Goal: Task Accomplishment & Management: Complete application form

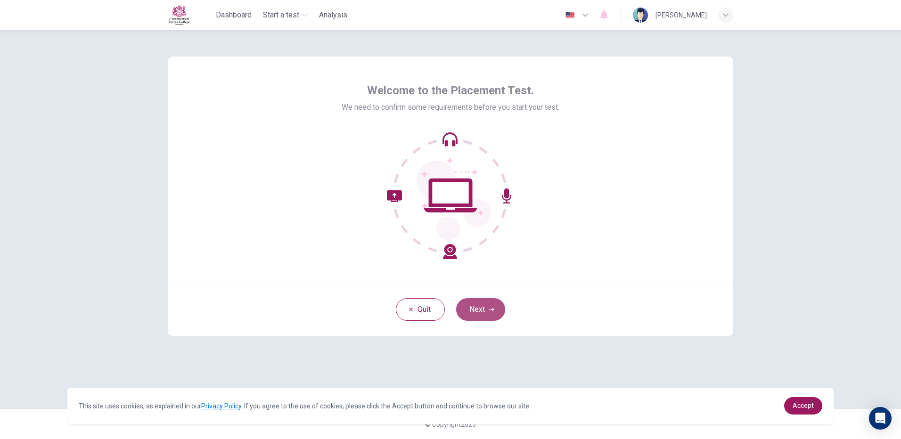
click at [493, 309] on icon "button" at bounding box center [492, 309] width 6 height 3
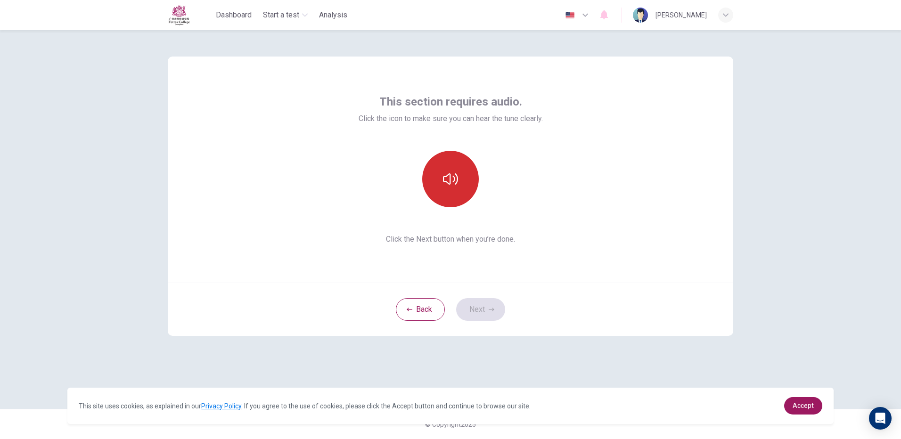
click at [448, 159] on button "button" at bounding box center [450, 179] width 57 height 57
click at [449, 157] on button "button" at bounding box center [450, 179] width 57 height 57
click at [438, 197] on button "button" at bounding box center [450, 179] width 57 height 57
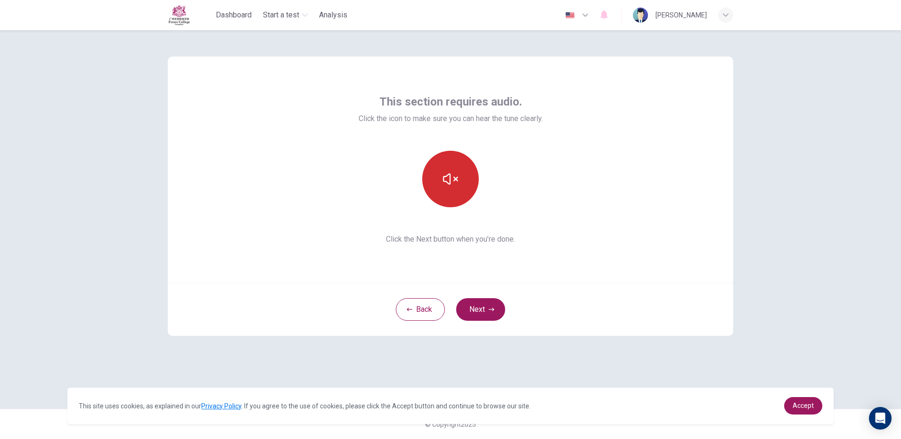
click at [467, 174] on button "button" at bounding box center [450, 179] width 57 height 57
click at [494, 312] on icon "button" at bounding box center [492, 310] width 6 height 6
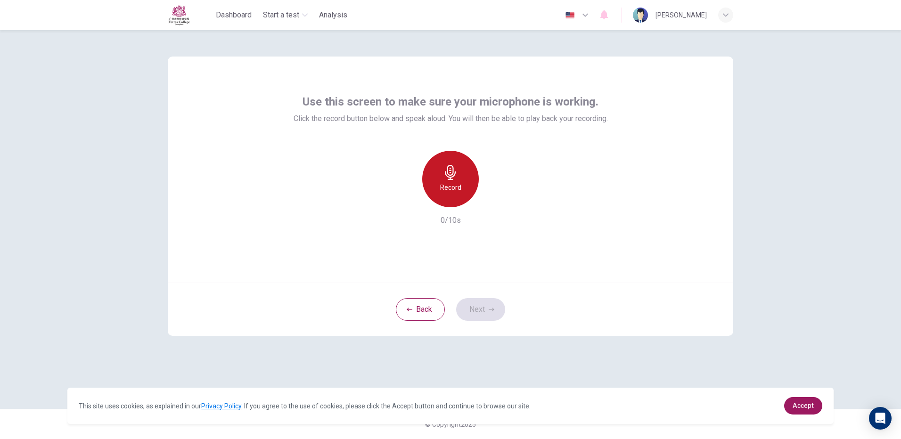
click at [453, 188] on h6 "Record" at bounding box center [450, 187] width 21 height 11
click at [450, 190] on h6 "Stop" at bounding box center [451, 187] width 14 height 11
click at [482, 305] on button "Next" at bounding box center [480, 309] width 49 height 23
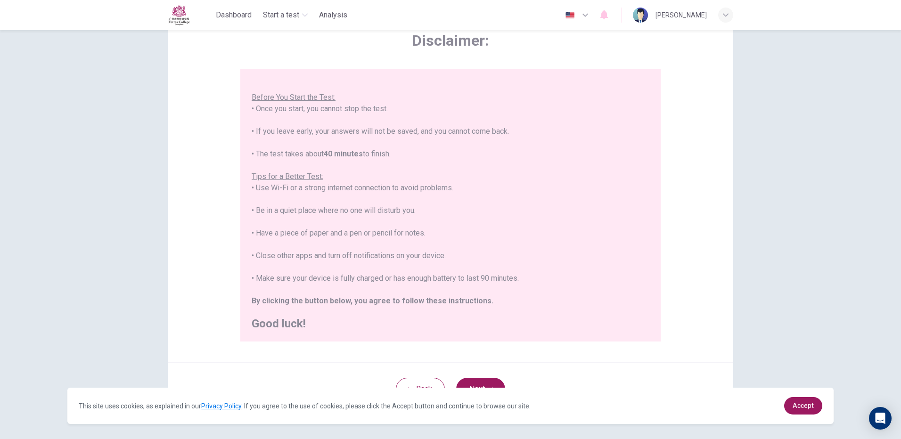
scroll to position [85, 0]
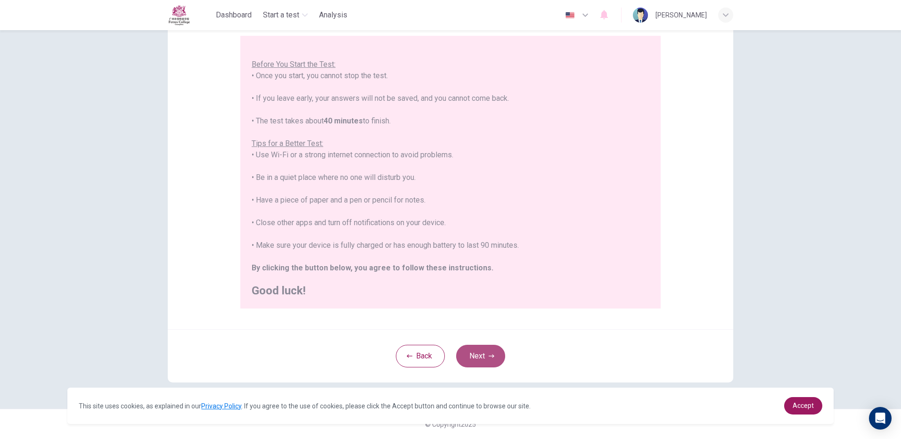
click at [470, 356] on button "Next" at bounding box center [480, 356] width 49 height 23
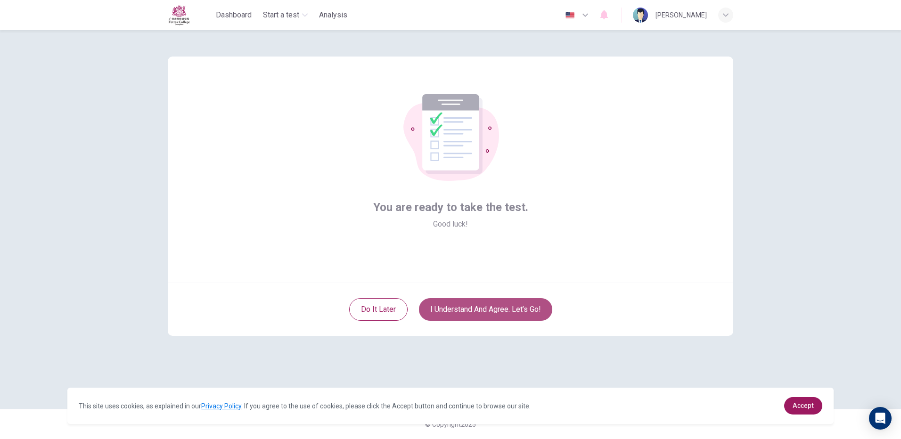
click at [435, 310] on button "I understand and agree. Let’s go!" at bounding box center [485, 309] width 133 height 23
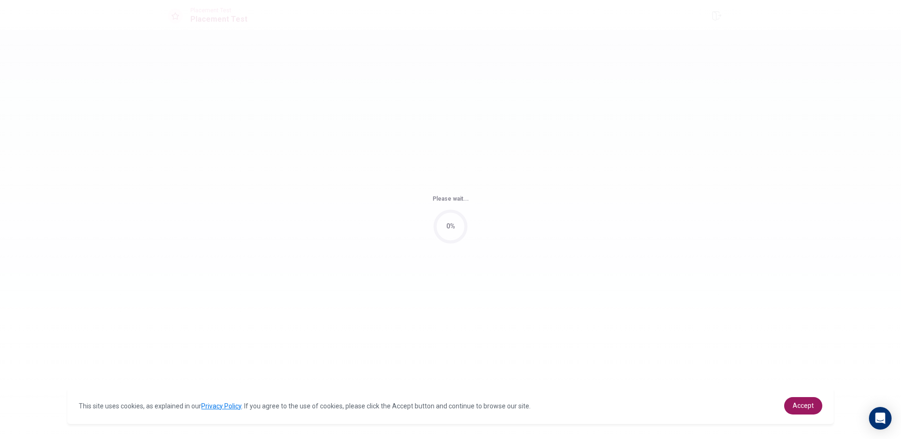
click at [496, 311] on div "Please wait... 0%" at bounding box center [450, 219] width 901 height 439
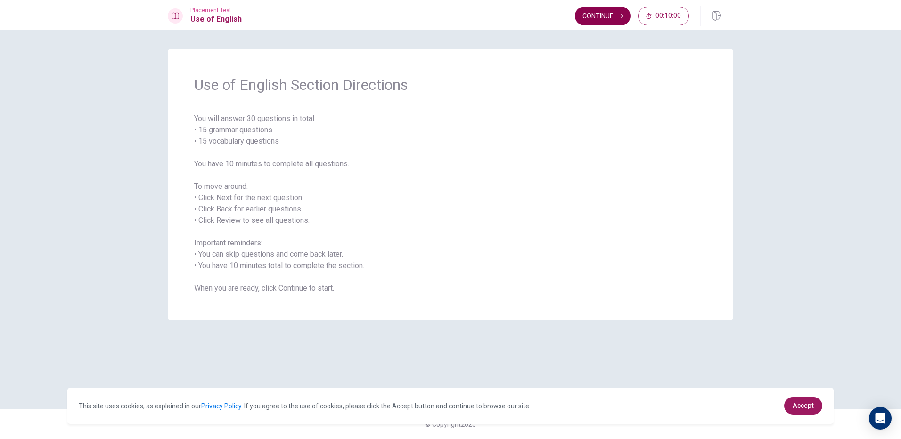
click at [623, 20] on button "Continue" at bounding box center [603, 16] width 56 height 19
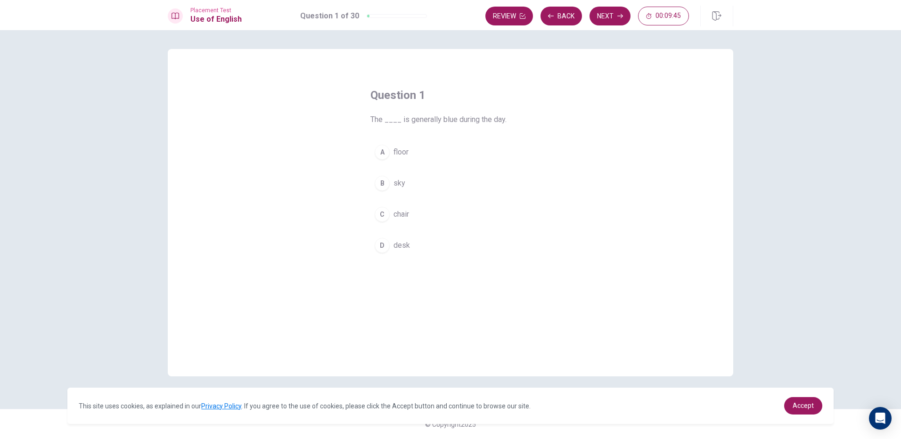
click at [395, 180] on span "sky" at bounding box center [400, 183] width 12 height 11
click at [617, 13] on button "Next" at bounding box center [610, 16] width 41 height 19
click at [390, 212] on button "C leaves" at bounding box center [451, 215] width 160 height 24
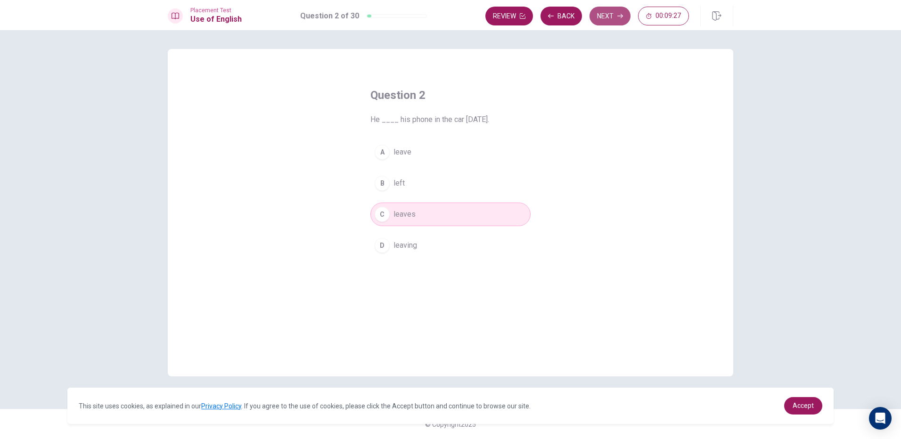
click at [601, 14] on button "Next" at bounding box center [610, 16] width 41 height 19
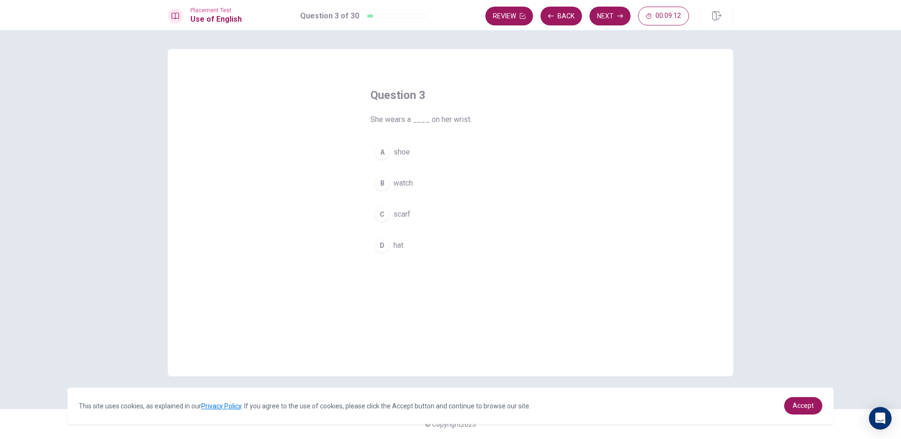
click at [418, 210] on button "C scarf" at bounding box center [451, 215] width 160 height 24
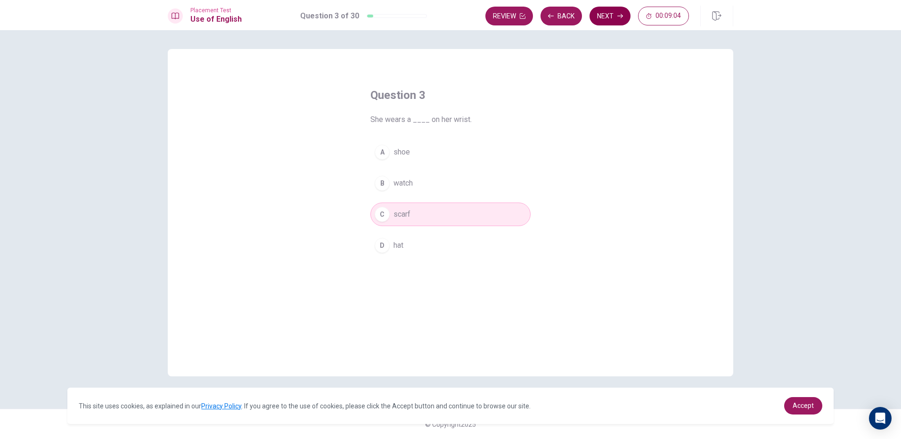
click at [604, 8] on button "Next" at bounding box center [610, 16] width 41 height 19
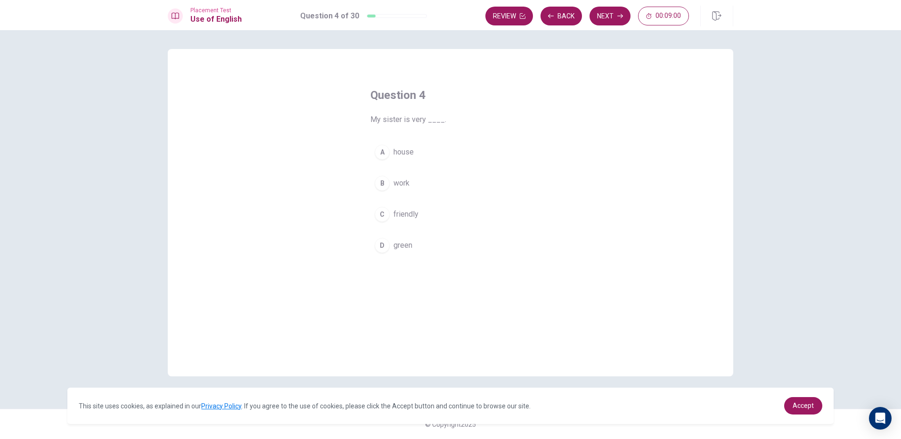
click at [395, 215] on span "friendly" at bounding box center [406, 214] width 25 height 11
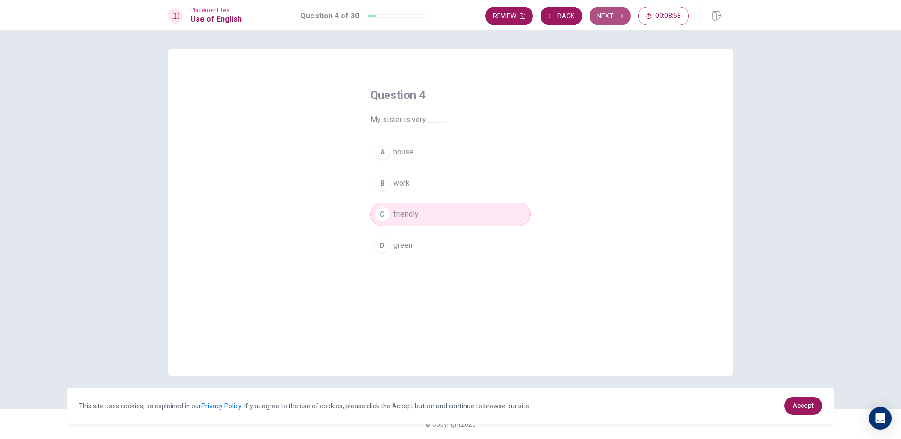
click at [606, 8] on button "Next" at bounding box center [610, 16] width 41 height 19
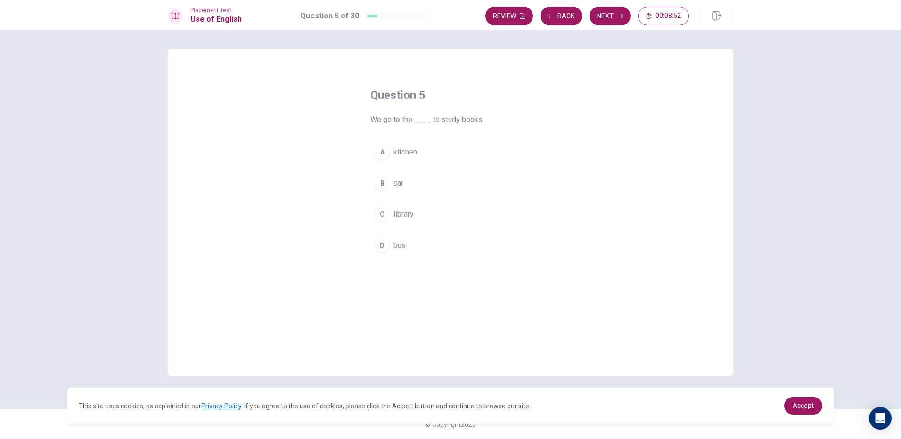
click at [409, 215] on span "library" at bounding box center [404, 214] width 20 height 11
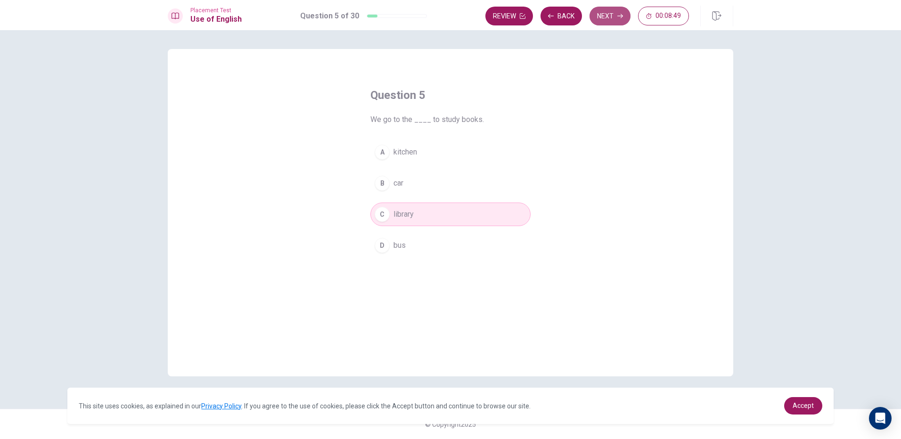
click at [602, 14] on button "Next" at bounding box center [610, 16] width 41 height 19
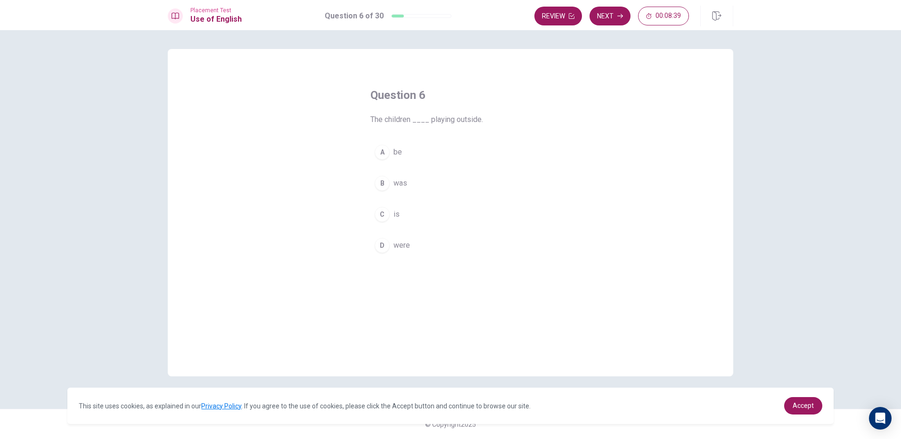
click at [385, 242] on div "D" at bounding box center [382, 245] width 15 height 15
click at [617, 13] on button "Next" at bounding box center [610, 16] width 41 height 19
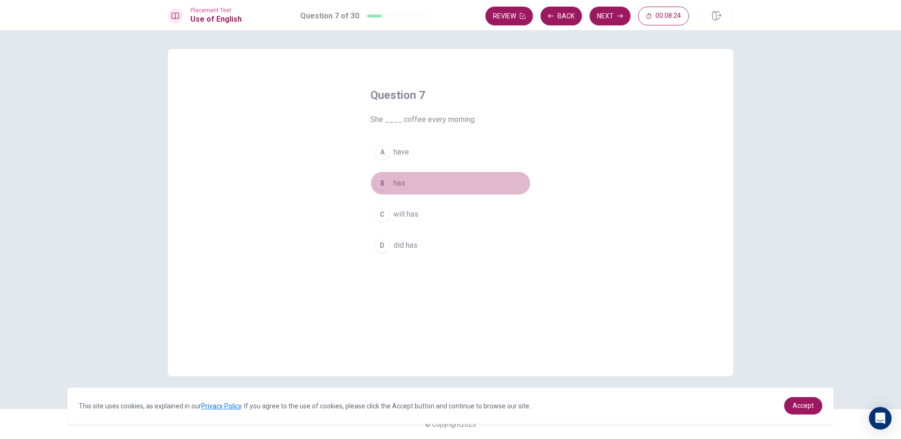
click at [410, 185] on button "B has" at bounding box center [451, 184] width 160 height 24
click at [595, 15] on button "Next" at bounding box center [610, 16] width 41 height 19
click at [412, 155] on button "A read" at bounding box center [451, 152] width 160 height 24
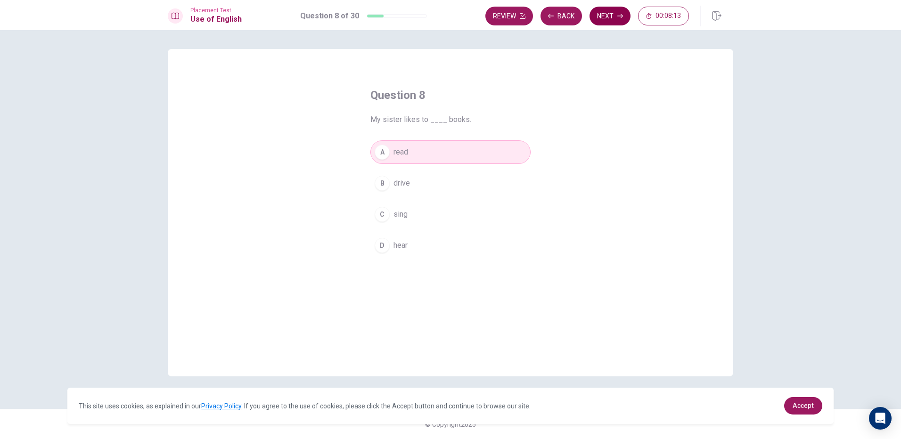
click at [617, 7] on button "Next" at bounding box center [610, 16] width 41 height 19
click at [421, 155] on button "A doesn’t" at bounding box center [451, 152] width 160 height 24
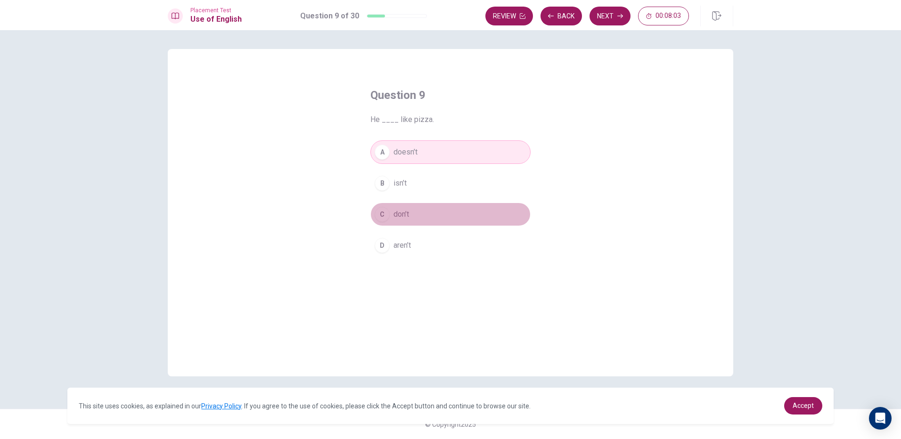
click at [430, 208] on button "C don’t" at bounding box center [451, 215] width 160 height 24
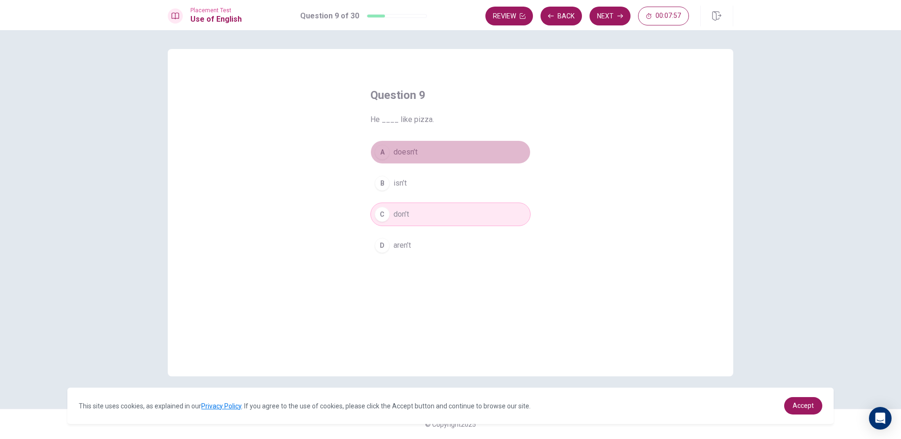
click at [438, 154] on button "A doesn’t" at bounding box center [451, 152] width 160 height 24
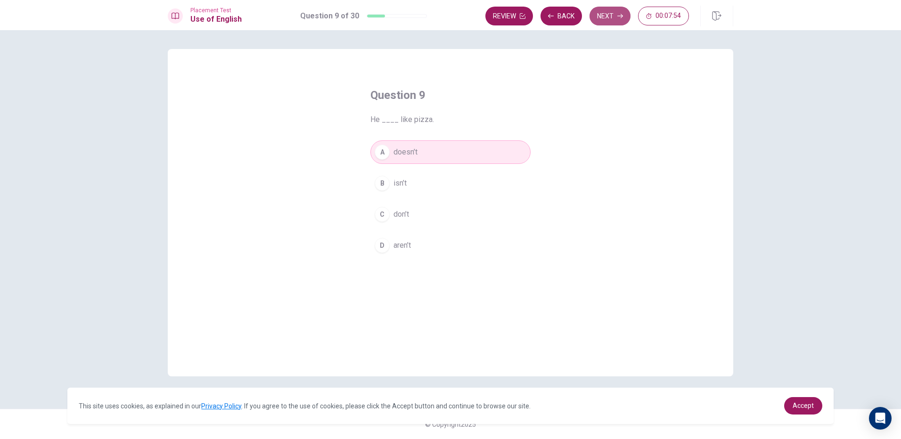
click at [618, 11] on button "Next" at bounding box center [610, 16] width 41 height 19
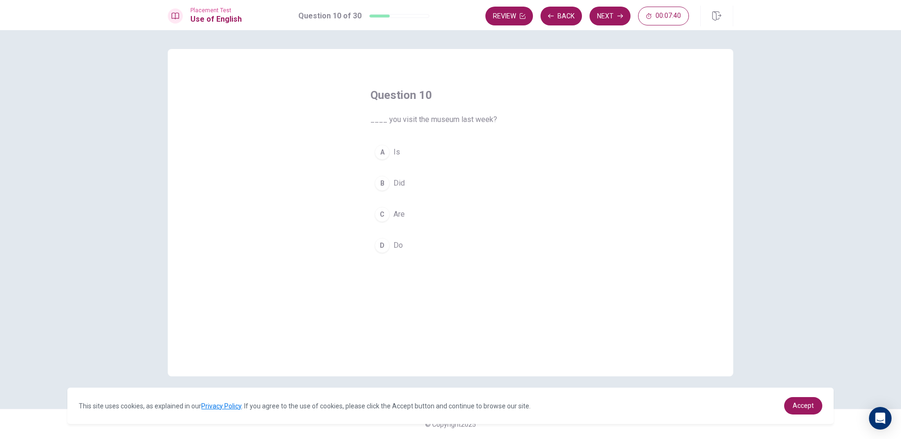
click at [411, 184] on button "B Did" at bounding box center [451, 184] width 160 height 24
click at [611, 16] on button "Next" at bounding box center [610, 16] width 41 height 19
click at [402, 245] on span "has studying" at bounding box center [415, 245] width 42 height 11
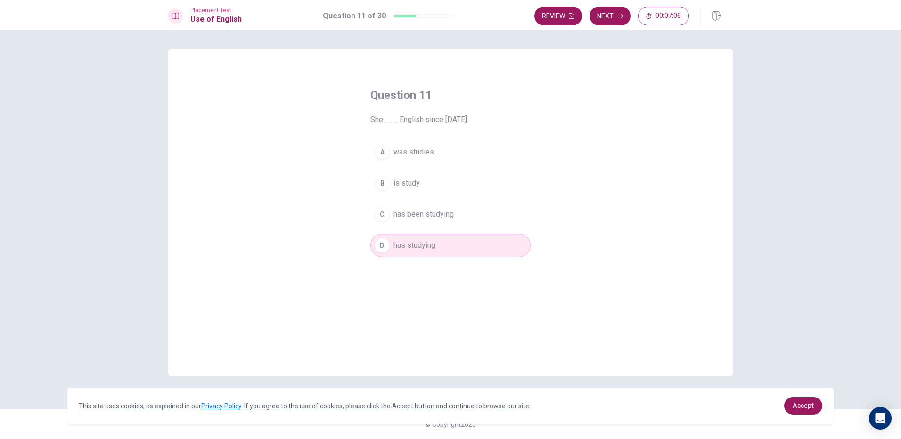
click at [445, 216] on span "has been studying" at bounding box center [424, 214] width 60 height 11
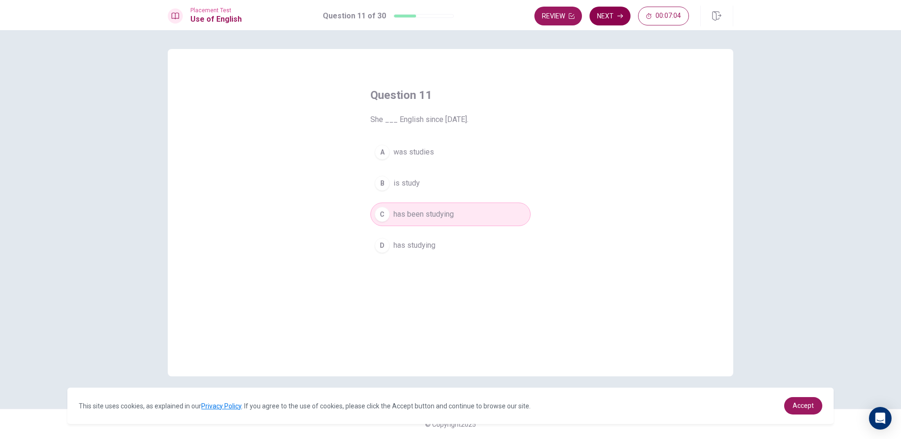
click at [607, 16] on button "Next" at bounding box center [610, 16] width 41 height 19
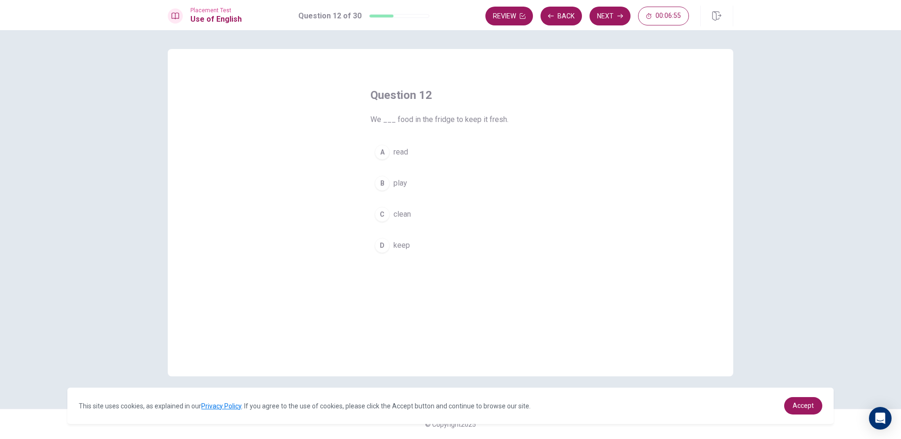
click at [416, 239] on button "D keep" at bounding box center [451, 246] width 160 height 24
click at [600, 18] on button "Next" at bounding box center [610, 16] width 41 height 19
click at [426, 187] on span "was attended" at bounding box center [416, 183] width 45 height 11
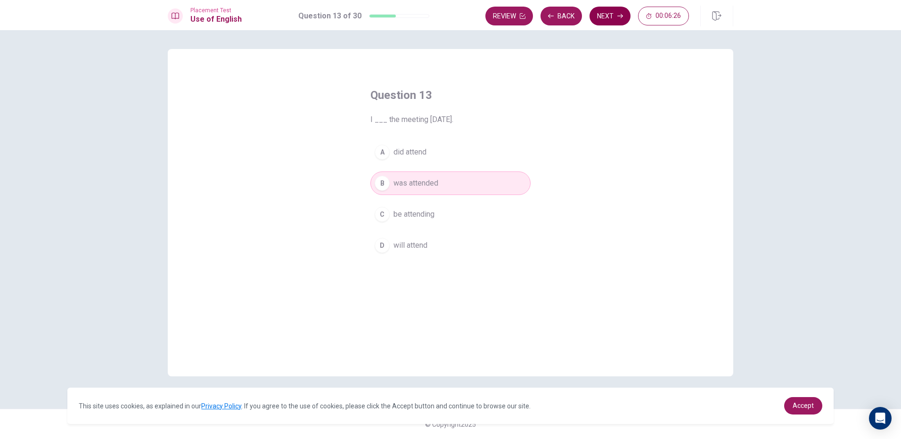
click at [614, 23] on button "Next" at bounding box center [610, 16] width 41 height 19
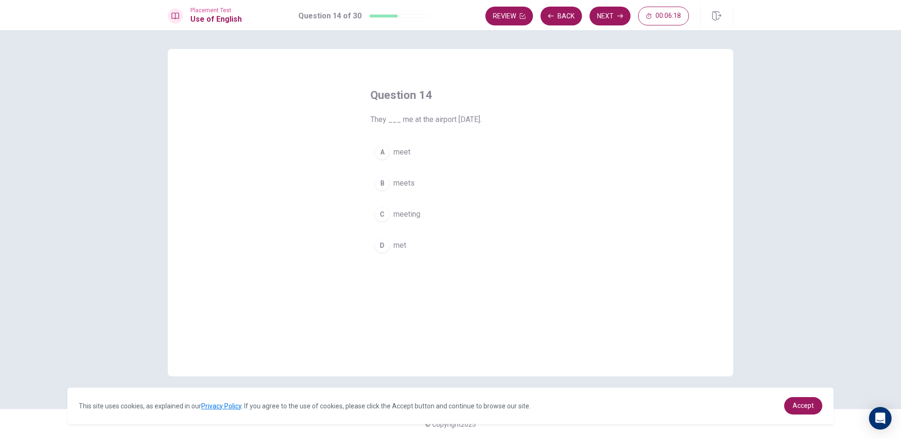
click at [423, 186] on button "B meets" at bounding box center [451, 184] width 160 height 24
click at [614, 22] on button "Next" at bounding box center [610, 16] width 41 height 19
click at [570, 22] on button "Back" at bounding box center [561, 16] width 41 height 19
click at [605, 9] on button "Next" at bounding box center [610, 16] width 41 height 19
click at [414, 213] on button "C drink" at bounding box center [451, 215] width 160 height 24
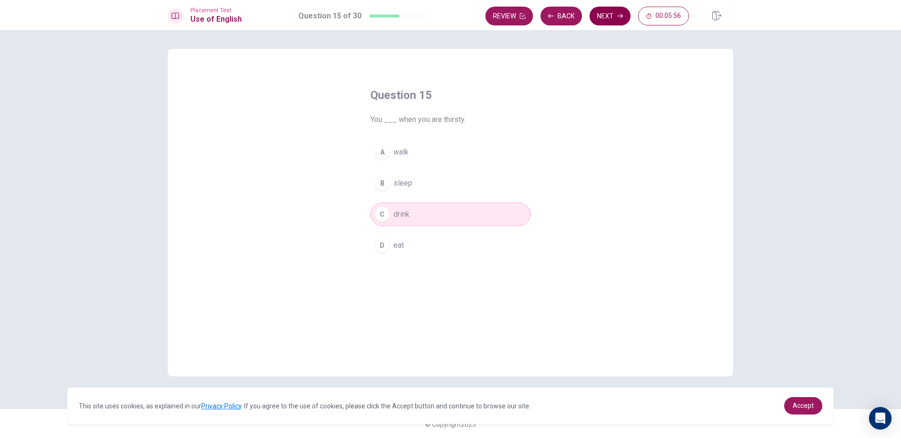
click at [607, 23] on button "Next" at bounding box center [610, 16] width 41 height 19
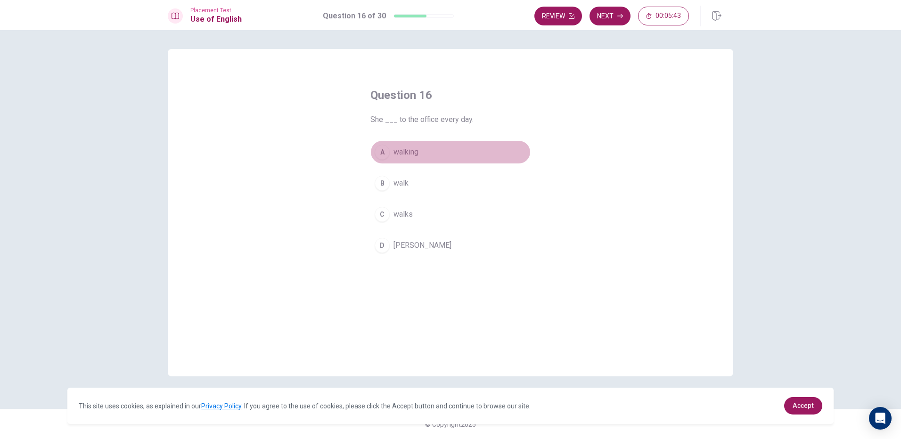
click at [415, 154] on span "walking" at bounding box center [406, 152] width 25 height 11
click at [442, 185] on button "B walk" at bounding box center [451, 184] width 160 height 24
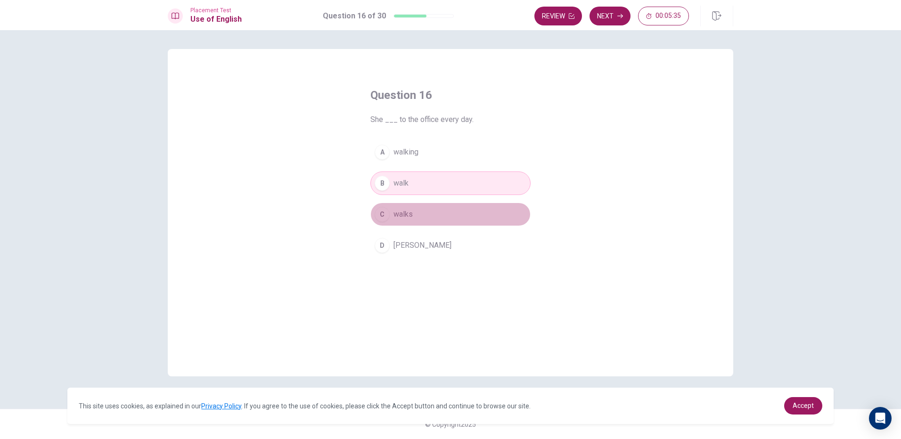
click at [442, 209] on button "C walks" at bounding box center [451, 215] width 160 height 24
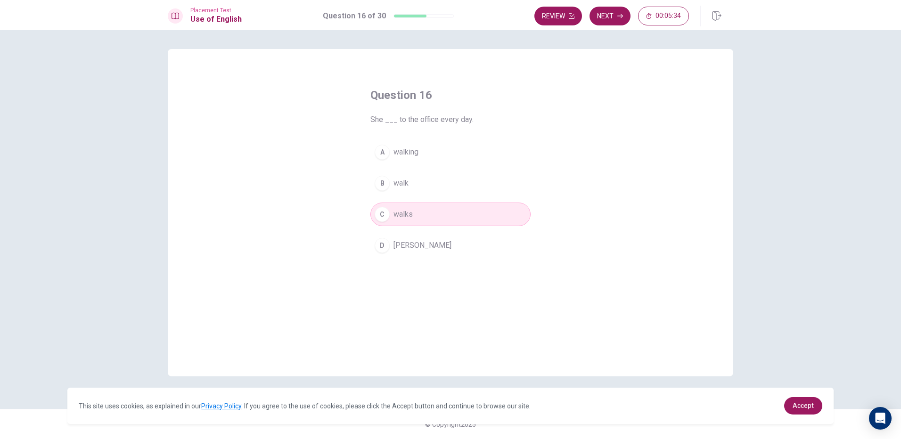
click at [454, 180] on button "B walk" at bounding box center [451, 184] width 160 height 24
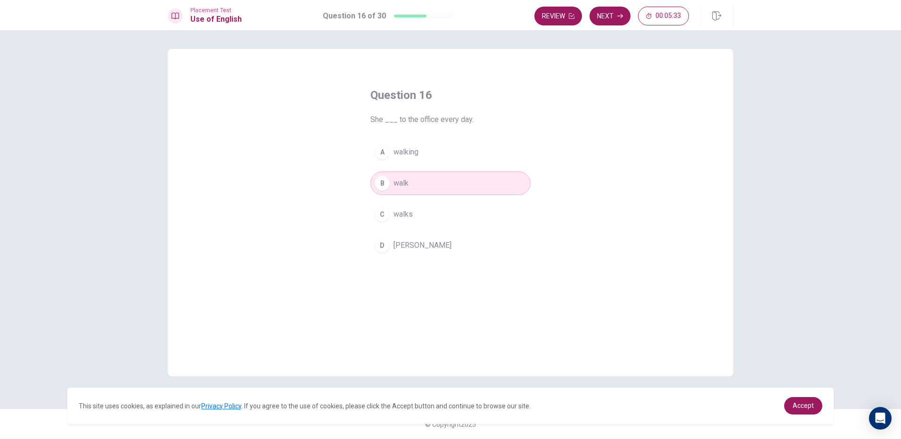
click at [448, 205] on button "C walks" at bounding box center [451, 215] width 160 height 24
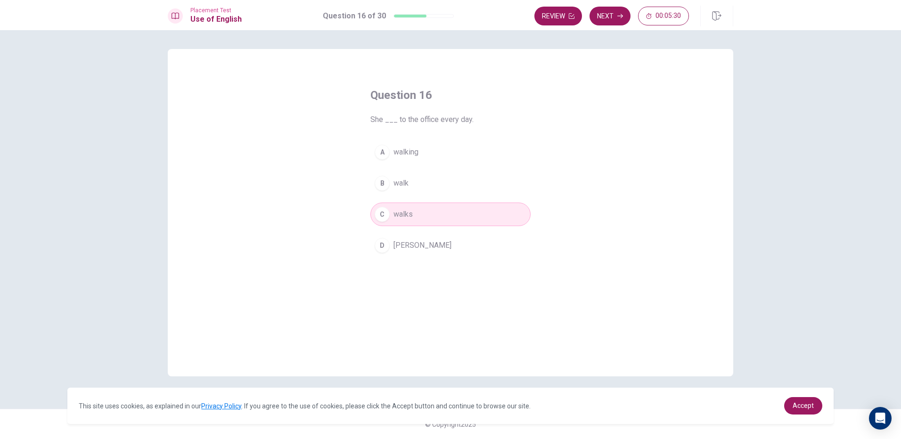
click at [471, 188] on button "B walk" at bounding box center [451, 184] width 160 height 24
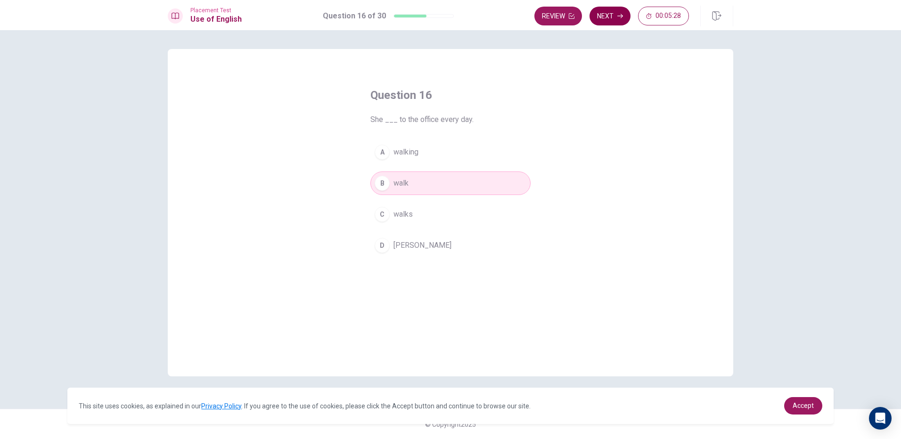
click at [611, 18] on button "Next" at bounding box center [610, 16] width 41 height 19
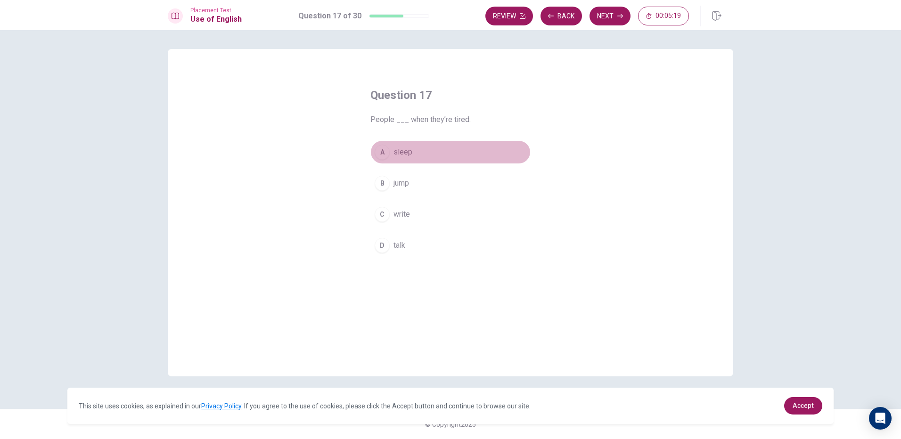
click at [418, 155] on button "A sleep" at bounding box center [451, 152] width 160 height 24
click at [615, 6] on div "Review Back Next 00:05:18" at bounding box center [610, 16] width 248 height 21
click at [613, 16] on button "Next" at bounding box center [610, 16] width 41 height 19
click at [410, 183] on button "B bed" at bounding box center [451, 184] width 160 height 24
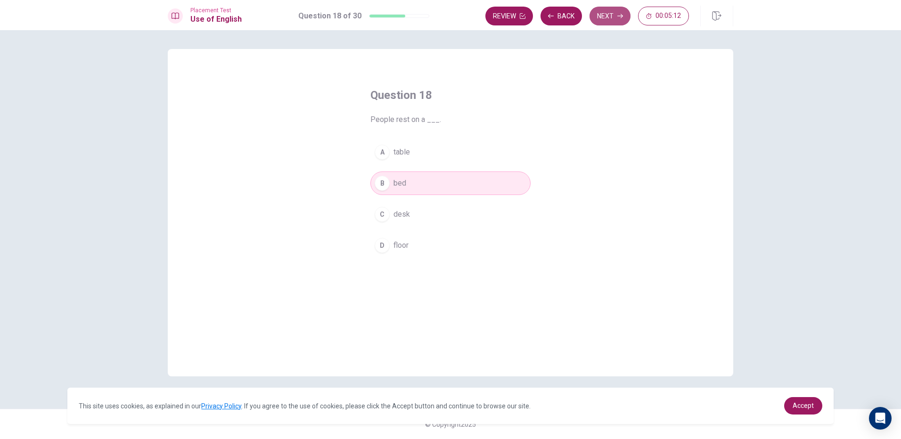
click at [597, 18] on button "Next" at bounding box center [610, 16] width 41 height 19
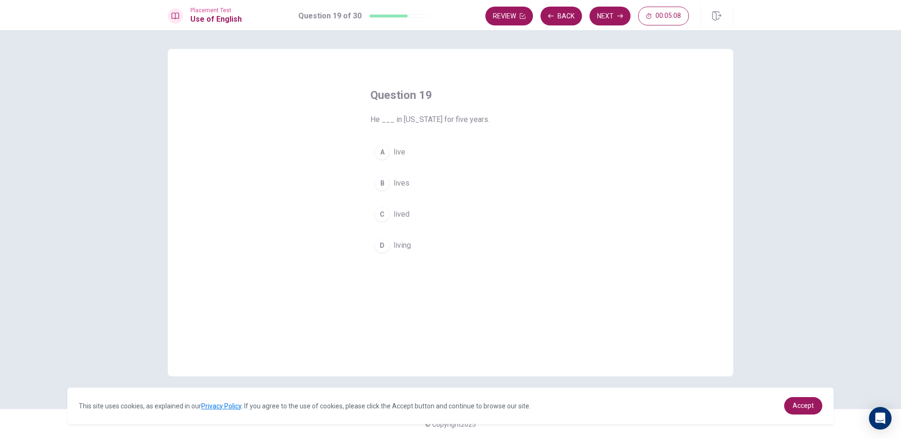
click at [405, 179] on span "lives" at bounding box center [402, 183] width 16 height 11
click at [599, 10] on button "Next" at bounding box center [610, 16] width 41 height 19
click at [421, 142] on button "A bright" at bounding box center [451, 152] width 160 height 24
click at [613, 19] on button "Next" at bounding box center [610, 16] width 41 height 19
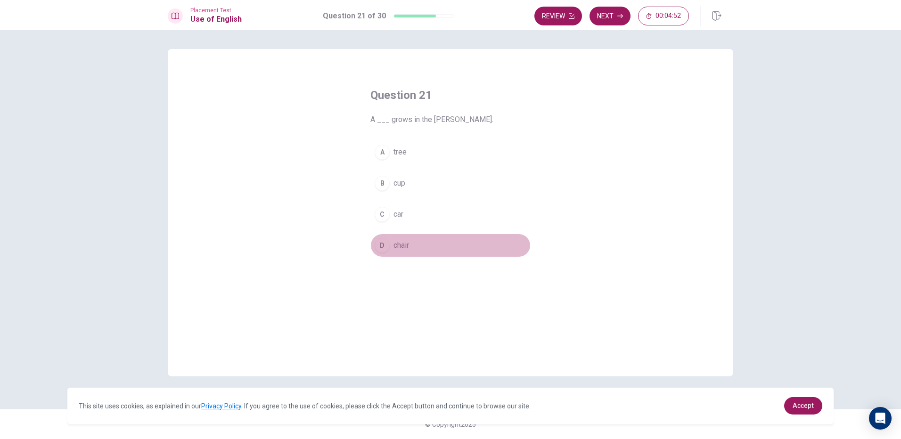
click at [412, 244] on button "D chair" at bounding box center [451, 246] width 160 height 24
click at [613, 23] on button "Next" at bounding box center [610, 16] width 41 height 19
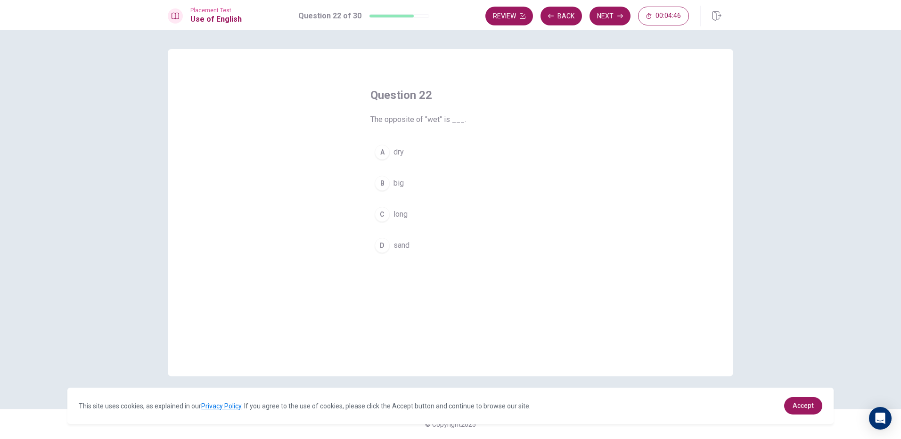
click at [429, 155] on button "A dry" at bounding box center [451, 152] width 160 height 24
click at [618, 20] on button "Next" at bounding box center [610, 16] width 41 height 19
click at [418, 182] on span "will start" at bounding box center [408, 183] width 28 height 11
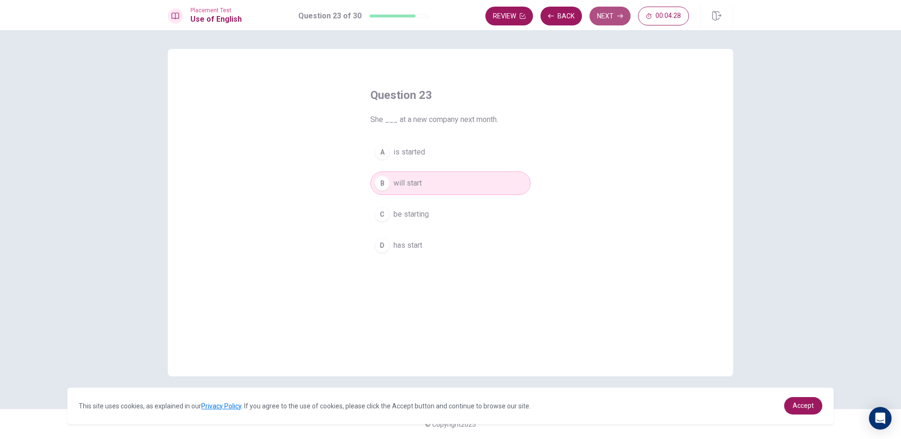
click at [604, 14] on button "Next" at bounding box center [610, 16] width 41 height 19
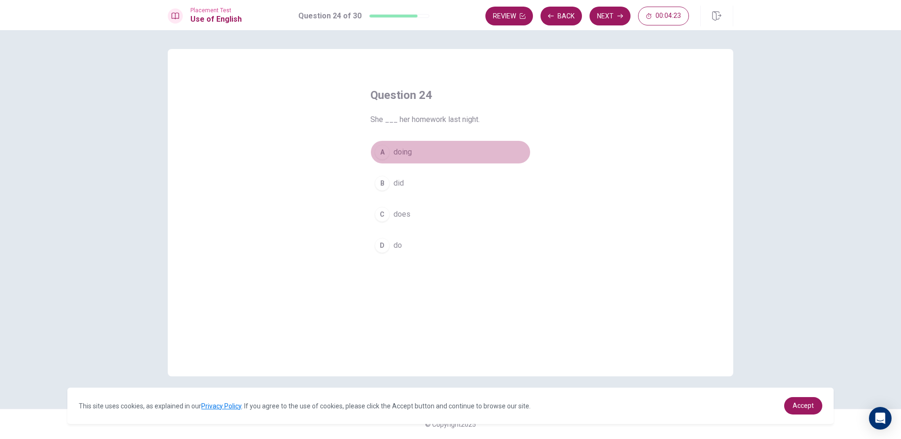
click at [417, 151] on button "A doing" at bounding box center [451, 152] width 160 height 24
click at [444, 184] on button "B did" at bounding box center [451, 184] width 160 height 24
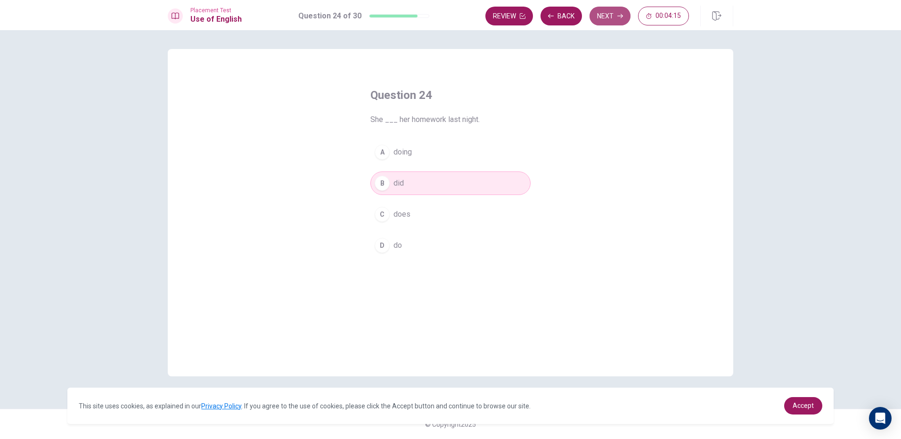
click at [601, 21] on button "Next" at bounding box center [610, 16] width 41 height 19
click at [417, 213] on span "will see" at bounding box center [407, 214] width 26 height 11
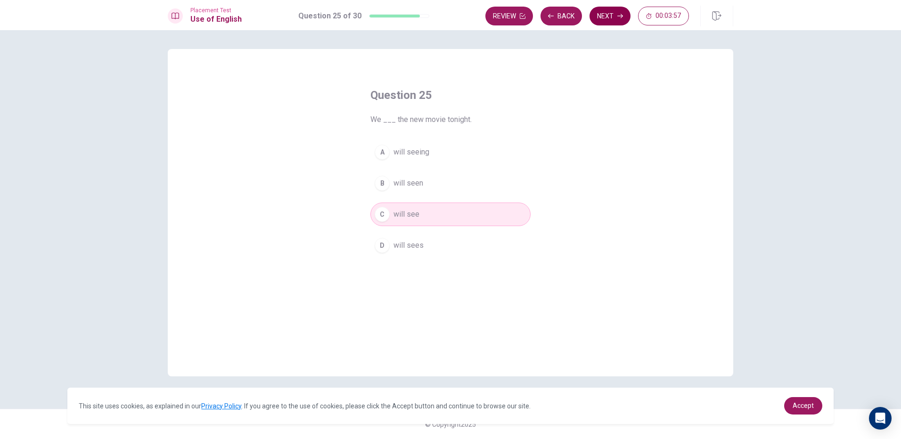
click at [600, 16] on button "Next" at bounding box center [610, 16] width 41 height 19
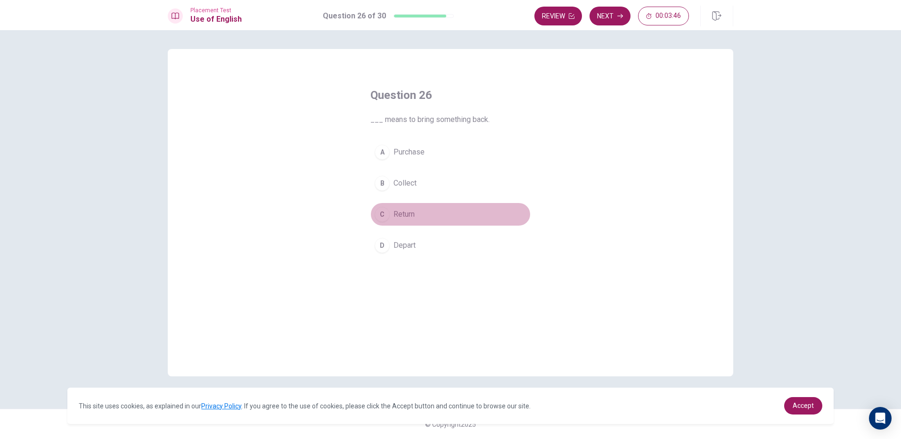
click at [420, 215] on button "C Return" at bounding box center [451, 215] width 160 height 24
click at [611, 14] on button "Next" at bounding box center [610, 16] width 41 height 19
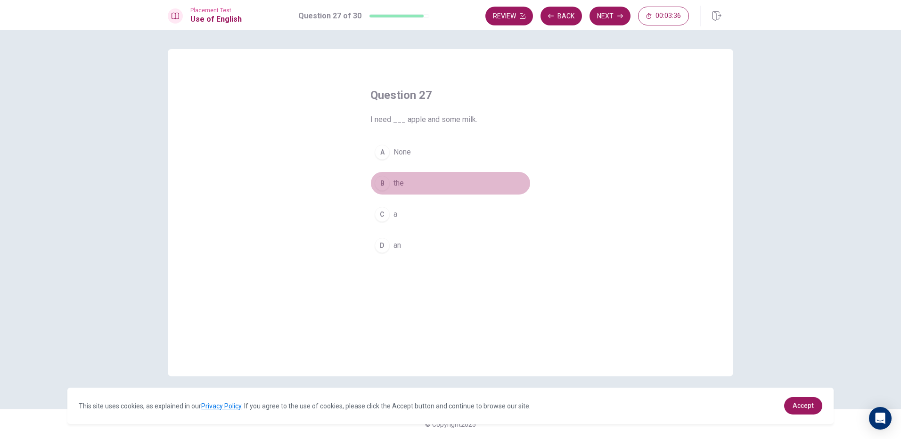
click at [419, 182] on button "B the" at bounding box center [451, 184] width 160 height 24
click at [422, 249] on button "D an" at bounding box center [451, 246] width 160 height 24
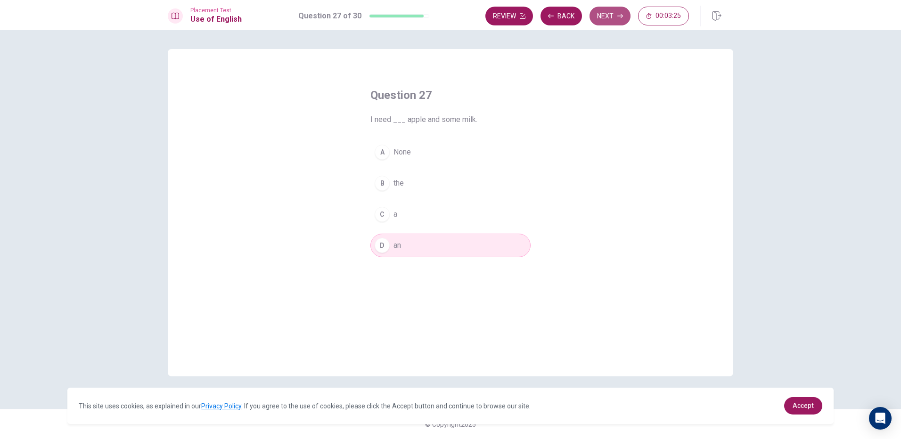
click at [607, 15] on button "Next" at bounding box center [610, 16] width 41 height 19
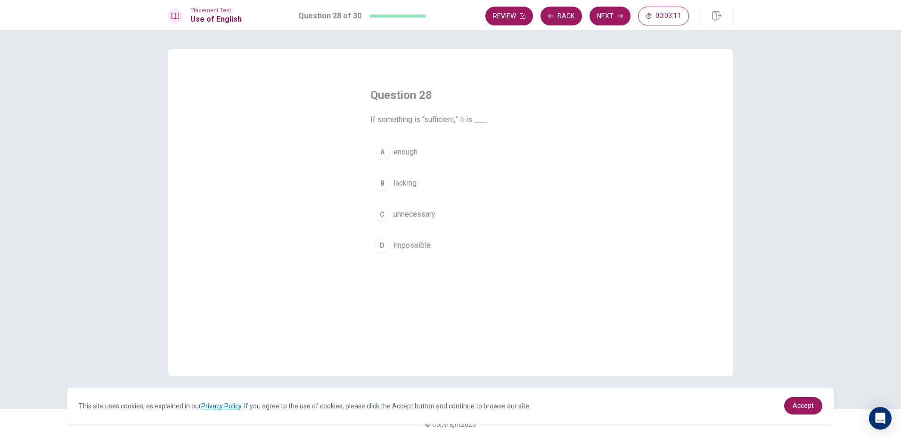
click at [413, 217] on span "unnecessary" at bounding box center [415, 214] width 42 height 11
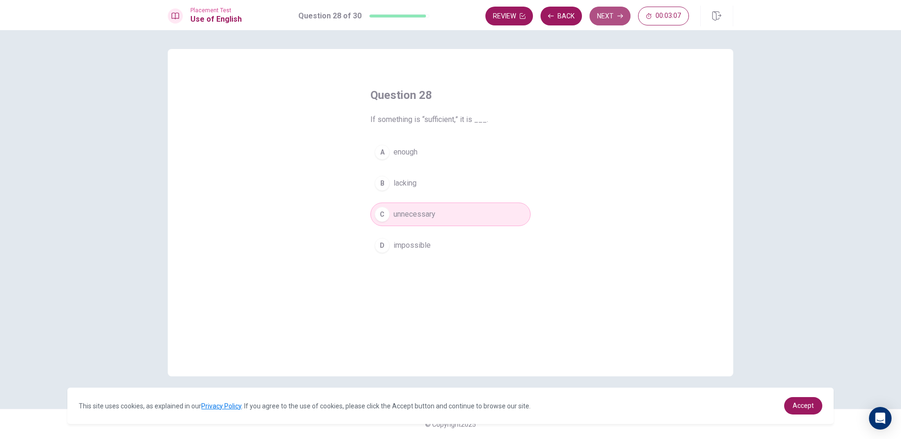
click at [600, 10] on button "Next" at bounding box center [610, 16] width 41 height 19
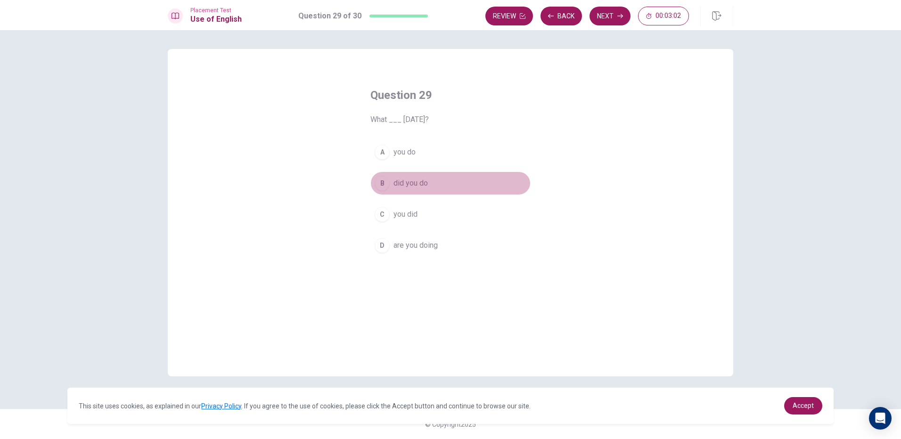
click at [423, 182] on span "did you do" at bounding box center [411, 183] width 34 height 11
click at [616, 12] on button "Next" at bounding box center [610, 16] width 41 height 19
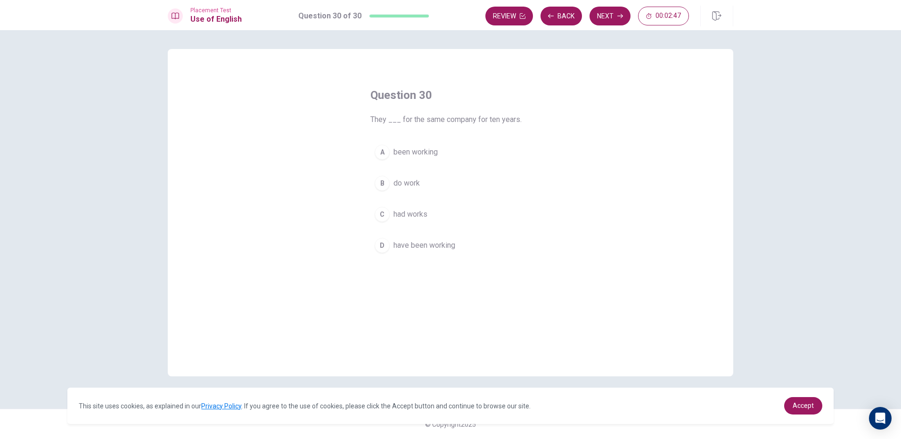
click at [414, 215] on span "had works" at bounding box center [411, 214] width 34 height 11
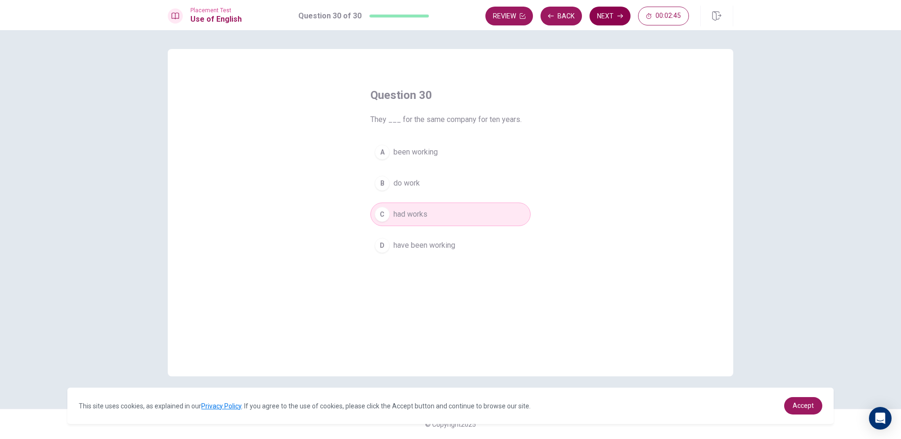
click at [614, 17] on button "Next" at bounding box center [610, 16] width 41 height 19
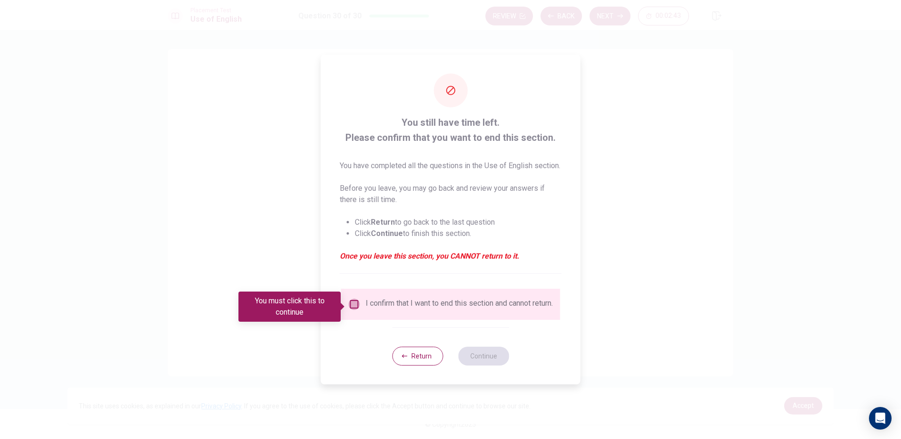
click at [352, 306] on input "You must click this to continue" at bounding box center [354, 304] width 11 height 11
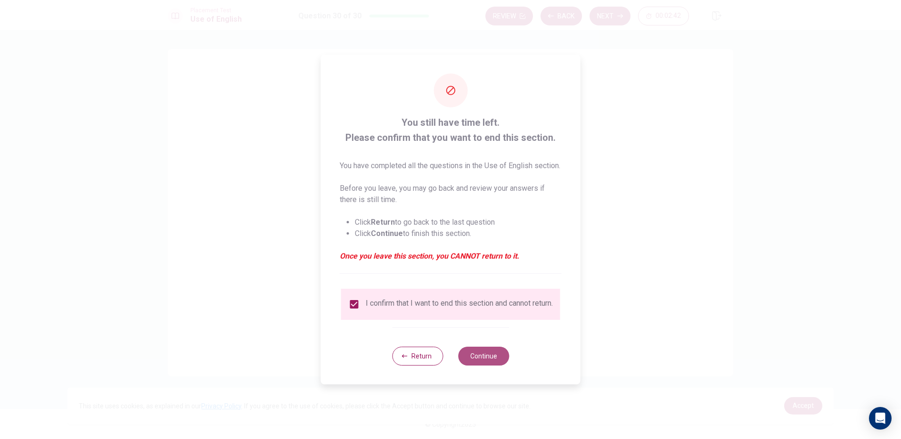
click at [480, 366] on button "Continue" at bounding box center [483, 356] width 51 height 19
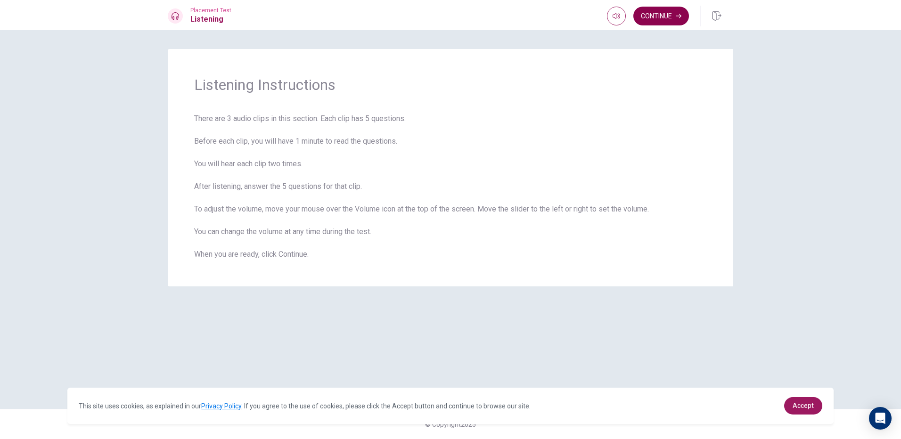
click at [668, 17] on button "Continue" at bounding box center [662, 16] width 56 height 19
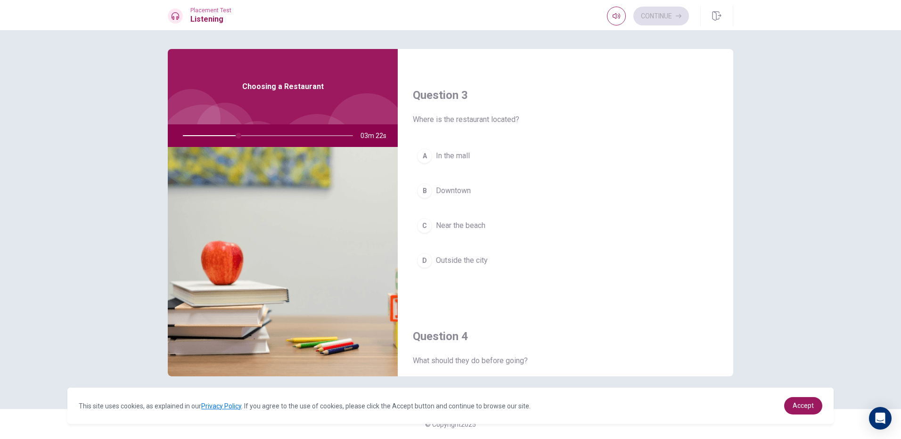
scroll to position [408, 0]
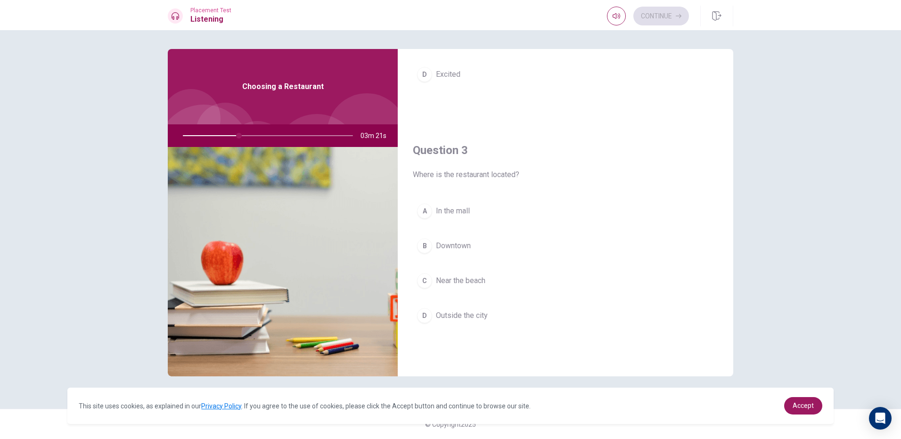
click at [477, 255] on button "B Downtown" at bounding box center [565, 246] width 305 height 24
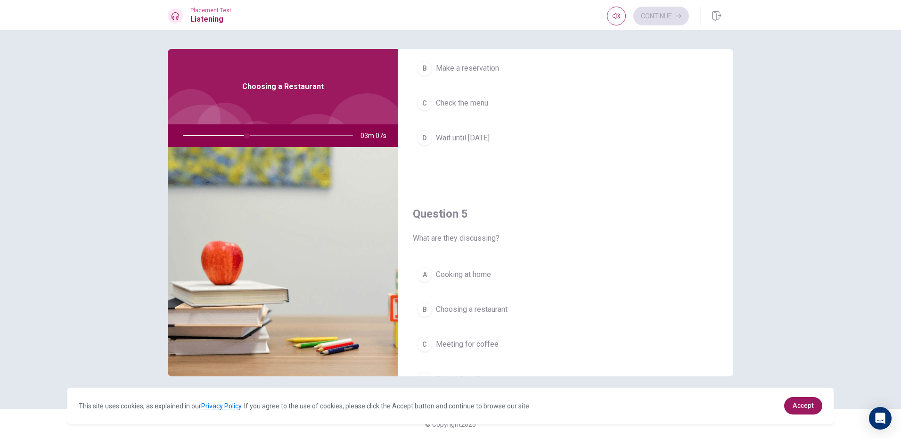
scroll to position [879, 0]
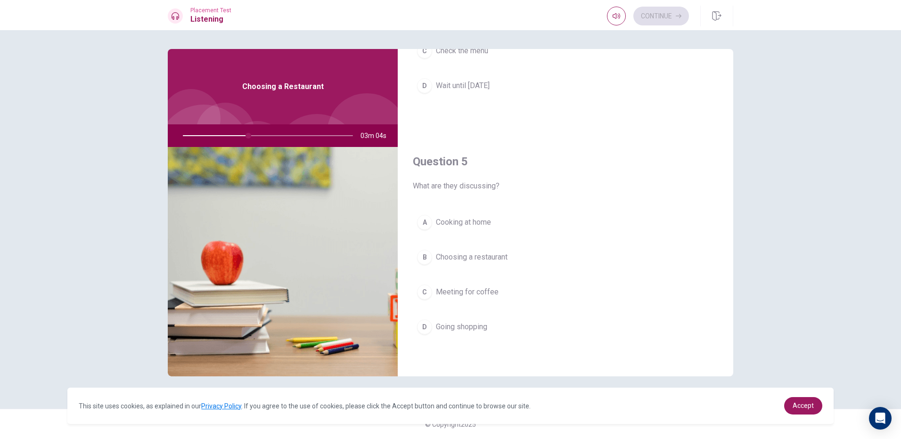
click at [504, 260] on span "Choosing a restaurant" at bounding box center [472, 257] width 72 height 11
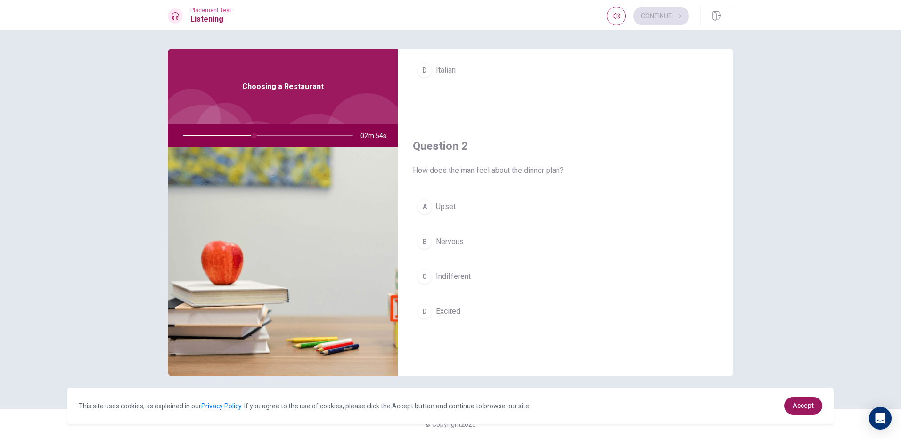
scroll to position [172, 0]
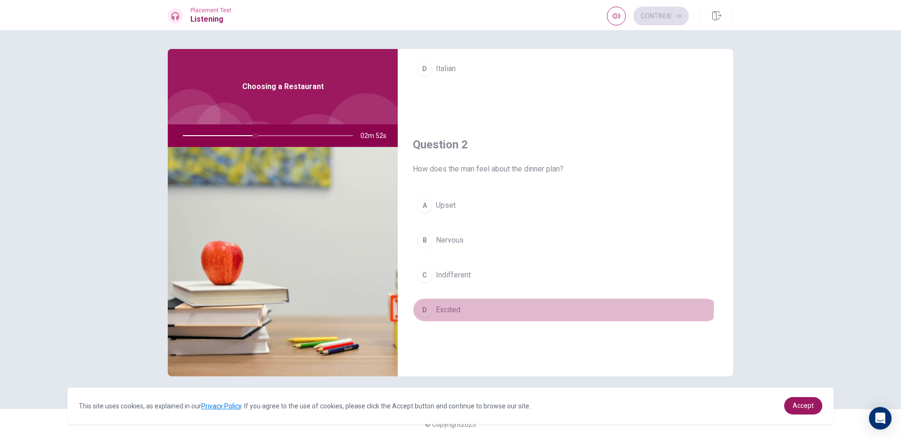
click at [462, 305] on button "D Excited" at bounding box center [565, 310] width 305 height 24
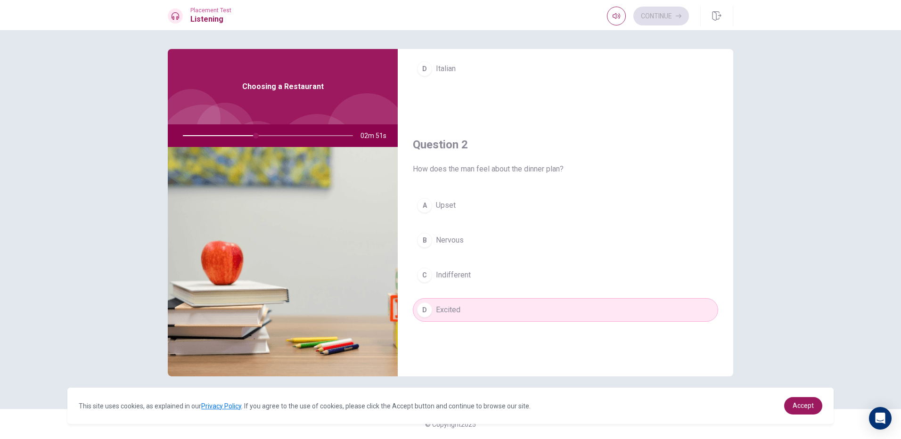
click at [495, 199] on button "A Upset" at bounding box center [565, 206] width 305 height 24
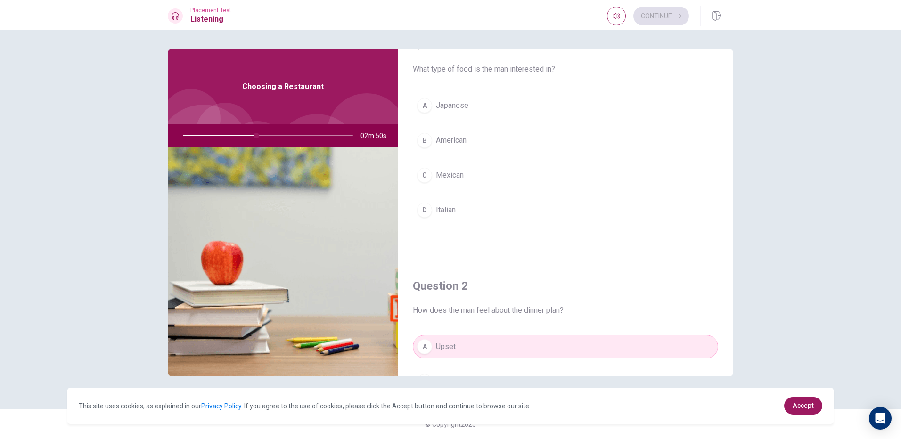
scroll to position [0, 0]
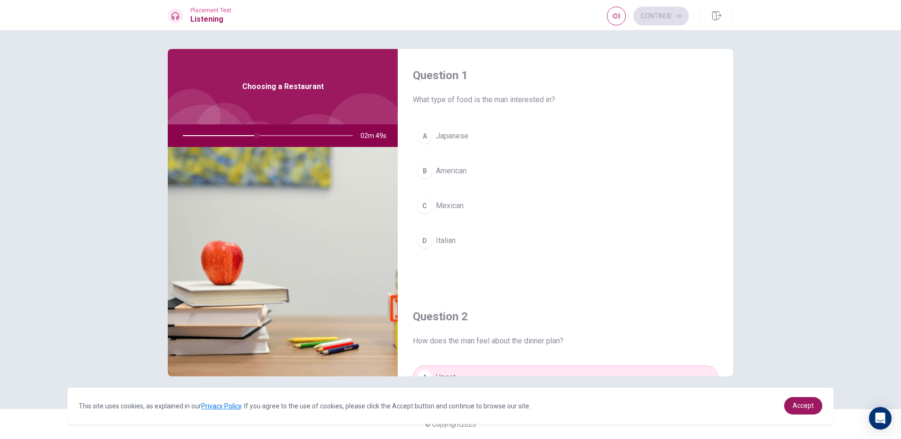
click at [487, 200] on button "C Mexican" at bounding box center [565, 206] width 305 height 24
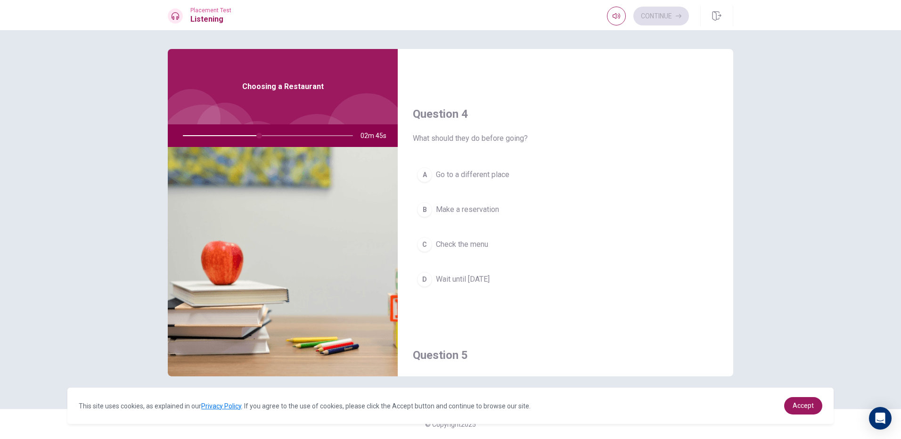
scroll to position [707, 0]
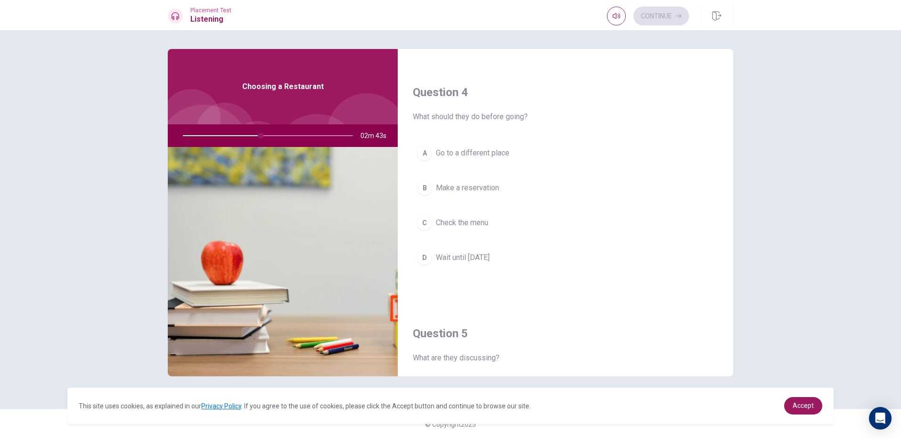
click at [498, 194] on button "B Make a reservation" at bounding box center [565, 188] width 305 height 24
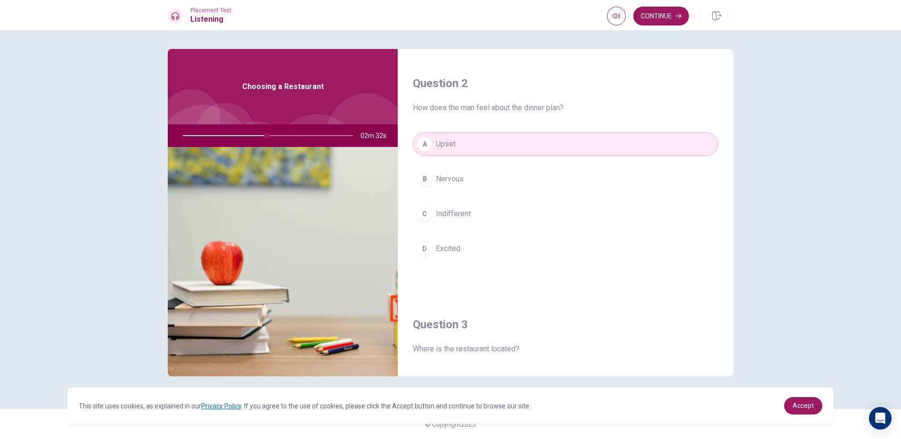
scroll to position [236, 0]
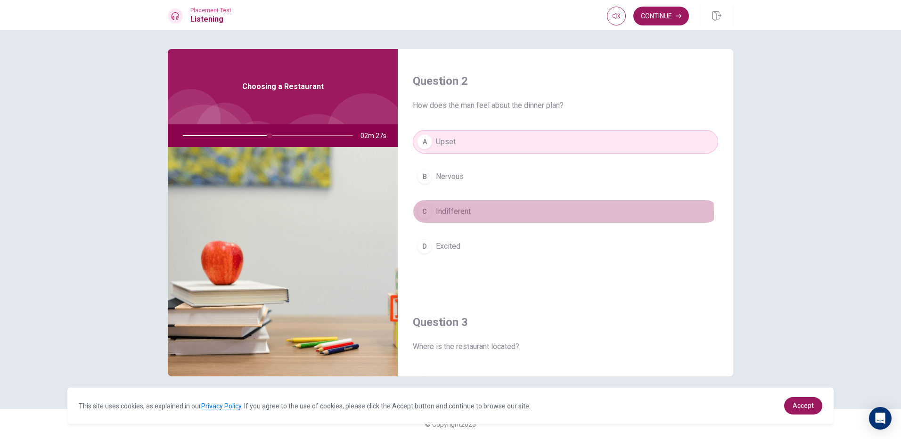
click at [459, 214] on span "Indifferent" at bounding box center [453, 211] width 35 height 11
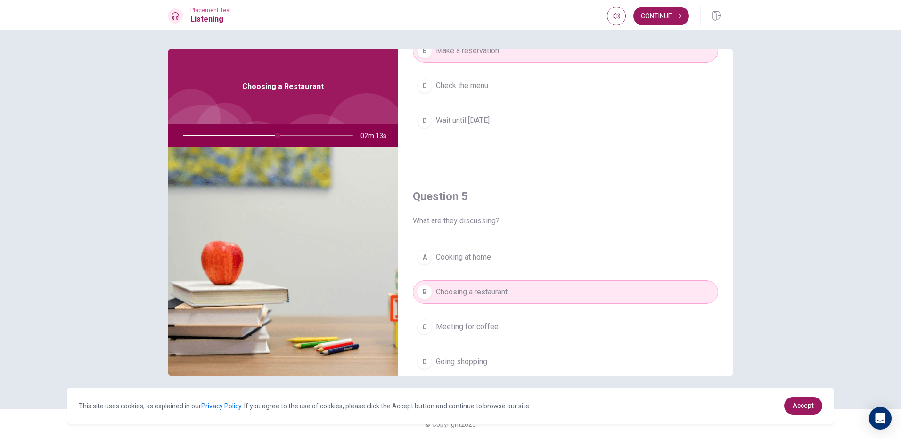
scroll to position [738, 0]
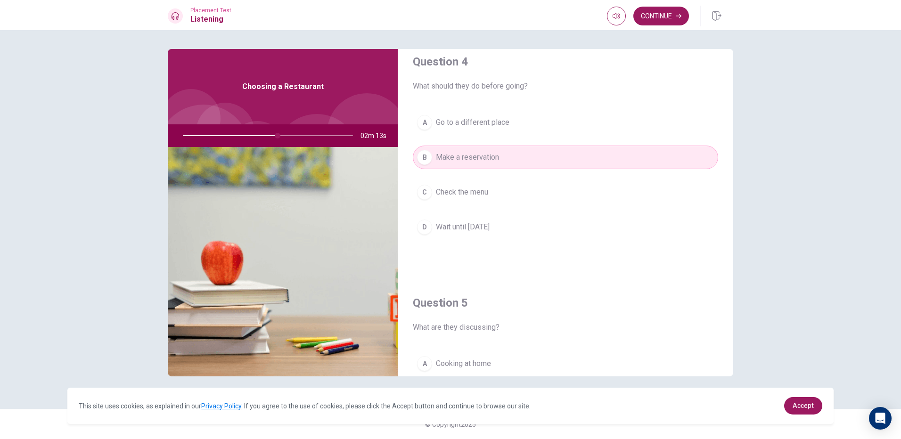
click at [533, 177] on div "A Go to a different place B Make a reservation C Check the menu D Wait until [D…" at bounding box center [565, 184] width 305 height 147
click at [531, 144] on div "A Go to a different place B Make a reservation C Check the menu D Wait until [D…" at bounding box center [565, 184] width 305 height 147
click at [519, 164] on button "B Make a reservation" at bounding box center [565, 158] width 305 height 24
click at [491, 190] on button "C Check the menu" at bounding box center [565, 193] width 305 height 24
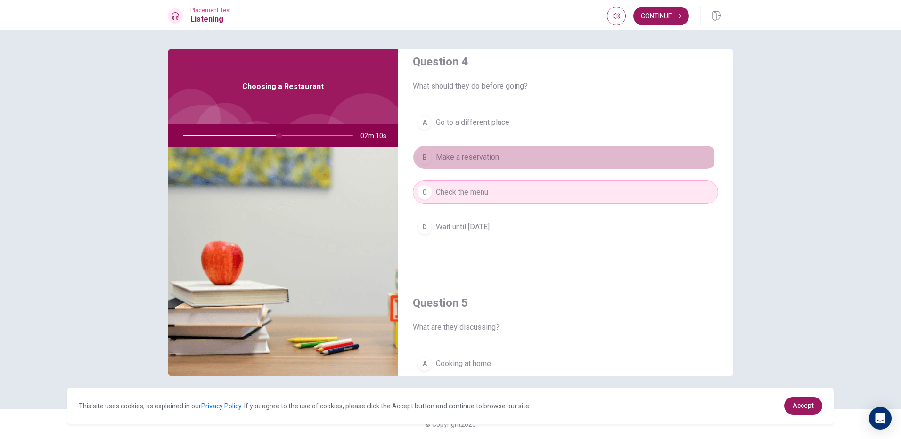
click at [503, 165] on button "B Make a reservation" at bounding box center [565, 158] width 305 height 24
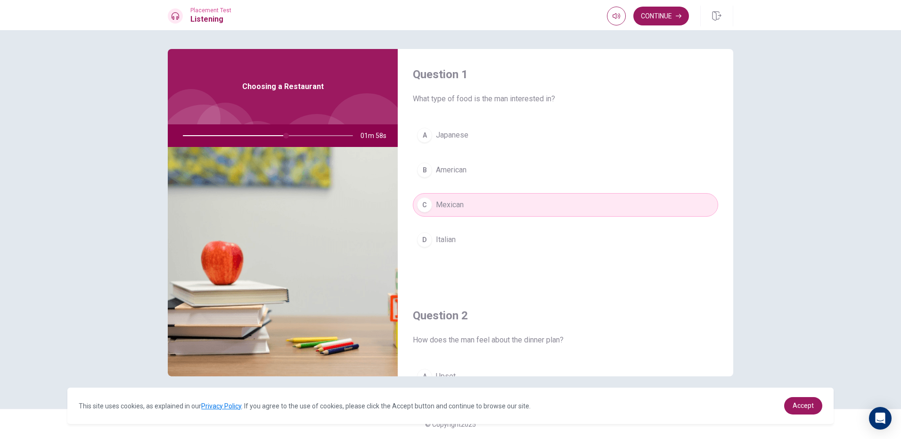
scroll to position [0, 0]
click at [670, 19] on button "Continue" at bounding box center [662, 16] width 56 height 19
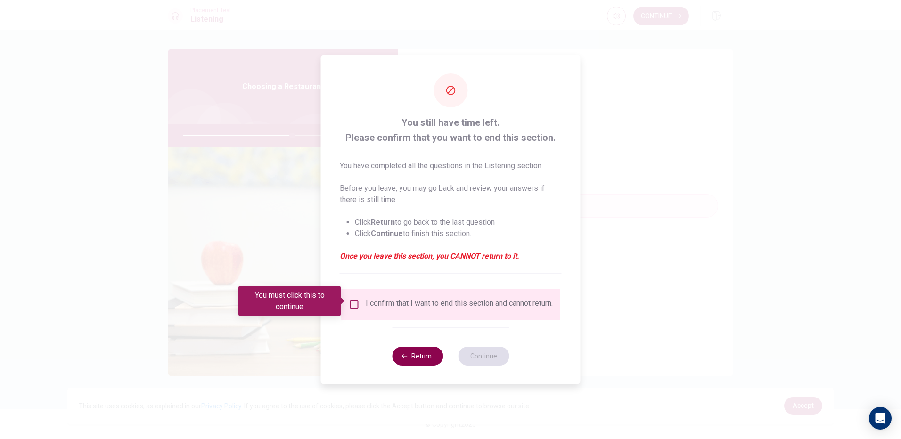
click at [411, 360] on button "Return" at bounding box center [417, 356] width 51 height 19
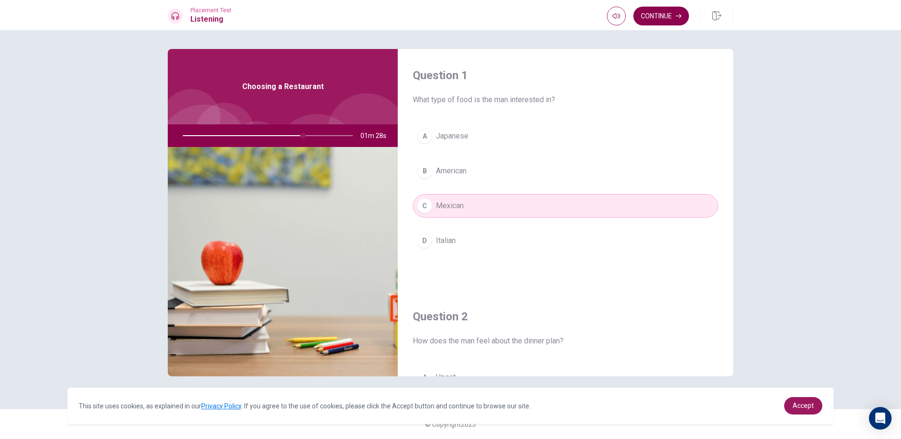
click at [681, 17] on icon "button" at bounding box center [679, 16] width 6 height 6
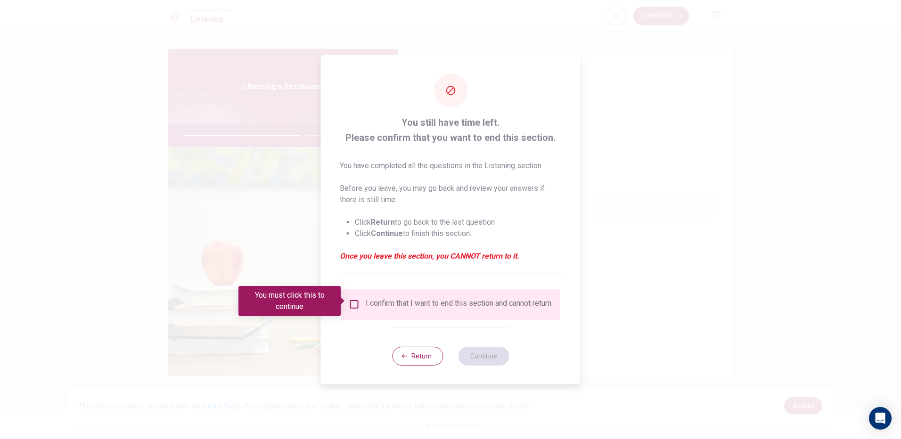
click at [355, 305] on input "You must click this to continue" at bounding box center [354, 304] width 11 height 11
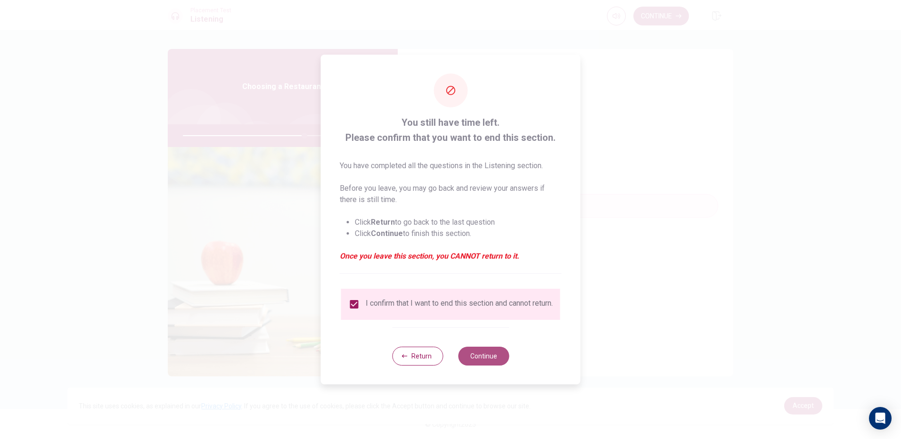
click at [493, 364] on button "Continue" at bounding box center [483, 356] width 51 height 19
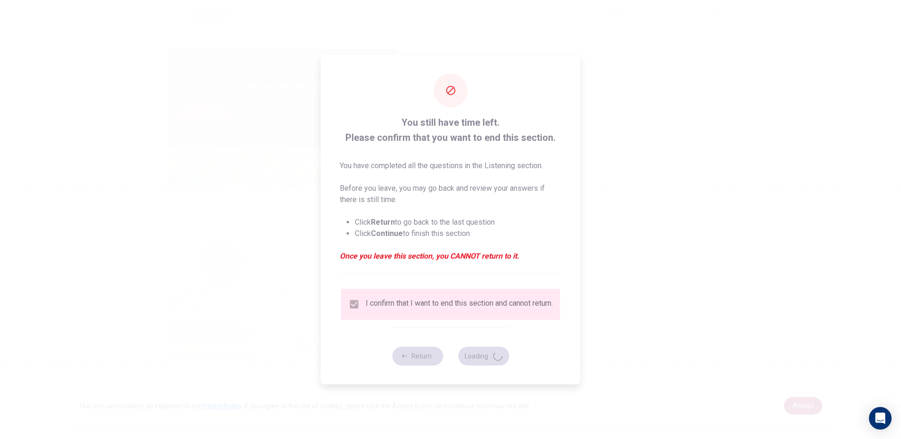
type input "72"
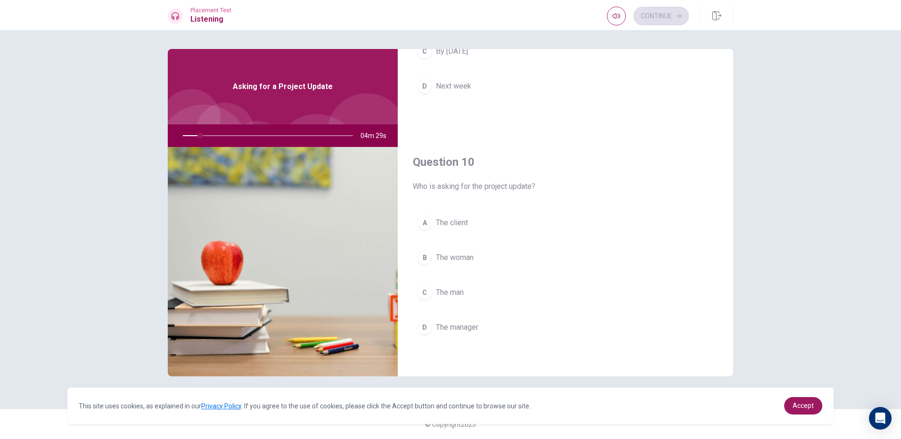
scroll to position [879, 0]
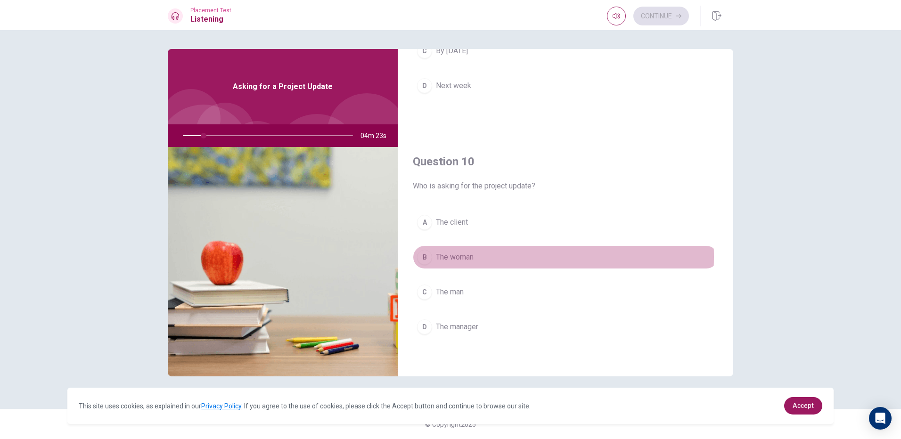
click at [462, 257] on span "The woman" at bounding box center [455, 257] width 38 height 11
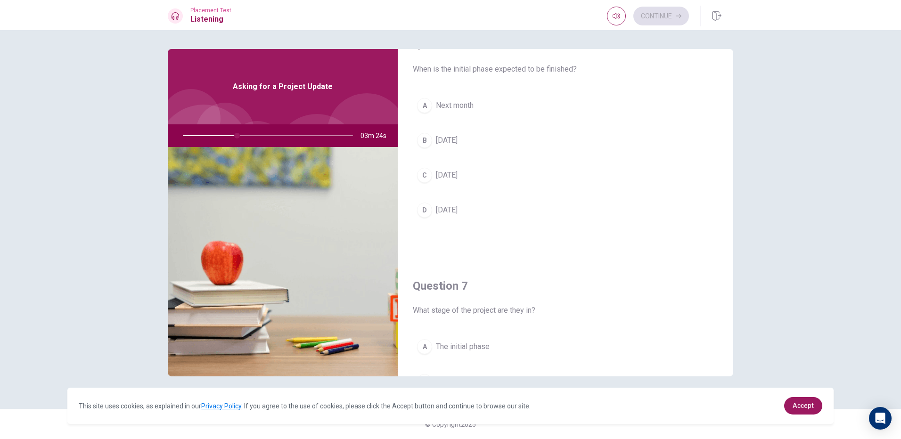
scroll to position [0, 0]
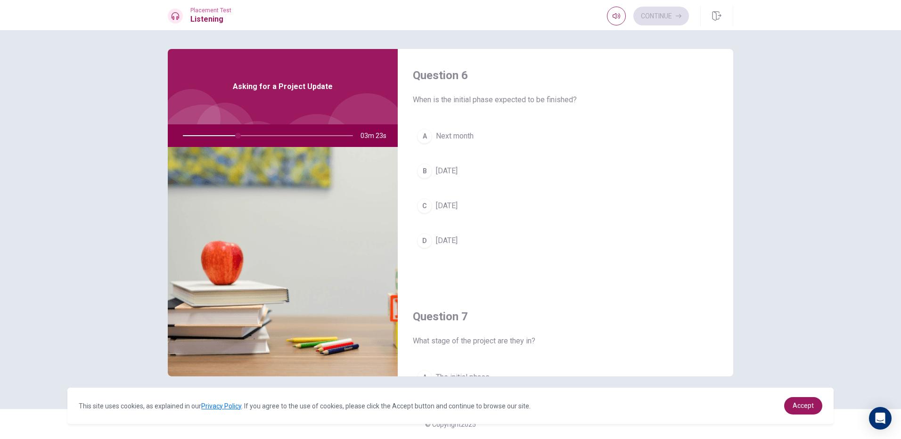
click at [458, 172] on span "[DATE]" at bounding box center [447, 170] width 22 height 11
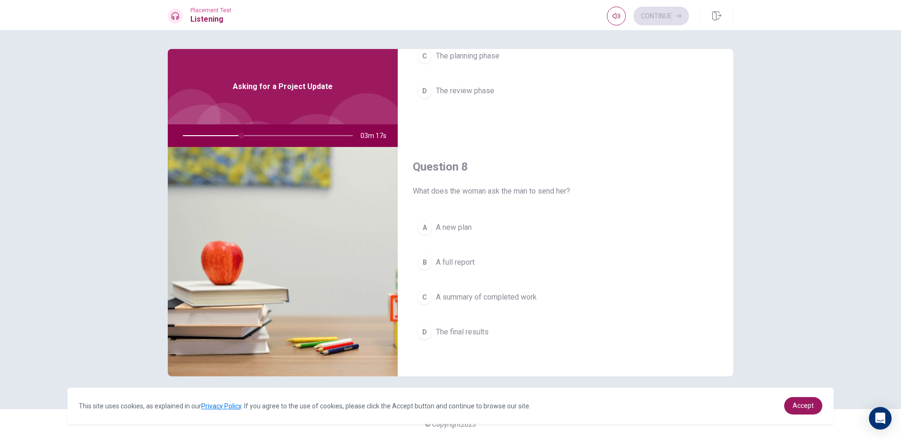
scroll to position [408, 0]
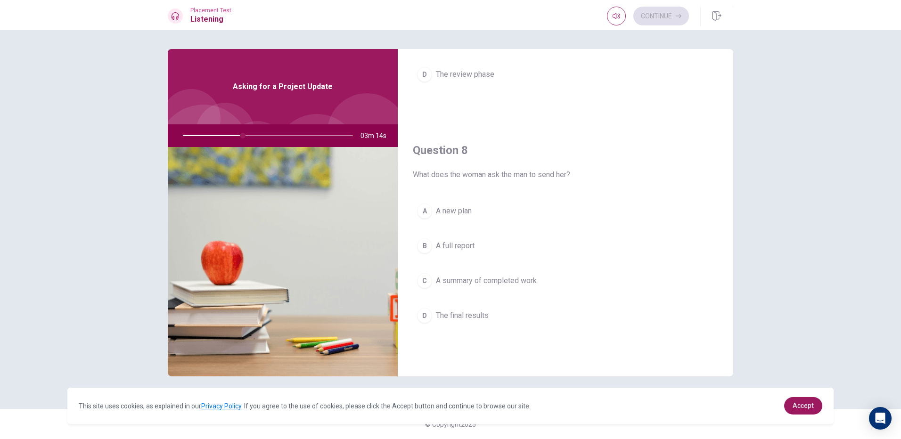
click at [457, 319] on span "The final results" at bounding box center [462, 315] width 53 height 11
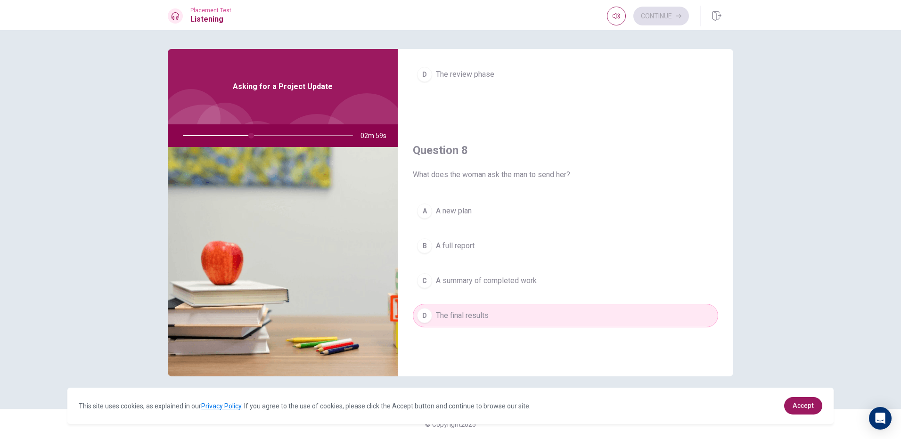
scroll to position [172, 0]
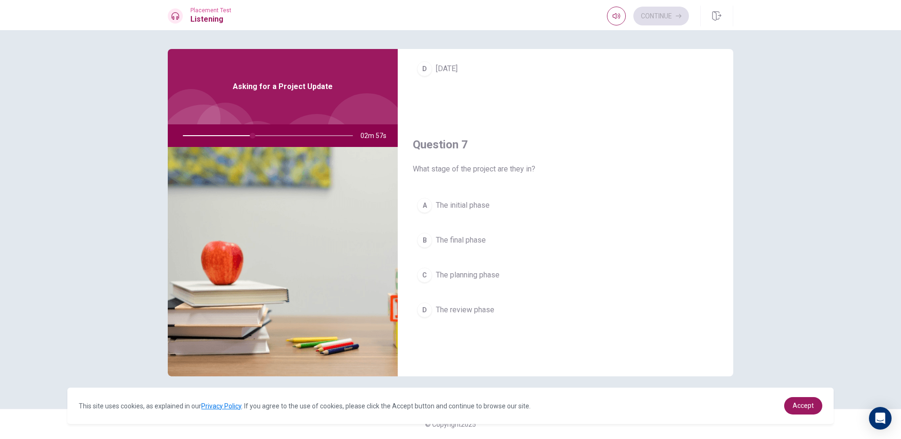
click at [478, 203] on span "The initial phase" at bounding box center [463, 205] width 54 height 11
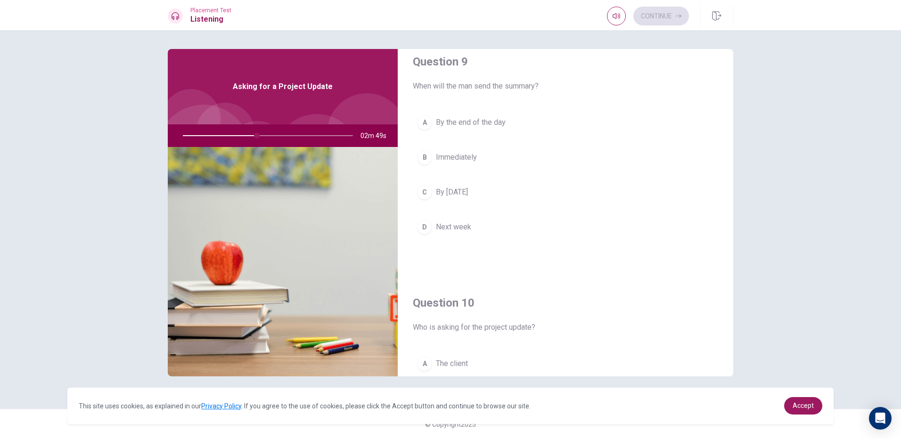
scroll to position [691, 0]
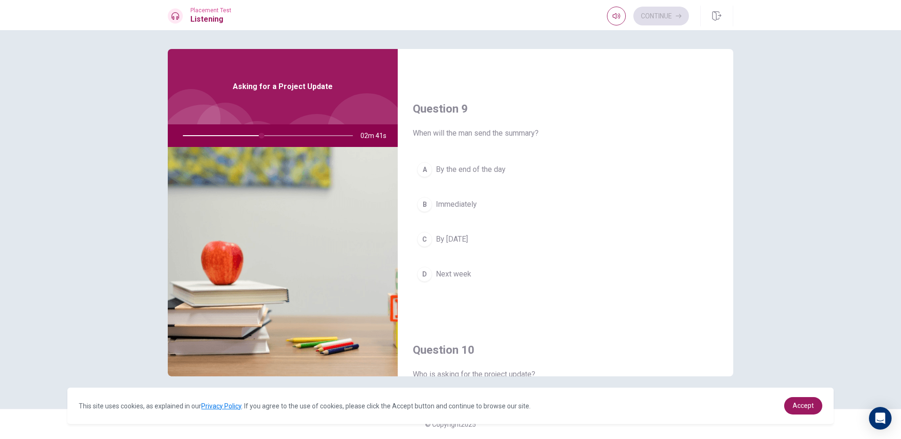
click at [460, 274] on span "Next week" at bounding box center [453, 274] width 35 height 11
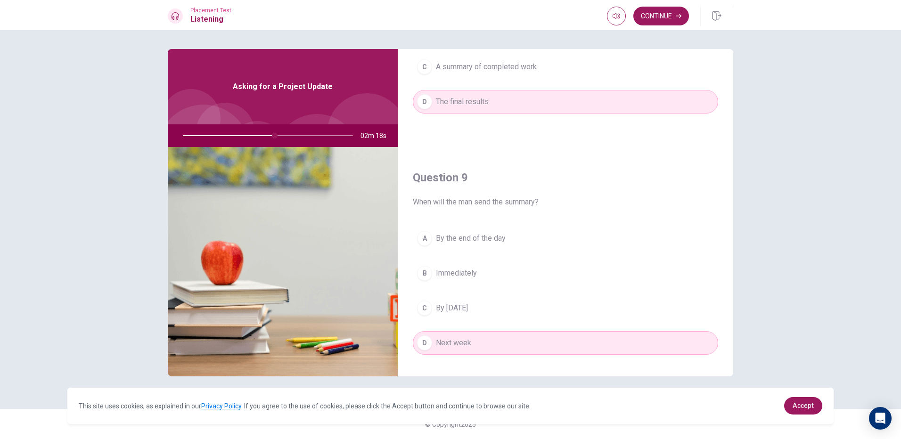
scroll to position [643, 0]
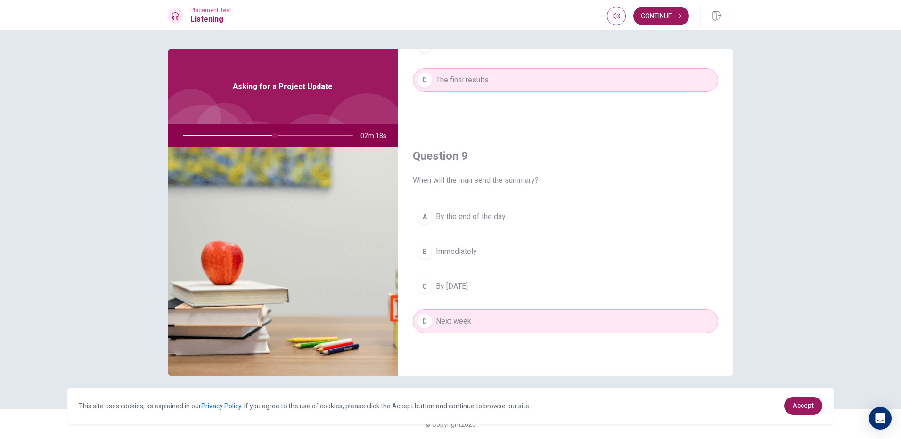
click at [466, 222] on span "By the end of the day" at bounding box center [471, 216] width 70 height 11
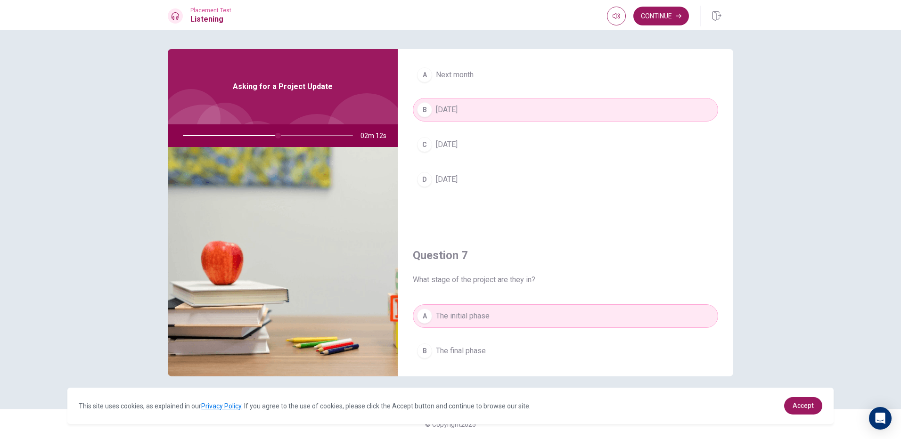
scroll to position [0, 0]
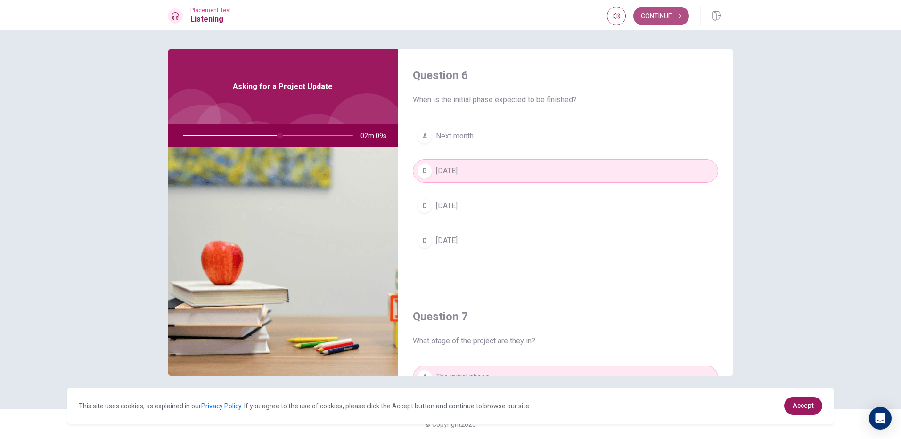
click at [668, 19] on button "Continue" at bounding box center [662, 16] width 56 height 19
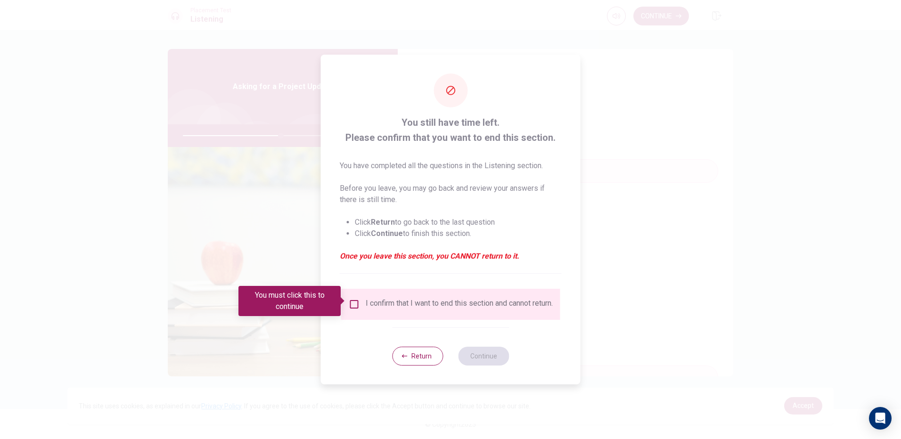
click at [355, 299] on input "You must click this to continue" at bounding box center [354, 304] width 11 height 11
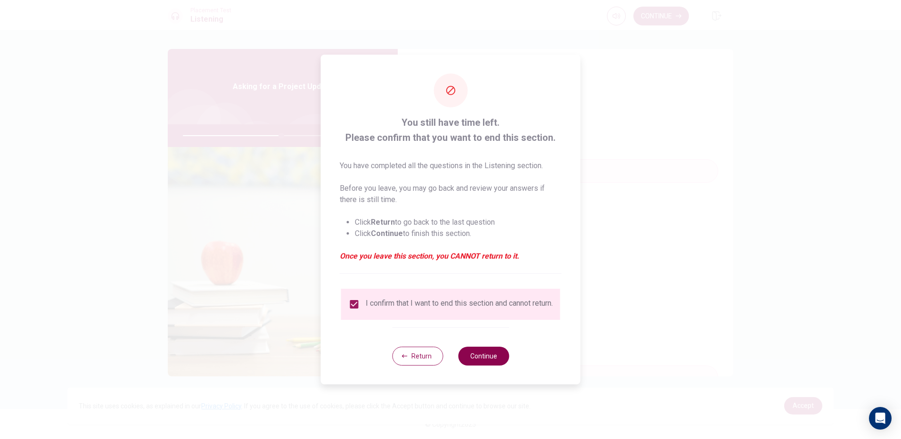
click at [476, 358] on button "Continue" at bounding box center [483, 356] width 51 height 19
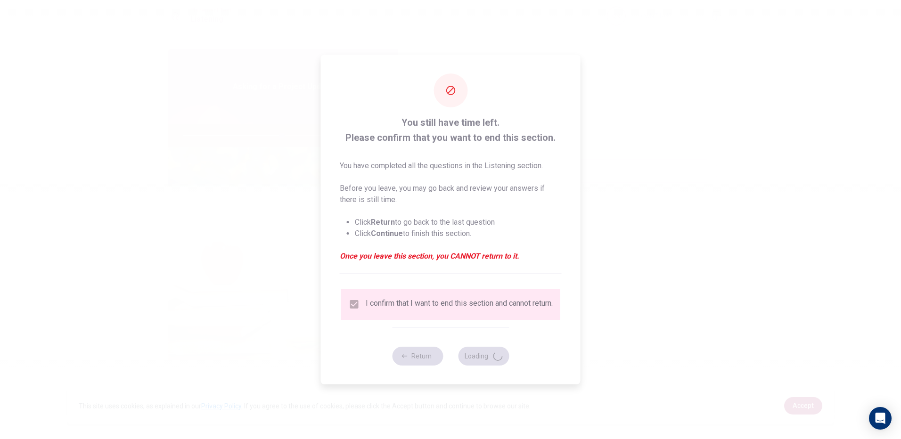
type input "59"
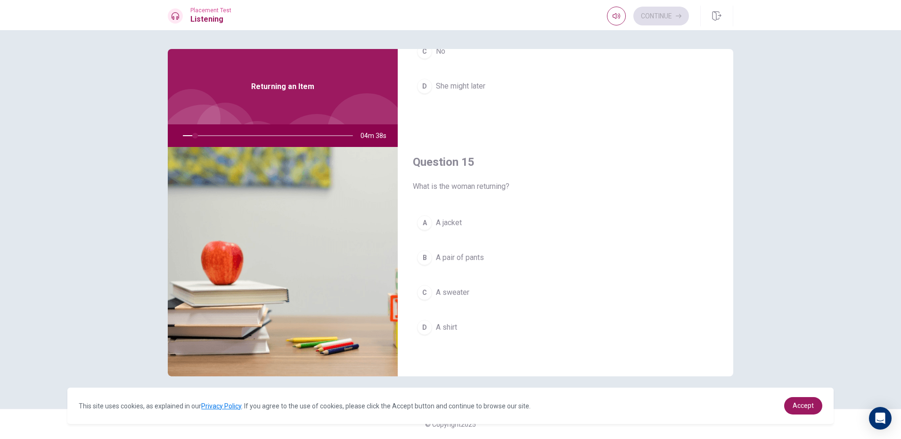
scroll to position [879, 0]
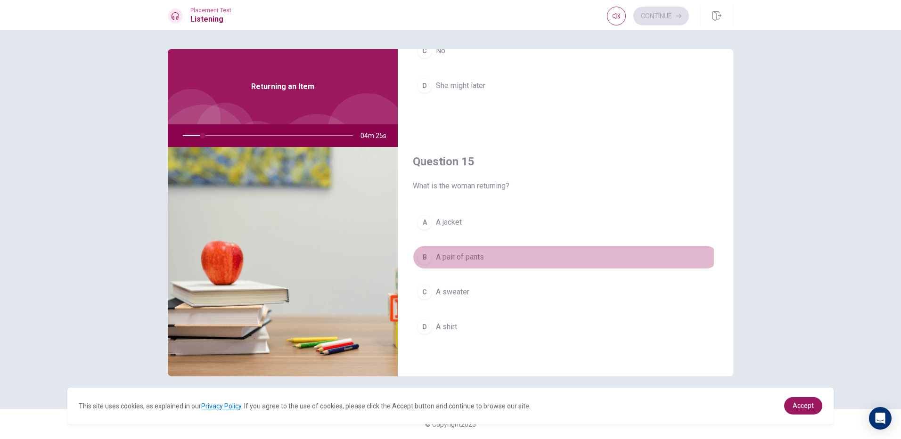
click at [428, 256] on div "B" at bounding box center [424, 257] width 15 height 15
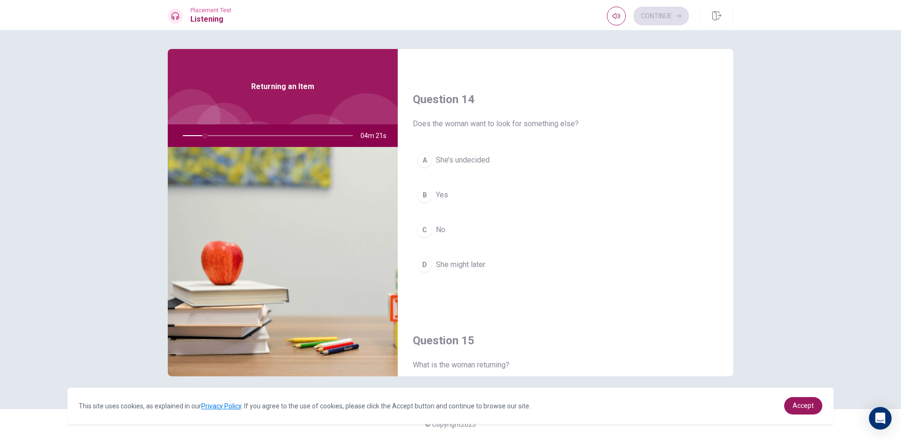
scroll to position [691, 0]
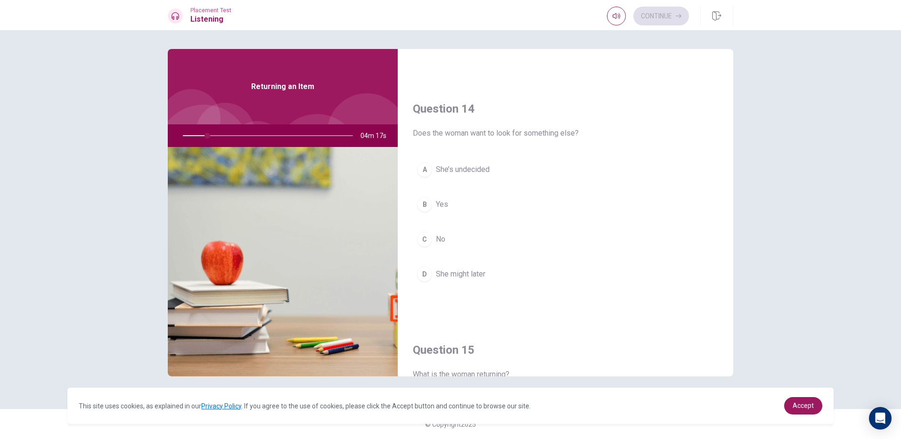
click at [434, 200] on button "B Yes" at bounding box center [565, 205] width 305 height 24
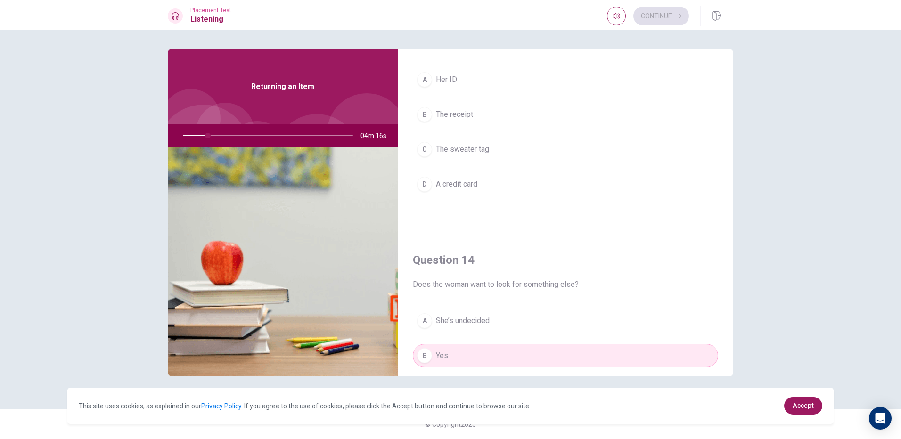
scroll to position [455, 0]
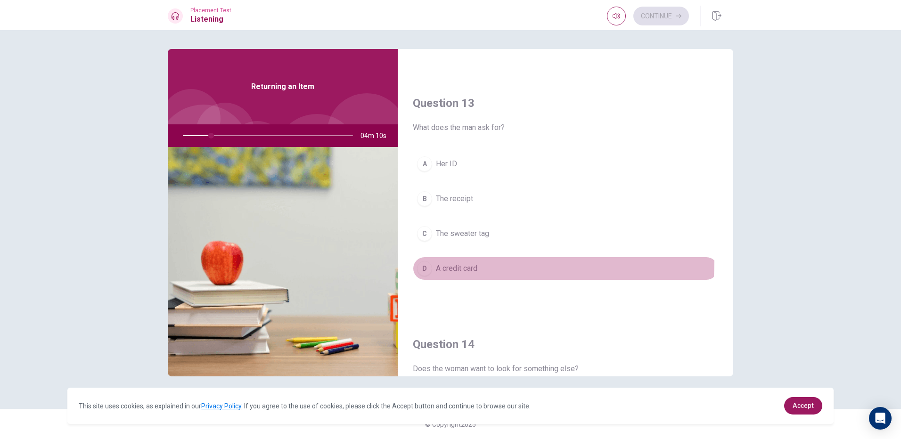
click at [456, 261] on button "D A credit card" at bounding box center [565, 269] width 305 height 24
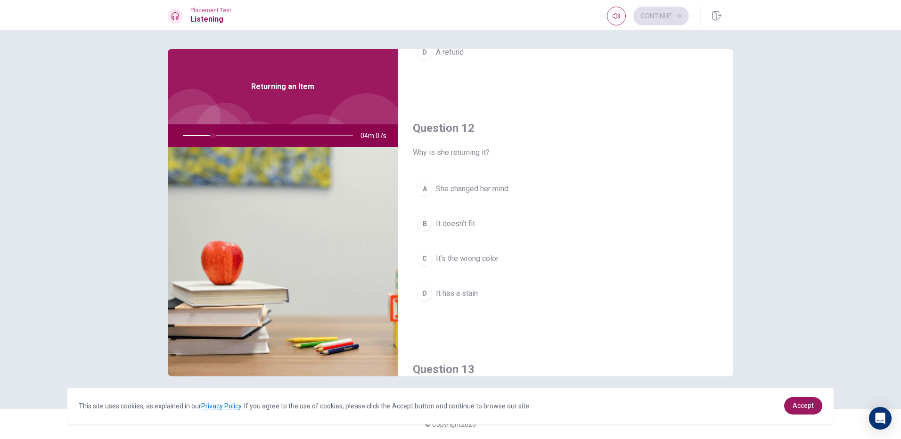
scroll to position [172, 0]
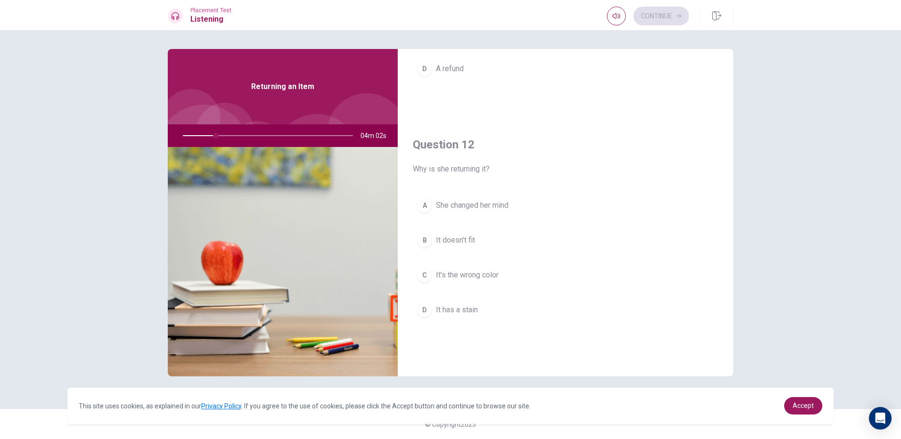
click at [473, 213] on button "A She changed her mind" at bounding box center [565, 206] width 305 height 24
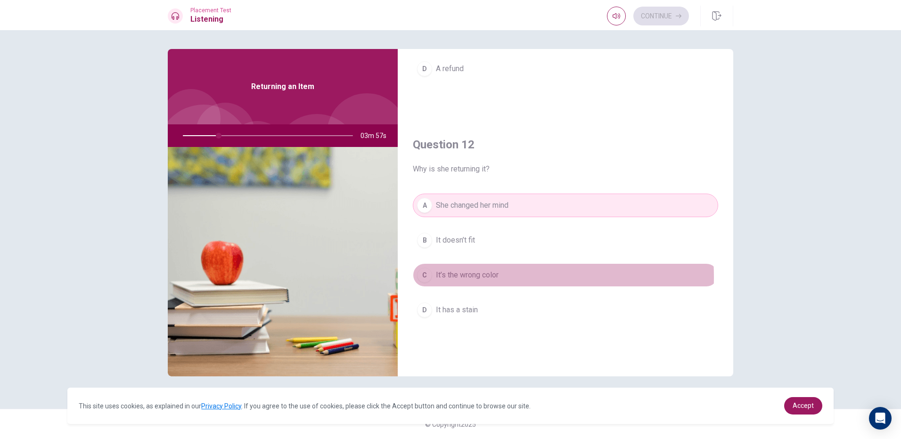
click at [470, 277] on span "It’s the wrong color" at bounding box center [467, 275] width 63 height 11
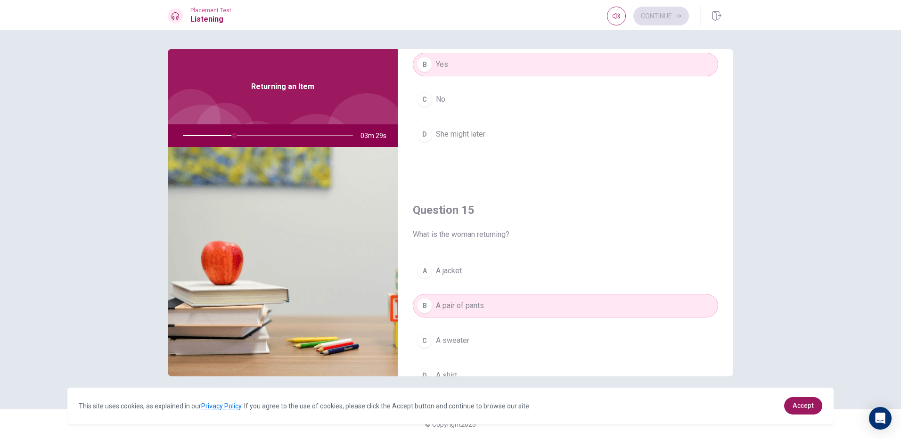
scroll to position [879, 0]
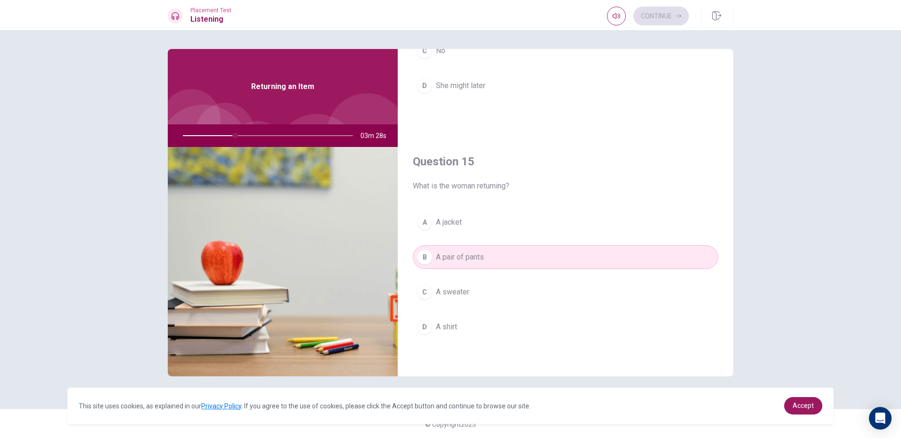
click at [490, 295] on button "C A sweater" at bounding box center [565, 292] width 305 height 24
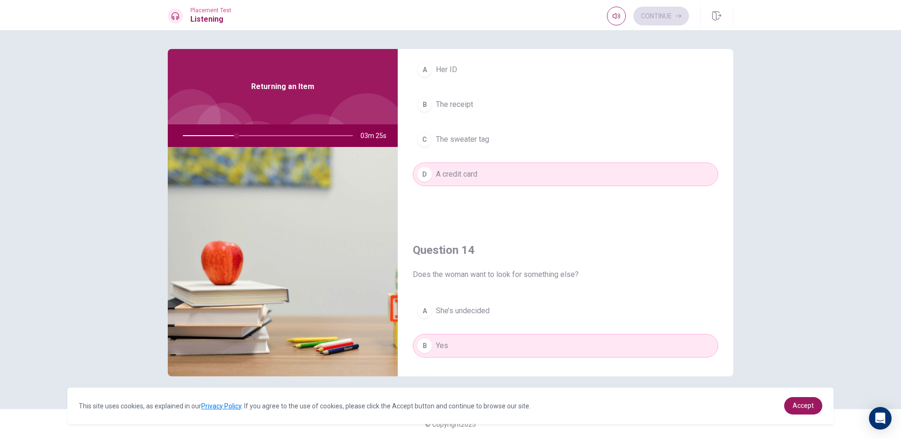
scroll to position [502, 0]
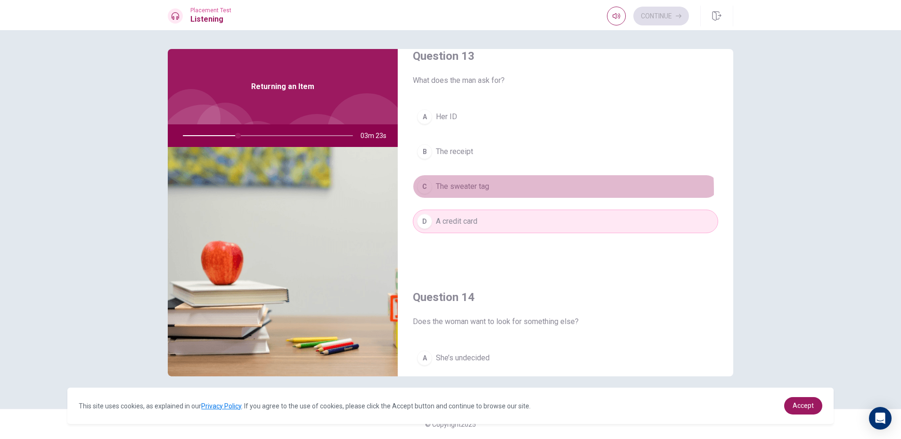
click at [474, 190] on span "The sweater tag" at bounding box center [462, 186] width 53 height 11
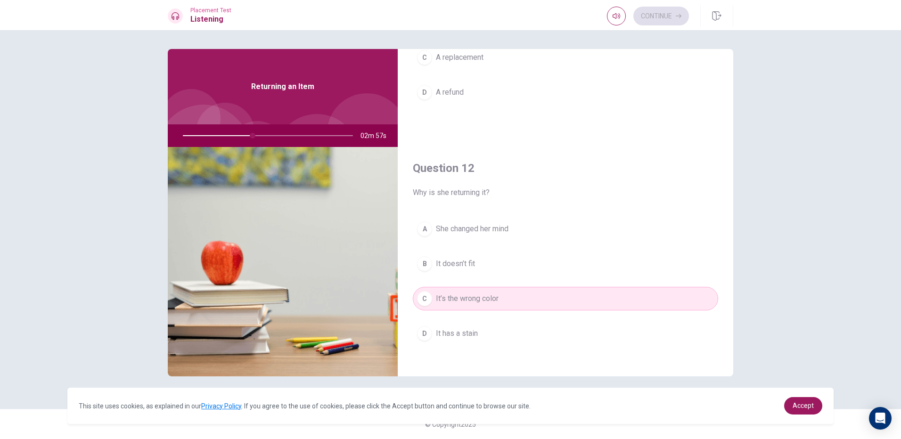
scroll to position [172, 0]
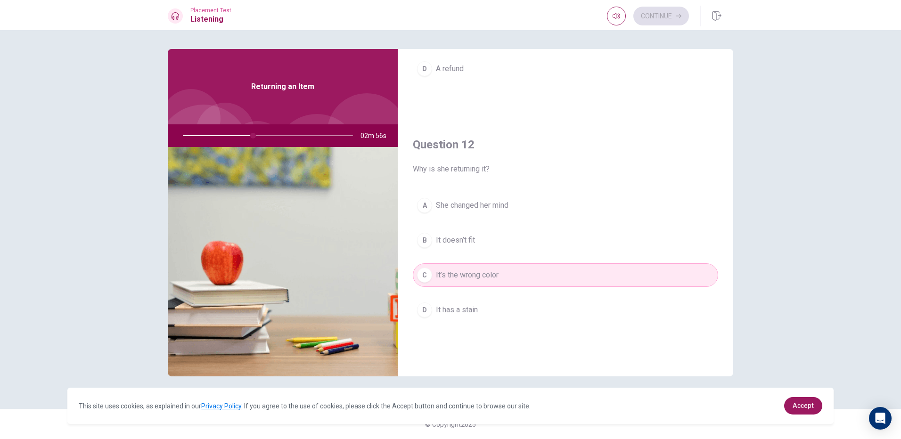
click at [473, 249] on button "B It doesn’t fit" at bounding box center [565, 241] width 305 height 24
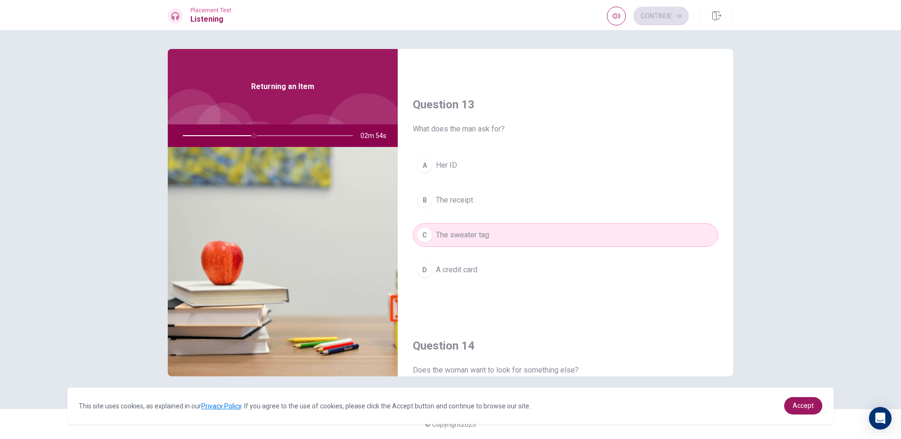
scroll to position [455, 0]
click at [472, 202] on span "The receipt" at bounding box center [454, 198] width 37 height 11
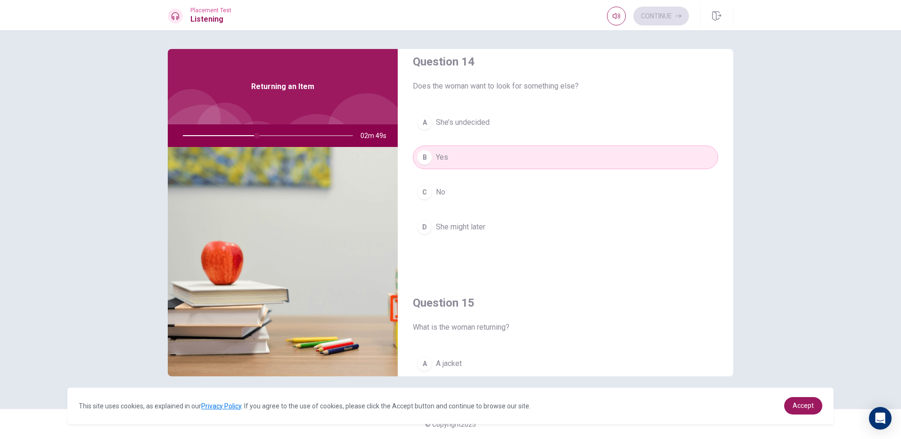
scroll to position [691, 0]
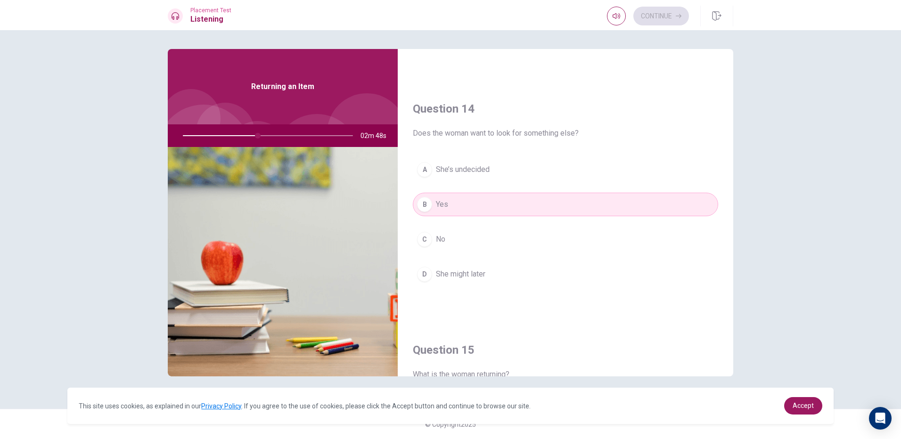
click at [478, 239] on button "C No" at bounding box center [565, 240] width 305 height 24
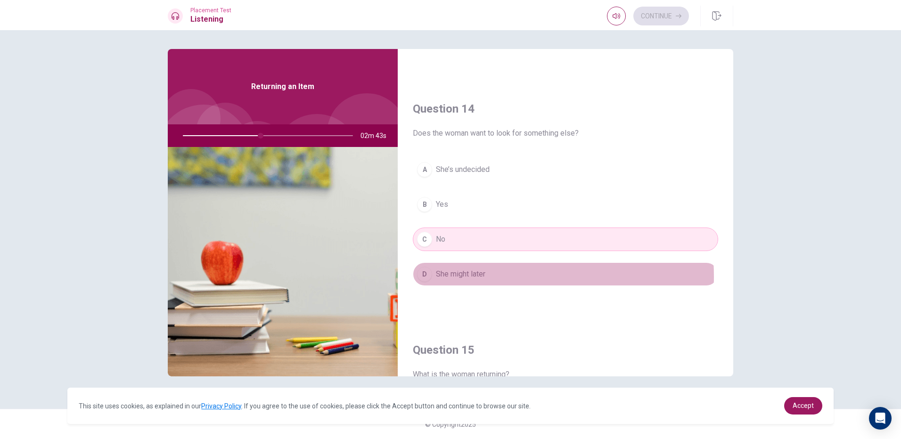
click at [479, 277] on span "She might later" at bounding box center [460, 274] width 49 height 11
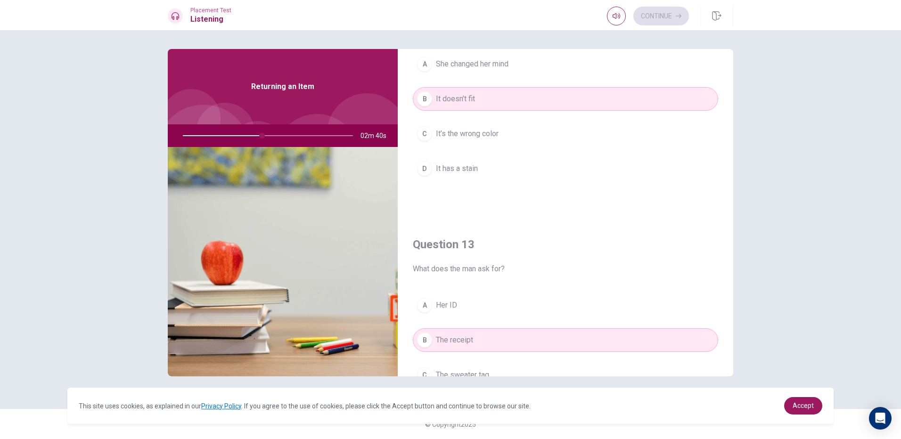
scroll to position [408, 0]
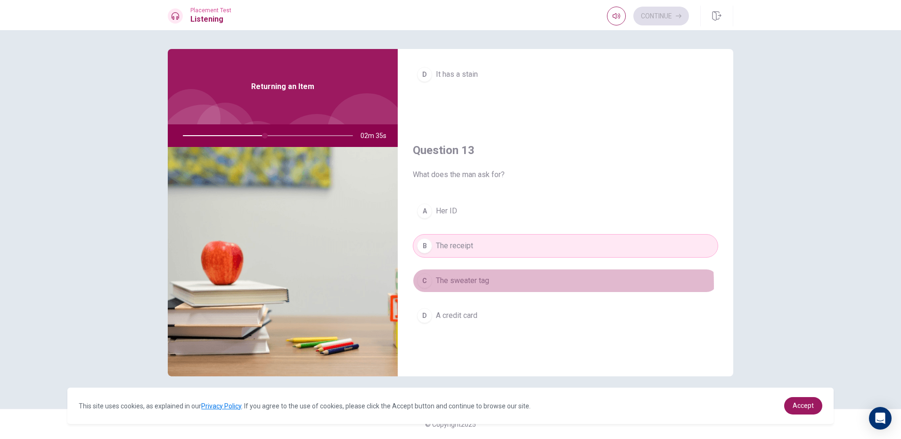
click at [463, 286] on span "The sweater tag" at bounding box center [462, 280] width 53 height 11
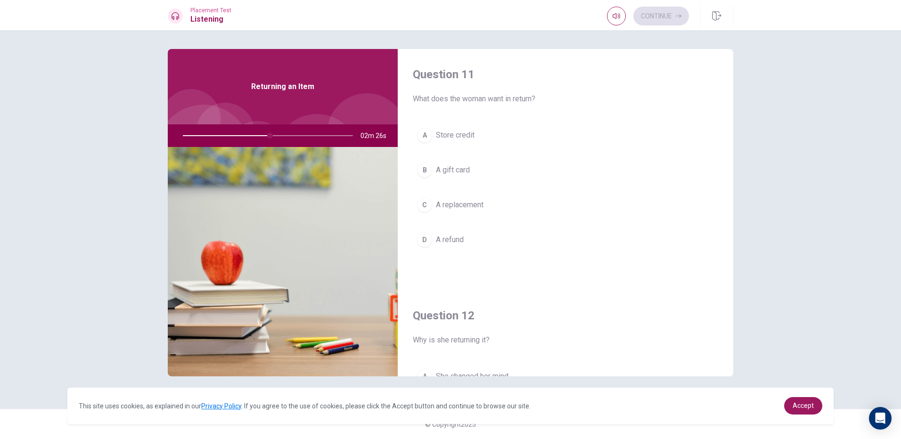
scroll to position [0, 0]
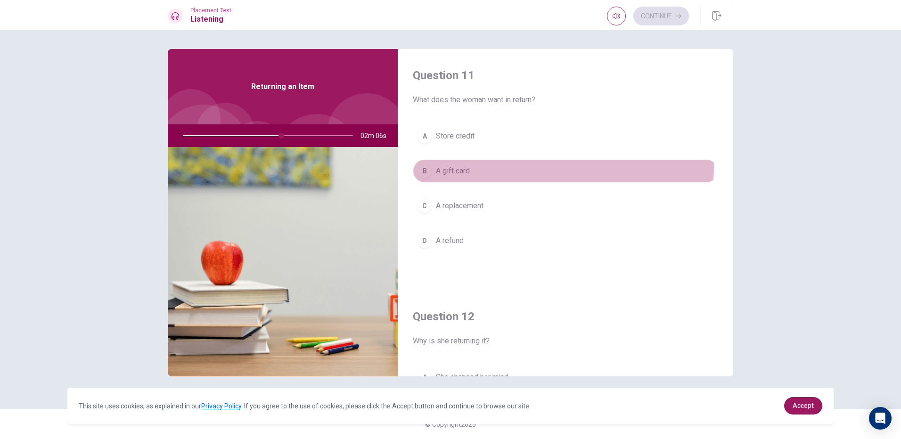
click at [466, 165] on button "B A gift card" at bounding box center [565, 171] width 305 height 24
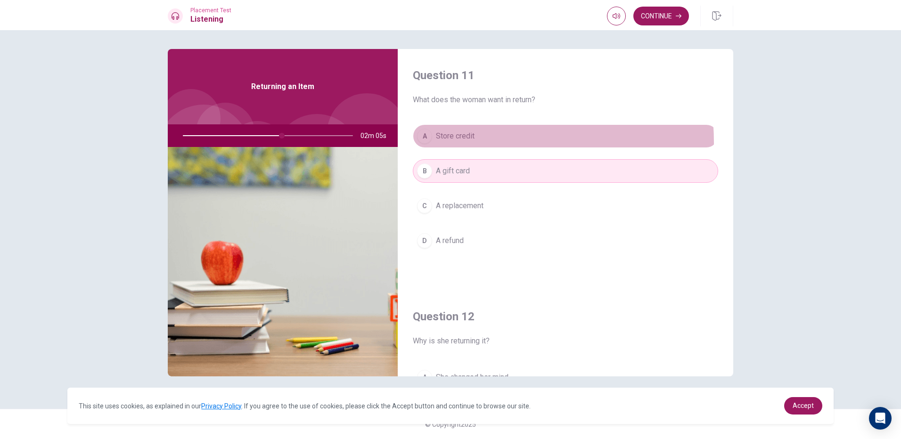
click at [470, 142] on button "A Store credit" at bounding box center [565, 136] width 305 height 24
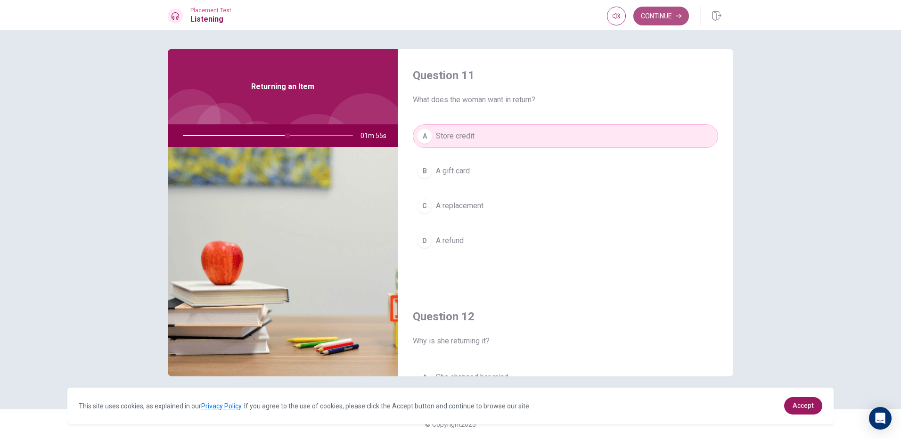
click at [646, 19] on button "Continue" at bounding box center [662, 16] width 56 height 19
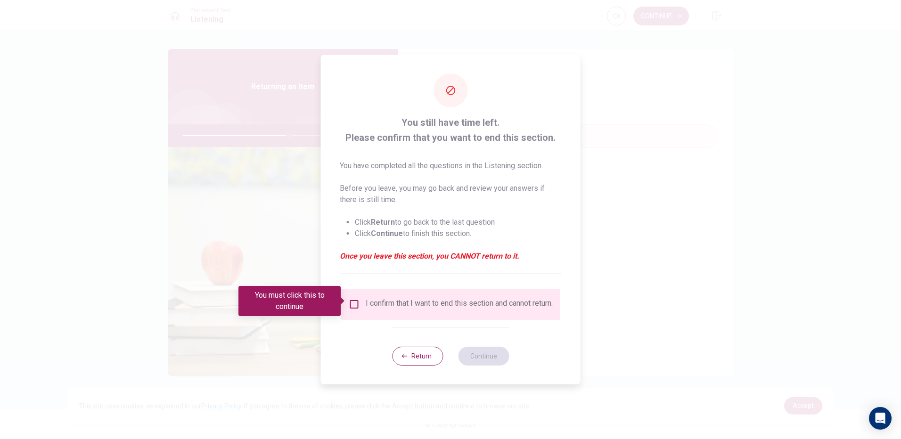
click at [356, 302] on input "You must click this to continue" at bounding box center [354, 304] width 11 height 11
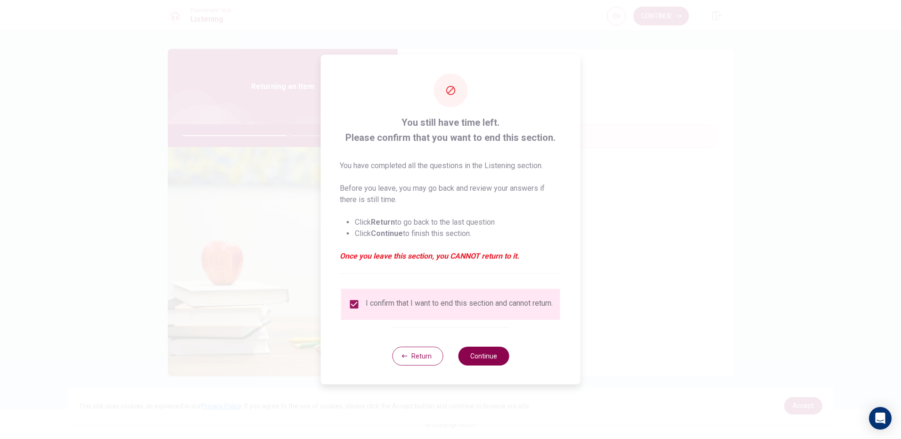
click at [477, 366] on button "Continue" at bounding box center [483, 356] width 51 height 19
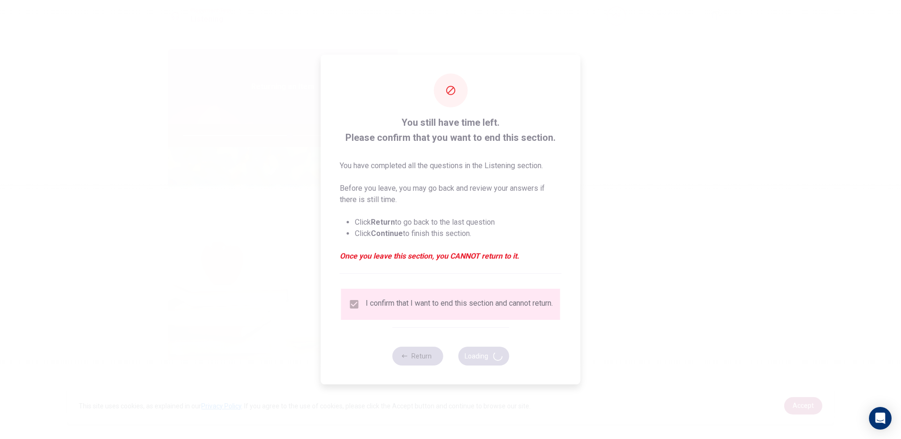
type input "63"
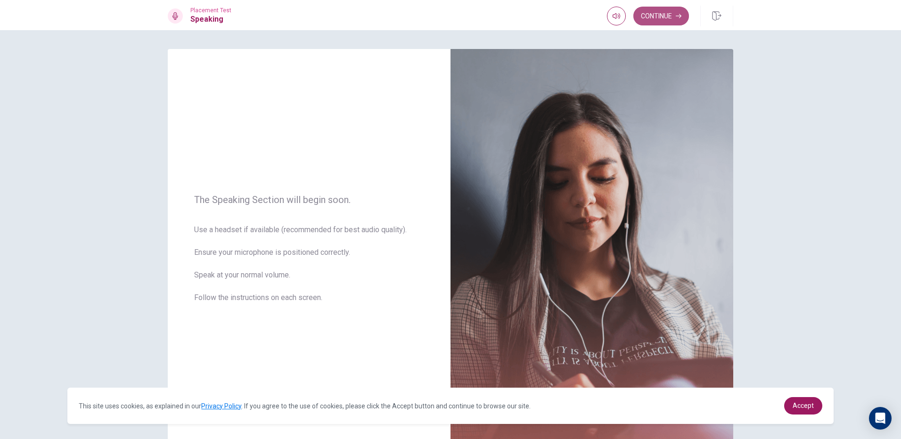
click at [677, 17] on icon "button" at bounding box center [679, 16] width 6 height 6
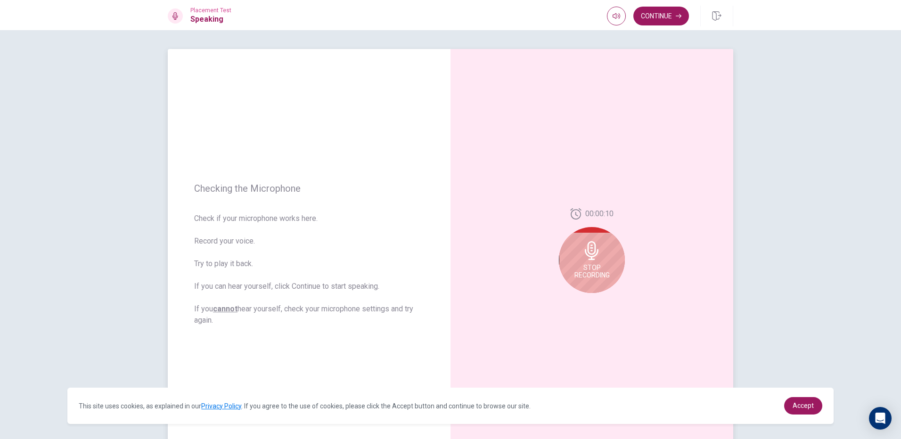
click at [606, 263] on div "Stop Recording" at bounding box center [592, 260] width 66 height 66
click at [596, 303] on button "Play Audio" at bounding box center [602, 300] width 13 height 13
click at [584, 303] on button "Record Again" at bounding box center [581, 300] width 13 height 13
click at [595, 277] on span "Stop Recording" at bounding box center [592, 271] width 35 height 15
click at [602, 304] on button "Play Audio" at bounding box center [602, 300] width 13 height 13
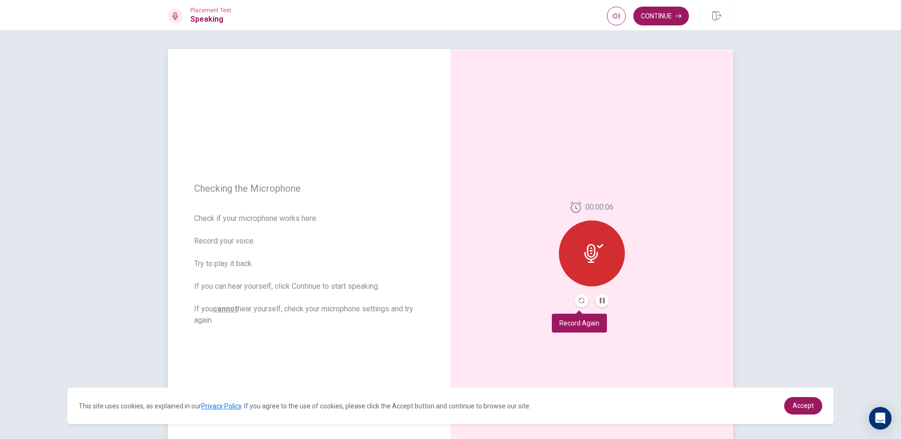
click at [582, 299] on button "Record Again" at bounding box center [581, 300] width 13 height 13
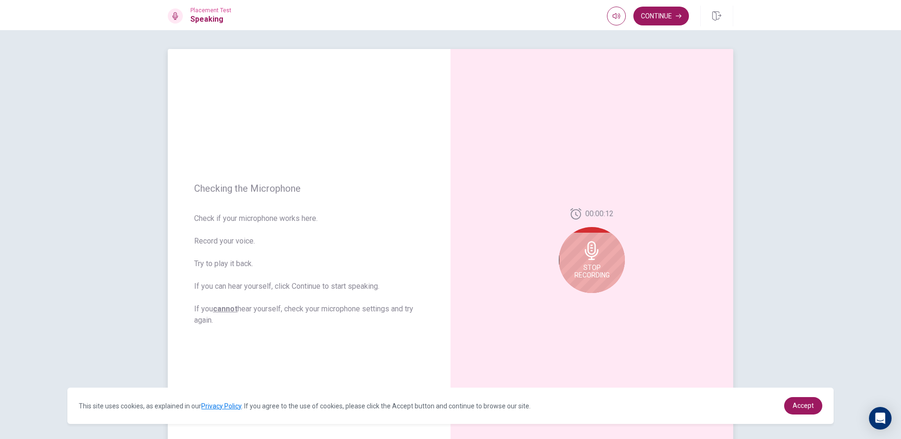
click at [583, 276] on span "Stop Recording" at bounding box center [592, 271] width 35 height 15
click at [596, 297] on button "Play Audio" at bounding box center [602, 300] width 13 height 13
click at [579, 304] on button "Record Again" at bounding box center [581, 300] width 13 height 13
click at [584, 276] on span "Stop Recording" at bounding box center [592, 271] width 35 height 15
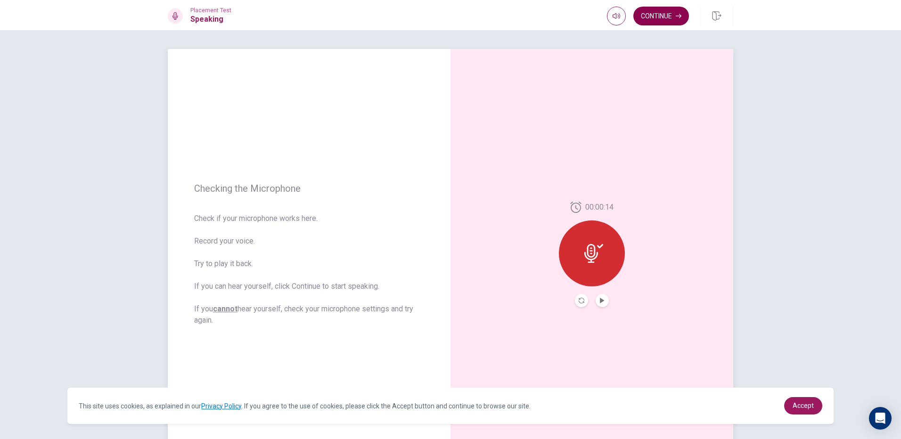
click at [648, 20] on button "Continue" at bounding box center [662, 16] width 56 height 19
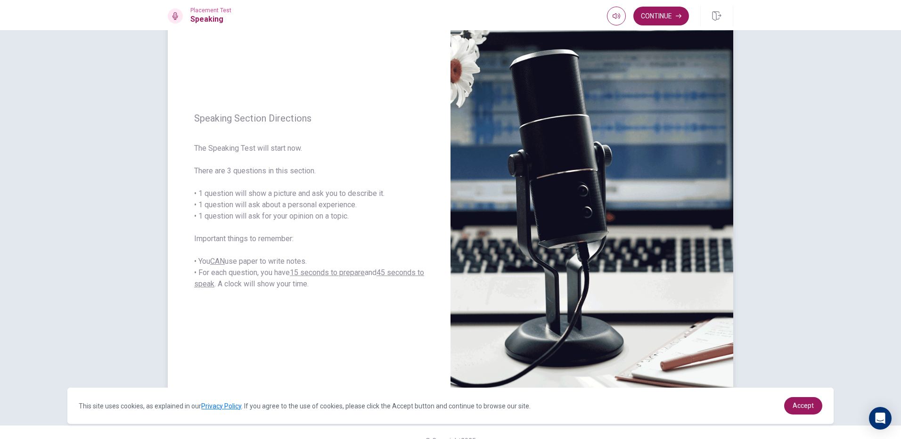
scroll to position [70, 0]
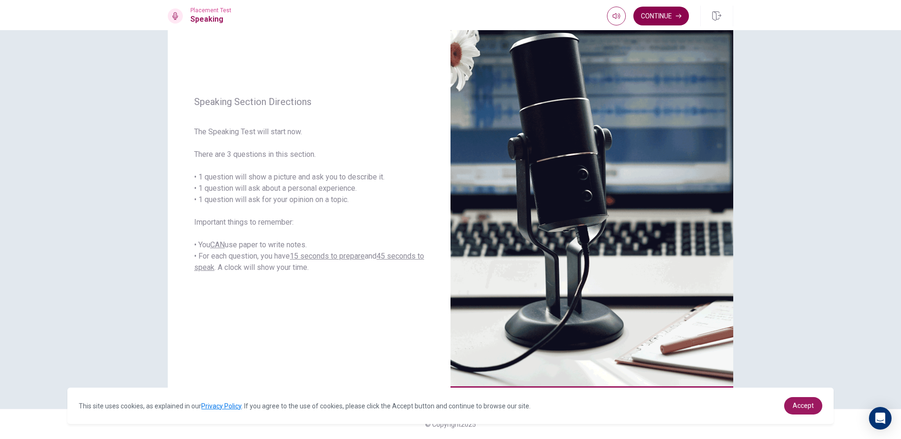
click at [664, 18] on button "Continue" at bounding box center [662, 16] width 56 height 19
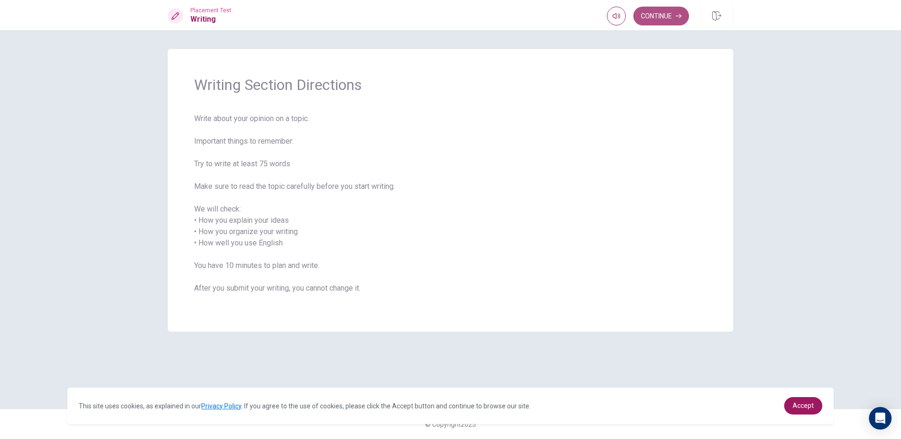
click at [654, 13] on button "Continue" at bounding box center [662, 16] width 56 height 19
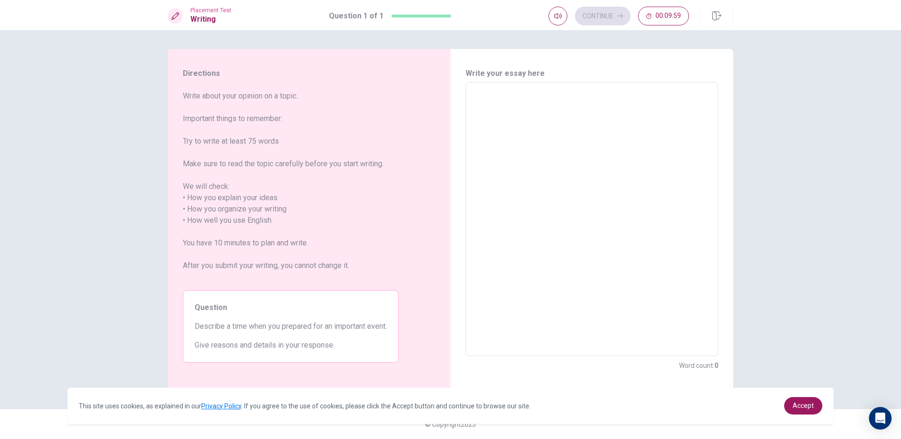
click at [550, 109] on textarea at bounding box center [591, 219] width 239 height 259
type textarea "g"
type textarea "x"
type textarea "go"
type textarea "x"
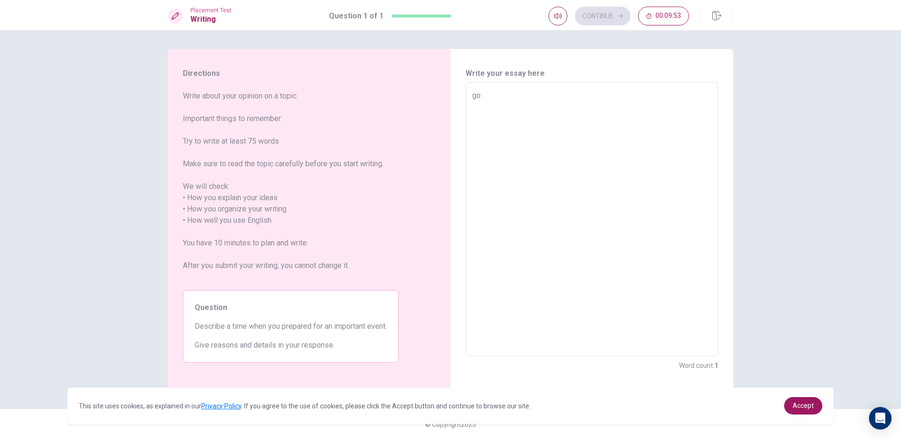
type textarea "goo"
type textarea "x"
type textarea "good"
type textarea "x"
type textarea "goo"
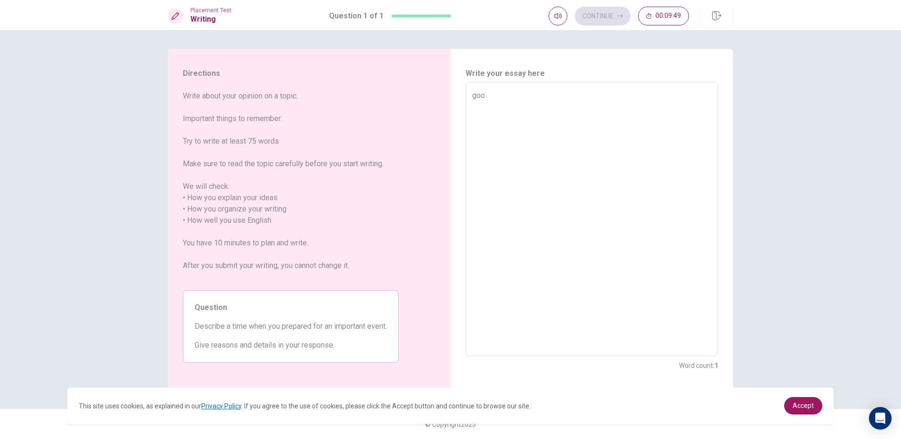
type textarea "x"
type textarea "go"
type textarea "x"
type textarea "g"
type textarea "x"
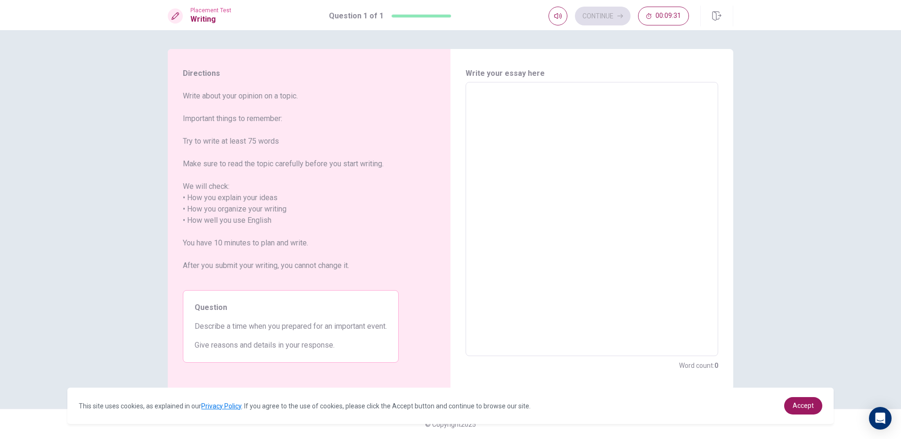
type textarea "d"
type textarea "x"
type textarea "dg"
type textarea "x"
type textarea "dg="
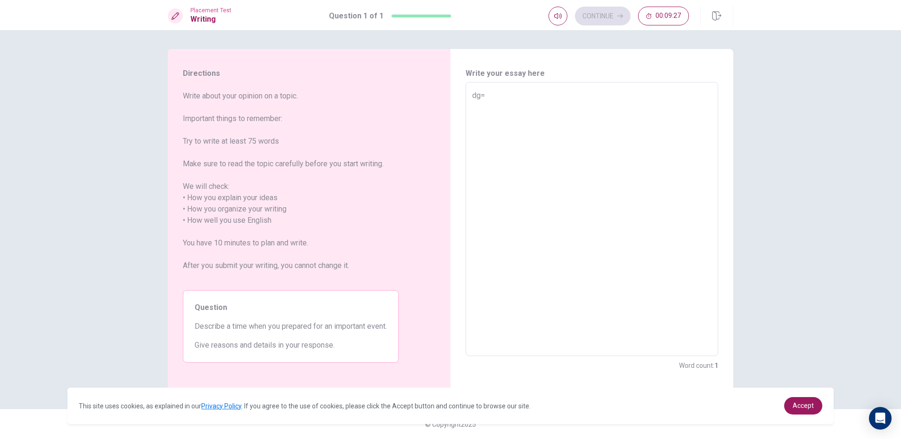
type textarea "x"
type textarea "dg"
type textarea "x"
type textarea "d"
type textarea "x"
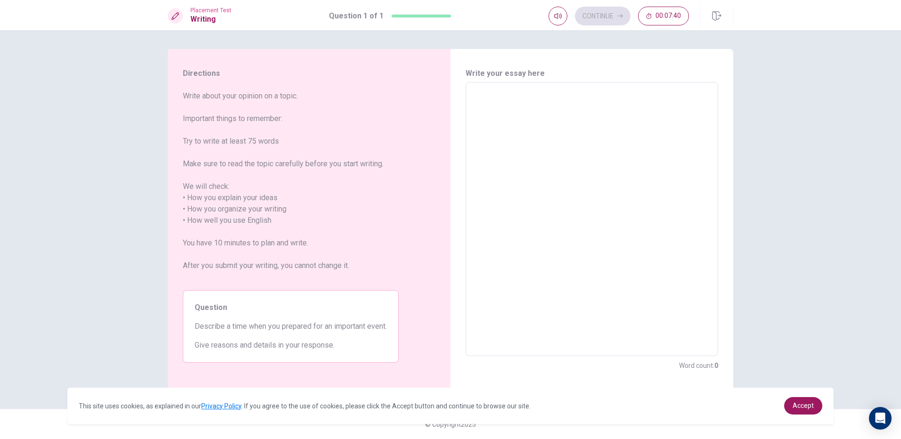
type textarea "i"
type textarea "x"
type textarea "i"
type textarea "x"
type textarea "i"
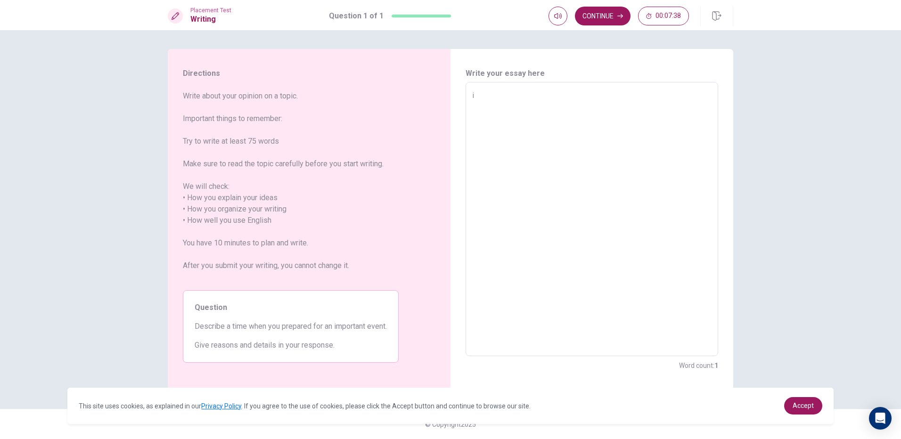
type textarea "x"
type textarea "iI"
type textarea "x"
type textarea "i"
type textarea "x"
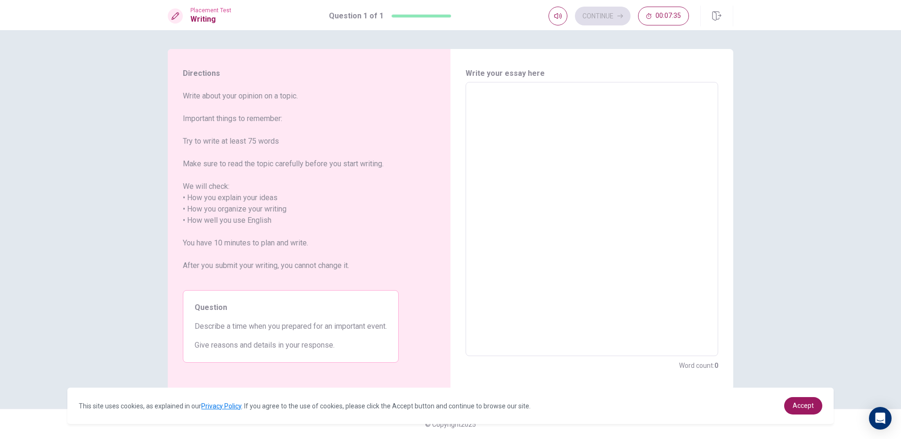
type textarea "i"
type textarea "x"
type textarea "I"
type textarea "x"
type textarea "I"
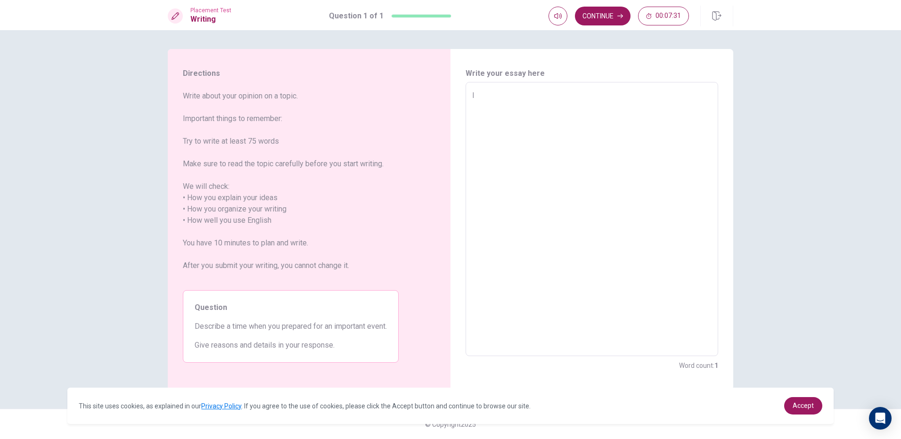
type textarea "x"
type textarea "I W"
type textarea "x"
type textarea "I WI"
type textarea "x"
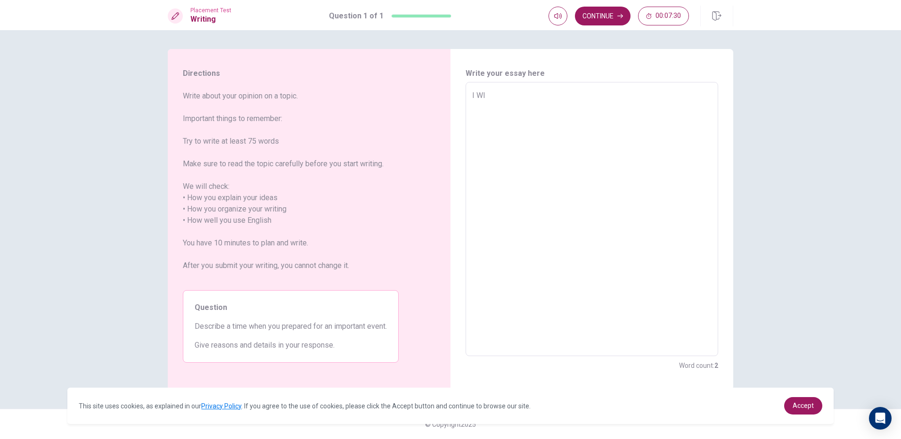
type textarea "I WIL"
type textarea "x"
type textarea "I WILL"
type textarea "x"
type textarea "I WIL"
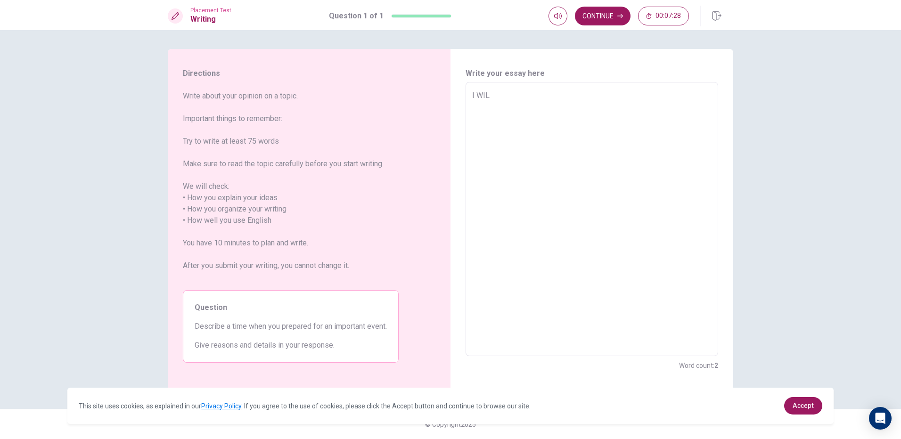
type textarea "x"
type textarea "I WI"
type textarea "x"
type textarea "I W"
type textarea "x"
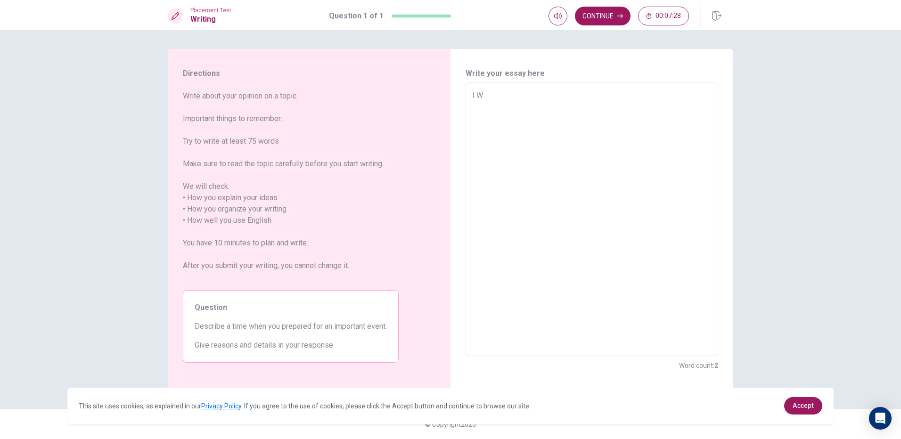
type textarea "I"
type textarea "x"
type textarea "I w"
type textarea "x"
type textarea "I wi"
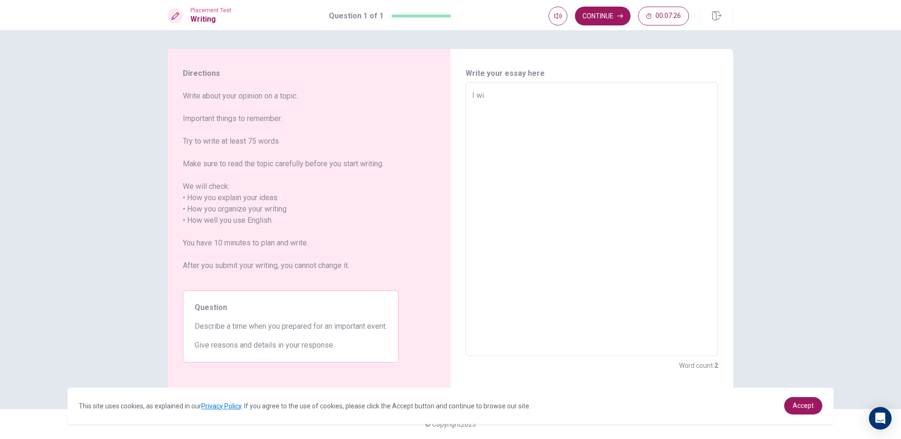
type textarea "x"
type textarea "I wil"
type textarea "x"
type textarea "I will"
type textarea "x"
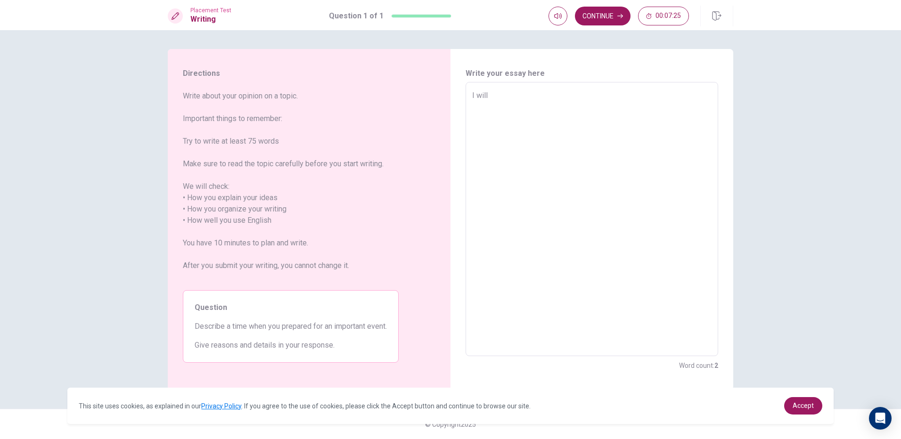
type textarea "I will"
type textarea "x"
type textarea "I will"
type textarea "x"
type textarea "I wil"
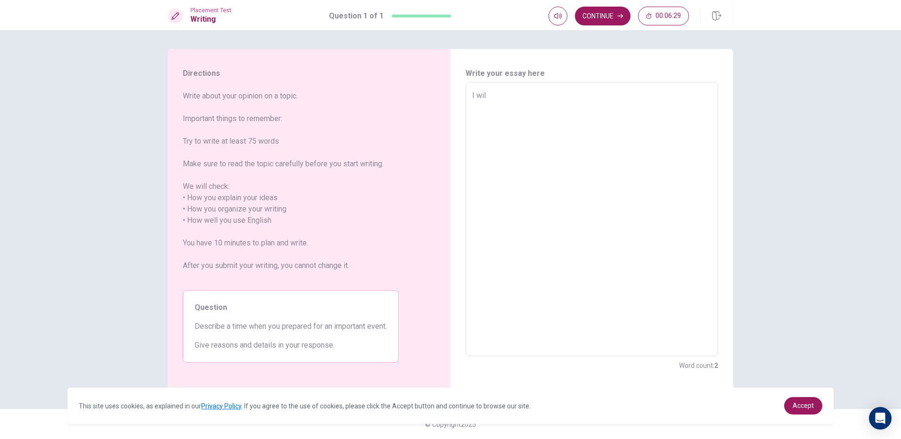
type textarea "x"
type textarea "I wi"
type textarea "x"
type textarea "I w"
type textarea "x"
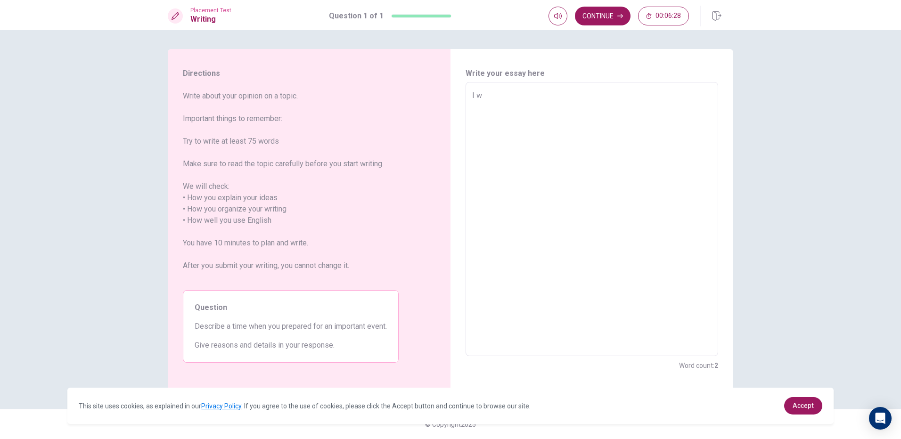
type textarea "I"
type textarea "x"
type textarea "I"
type textarea "x"
type textarea "In"
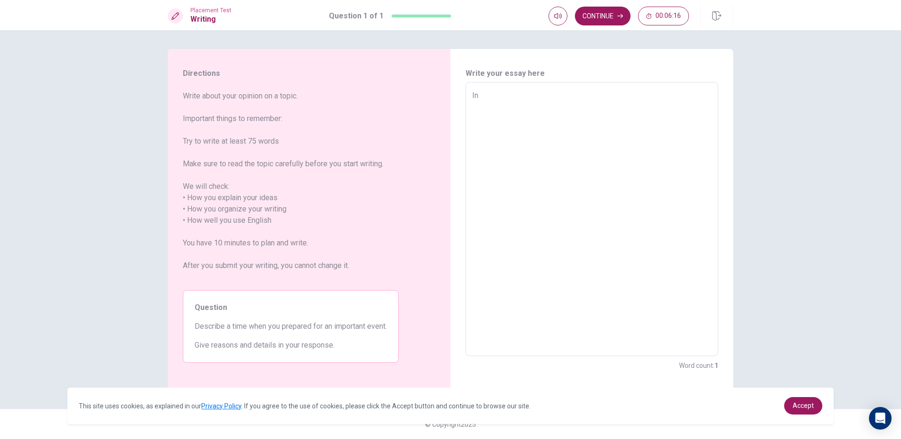
type textarea "x"
type textarea "In"
type textarea "x"
type textarea "In m"
type textarea "x"
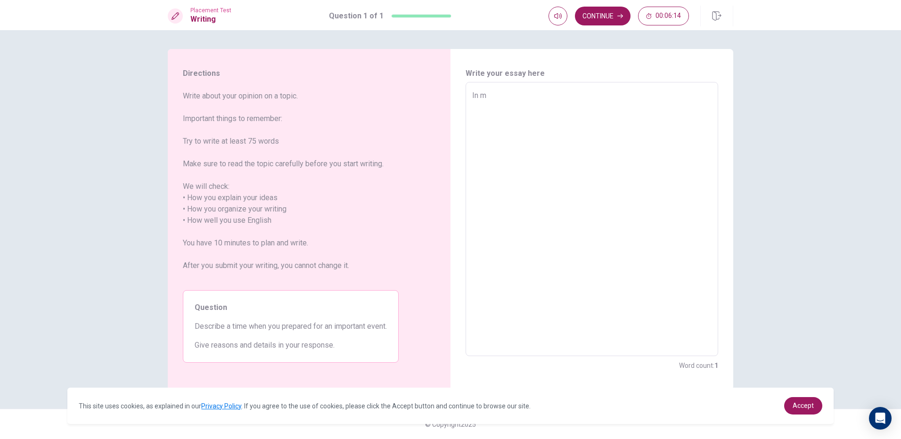
type textarea "In me"
type textarea "x"
type textarea "In m"
type textarea "x"
type textarea "In my"
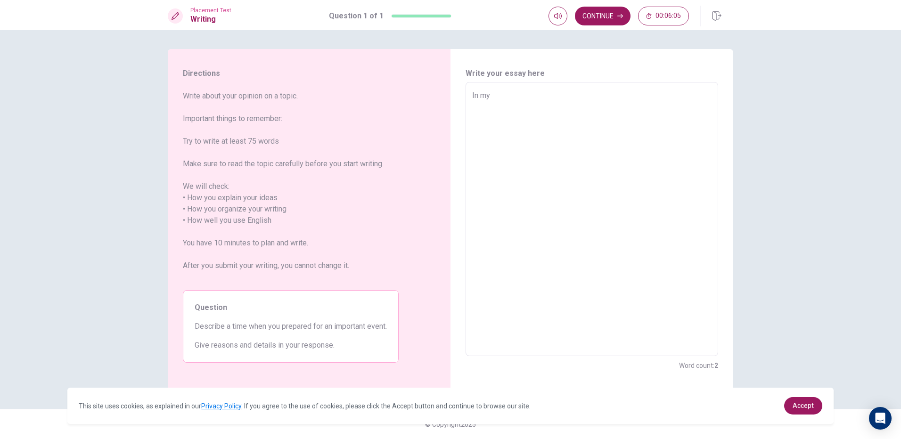
type textarea "x"
type textarea "In m"
type textarea "x"
type textarea "In"
type textarea "x"
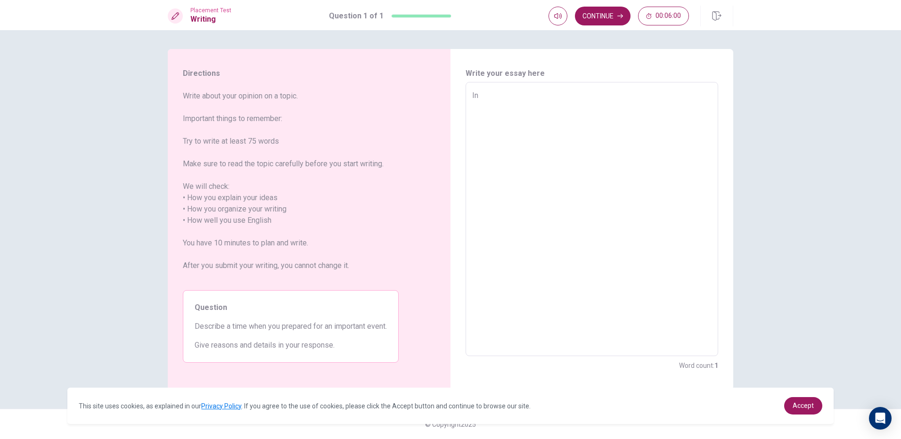
type textarea "In m"
type textarea "x"
type textarea "In my"
type textarea "x"
type textarea "In my"
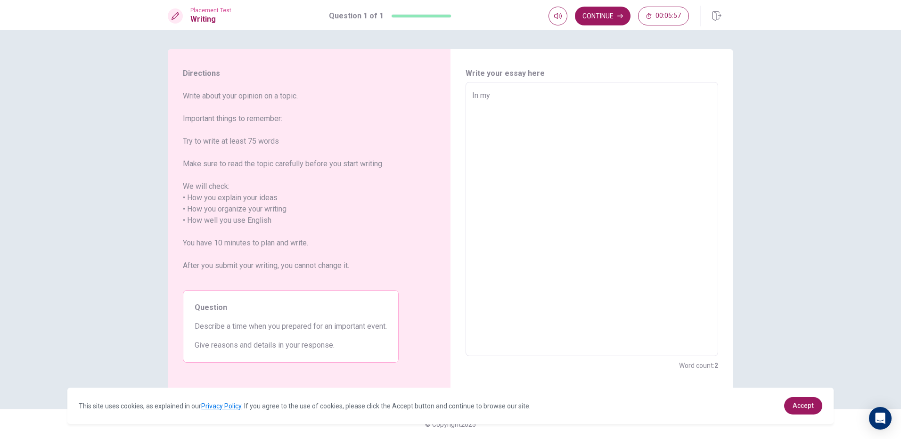
type textarea "x"
type textarea "In my i"
type textarea "x"
type textarea "In my in"
type textarea "x"
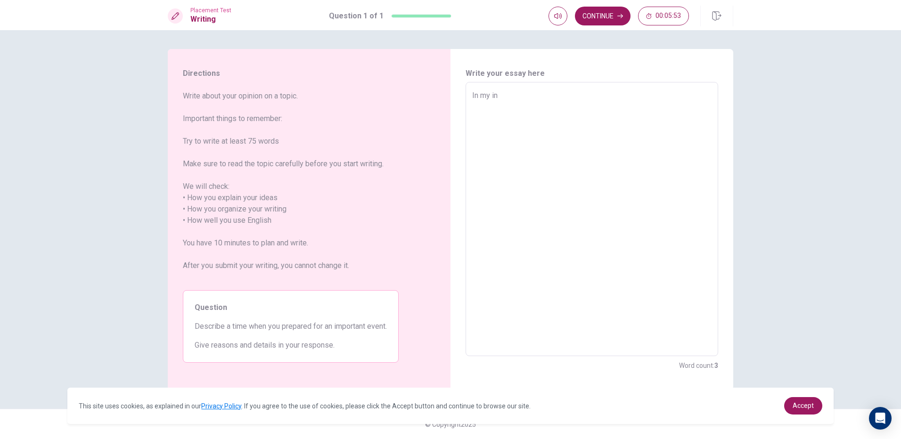
type textarea "In my i"
type textarea "x"
type textarea "In my im"
type textarea "x"
type textarea "In my imp"
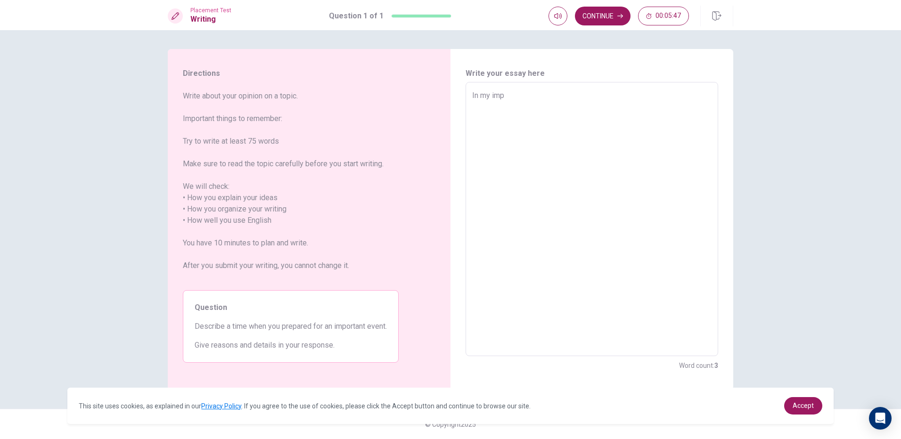
type textarea "x"
type textarea "In my impo"
type textarea "x"
type textarea "In my impor"
type textarea "x"
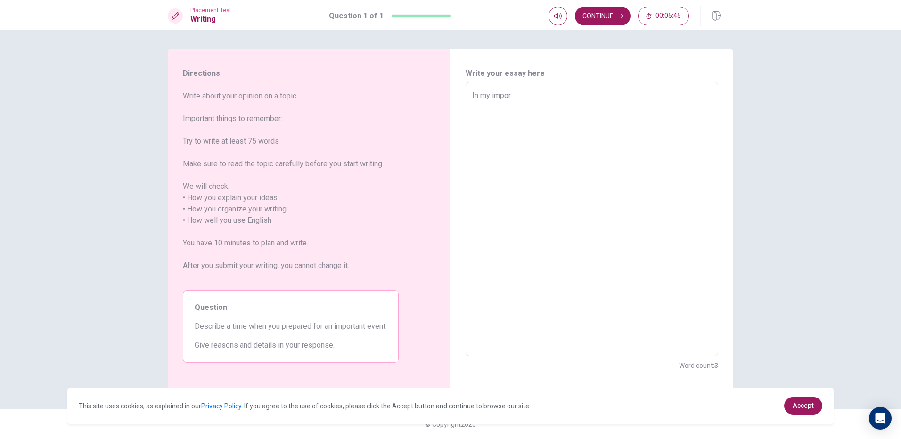
type textarea "In my import"
type textarea "x"
type textarea "In my importa"
type textarea "x"
type textarea "In my importan"
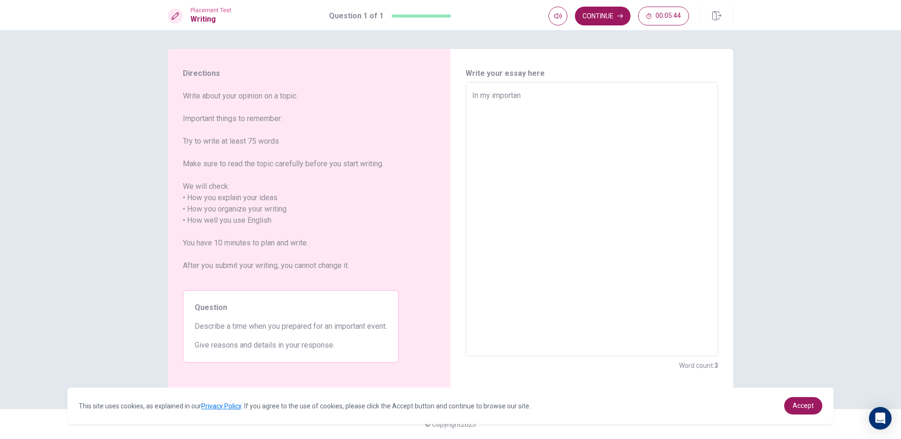
type textarea "x"
type textarea "In my important"
type textarea "x"
type textarea "In my important"
type textarea "x"
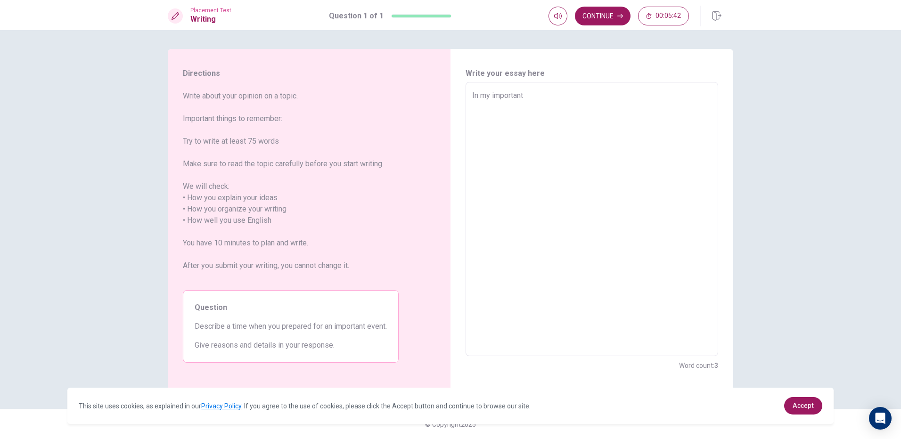
type textarea "In my important e"
type textarea "x"
type textarea "In my important ev"
type textarea "x"
type textarea "In my important eve"
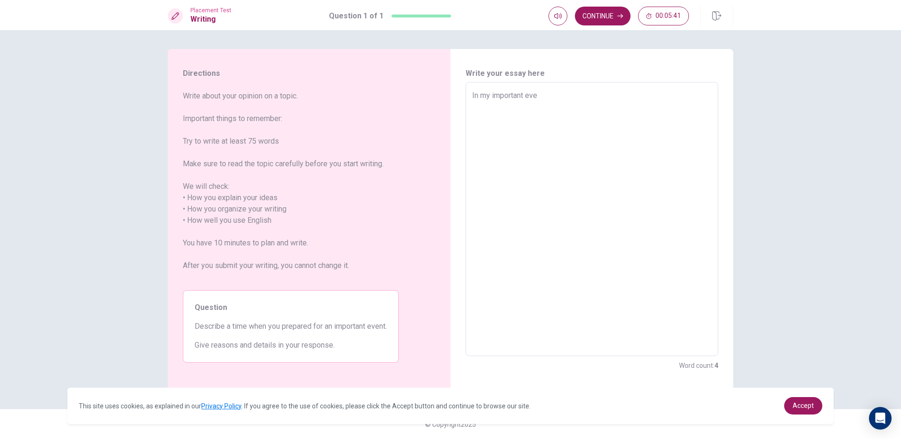
type textarea "x"
type textarea "In my important even"
type textarea "x"
type textarea "In my important event"
type textarea "x"
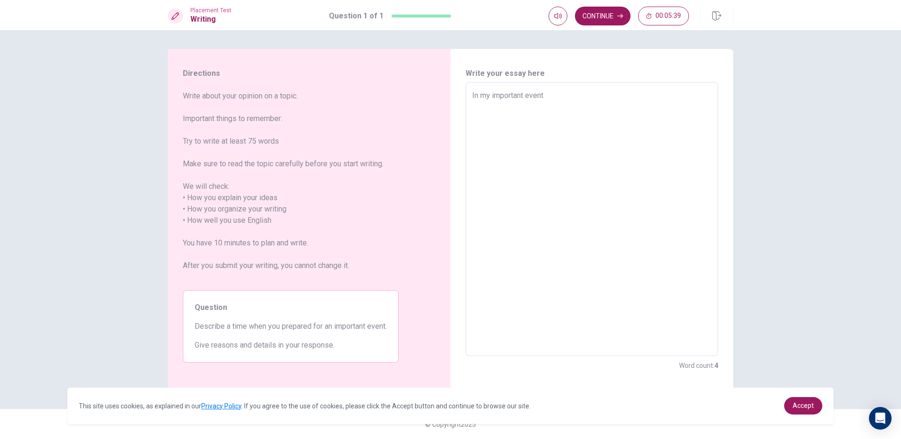
type textarea "In my important event"
type textarea "x"
type textarea "In my important event i"
type textarea "x"
type textarea "In my important event in"
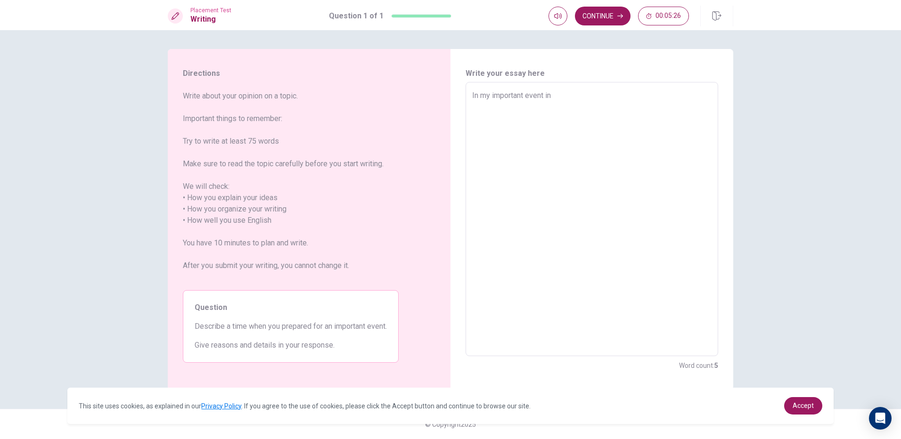
type textarea "x"
type textarea "In my important event inn"
type textarea "x"
type textarea "In my important event in"
type textarea "x"
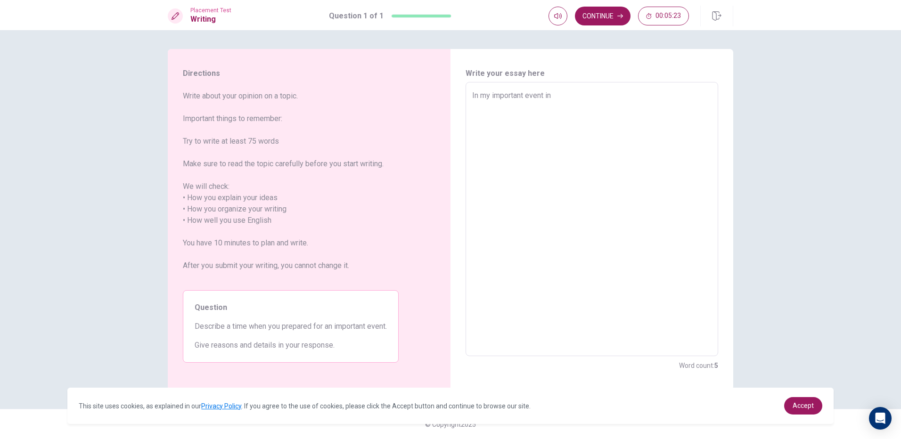
type textarea "In my important event i"
type textarea "x"
type textarea "In my important event"
type textarea "x"
type textarea "In my important event ."
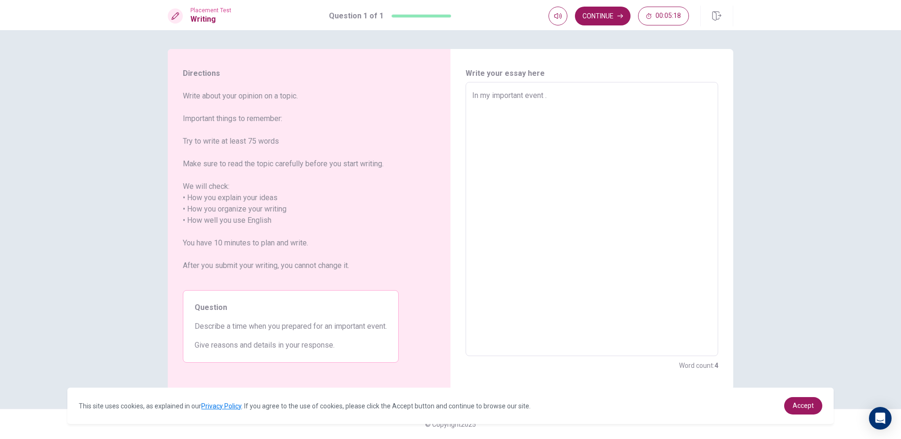
type textarea "x"
type textarea "In my important event .i"
type textarea "x"
type textarea "In my important event .i"
type textarea "x"
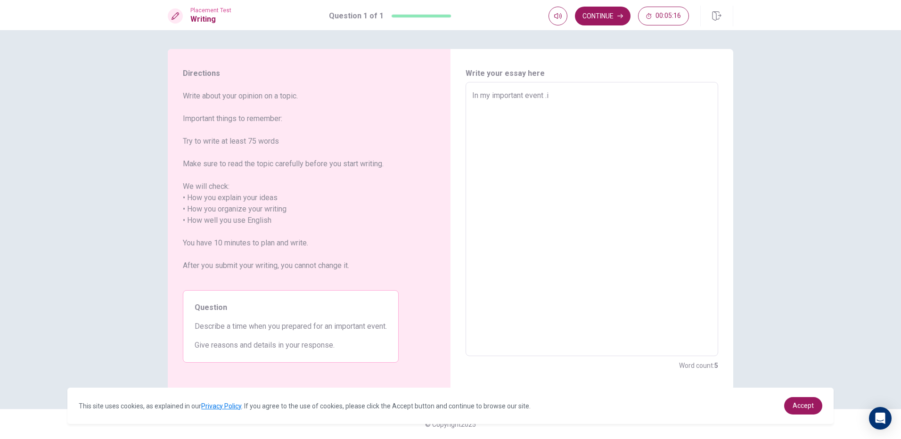
type textarea "In my important event .i w"
type textarea "x"
type textarea "In my important event .i [GEOGRAPHIC_DATA]"
type textarea "x"
type textarea "In my important event .i wil"
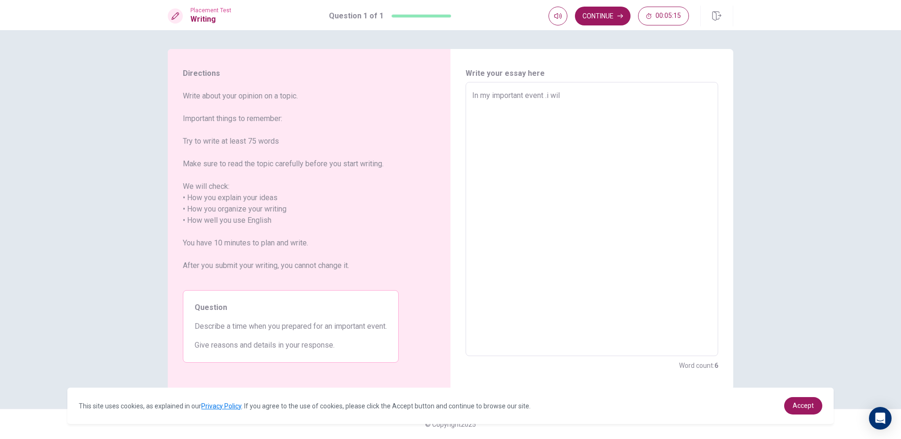
type textarea "x"
type textarea "In my important event .i will"
type textarea "x"
type textarea "In my important event .i will"
type textarea "x"
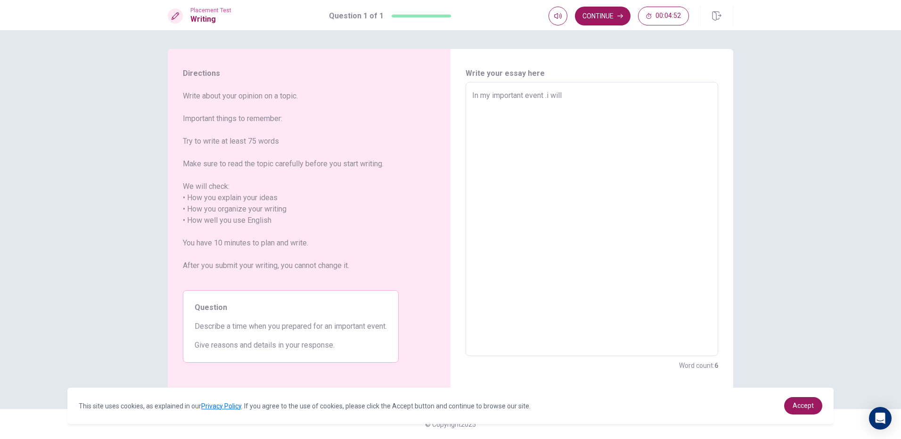
type textarea "In my important event .i will t"
type textarea "x"
type textarea "In my important event .i will to"
type textarea "x"
type textarea "In my important event .i will to"
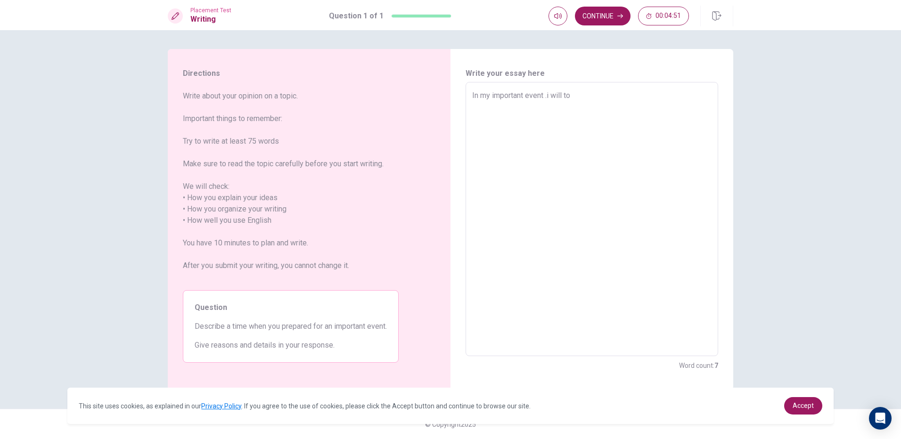
type textarea "x"
type textarea "In my important event .i will to"
type textarea "x"
type textarea "In my important event .i will t"
type textarea "x"
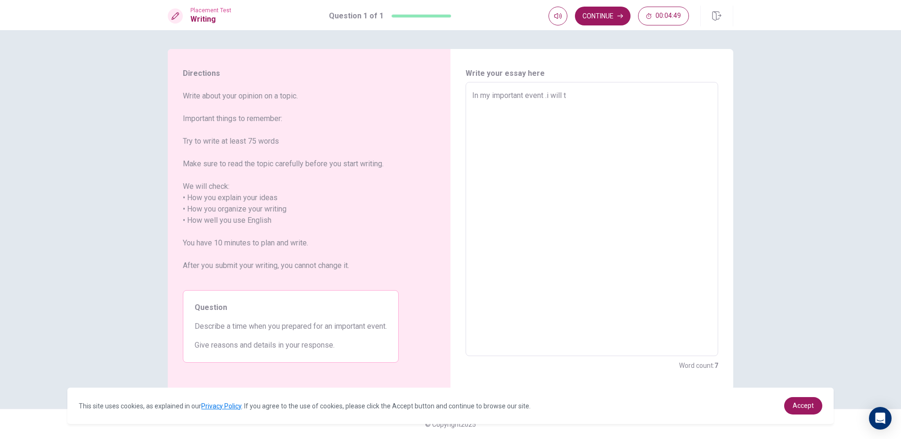
type textarea "In my important event .i will tp"
type textarea "x"
type textarea "In my important event .i will tpr"
type textarea "x"
type textarea "In my important event .i will tpra"
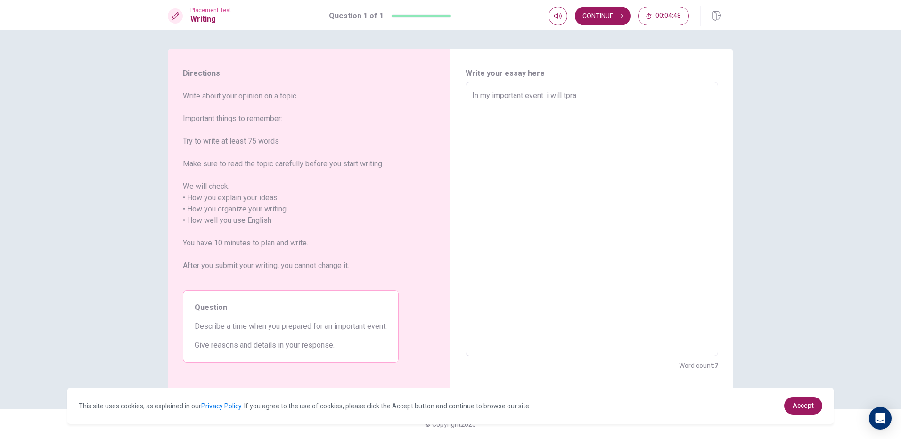
type textarea "x"
type textarea "In my important event .i will tprac"
type textarea "x"
type textarea "In my important event .i will tpract"
type textarea "x"
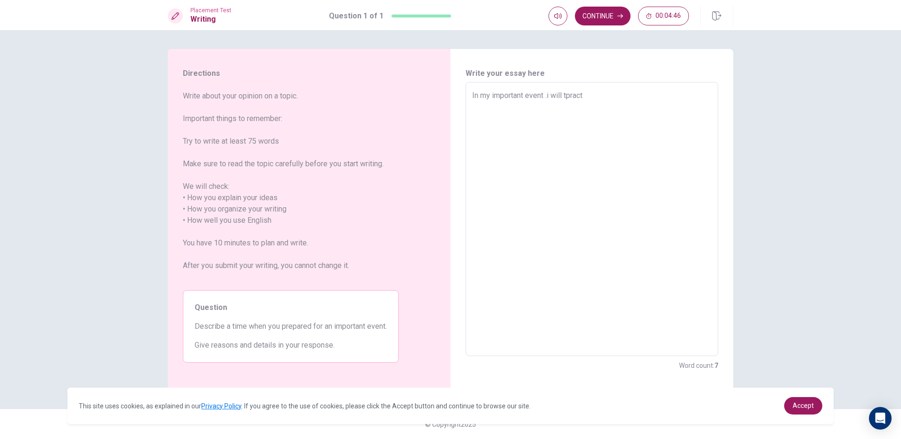
type textarea "In my important event .i will tpracti"
type textarea "x"
type textarea "In my important event .i will tpractiv"
type textarea "x"
type textarea "In my important event .i will tpractive"
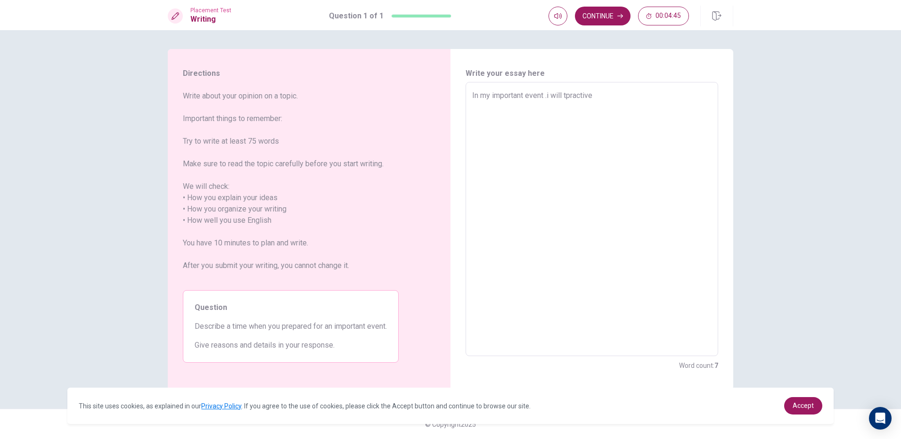
type textarea "x"
type textarea "In my important event .i will tpractive"
type textarea "x"
type textarea "In my important event .i will tractive"
type textarea "x"
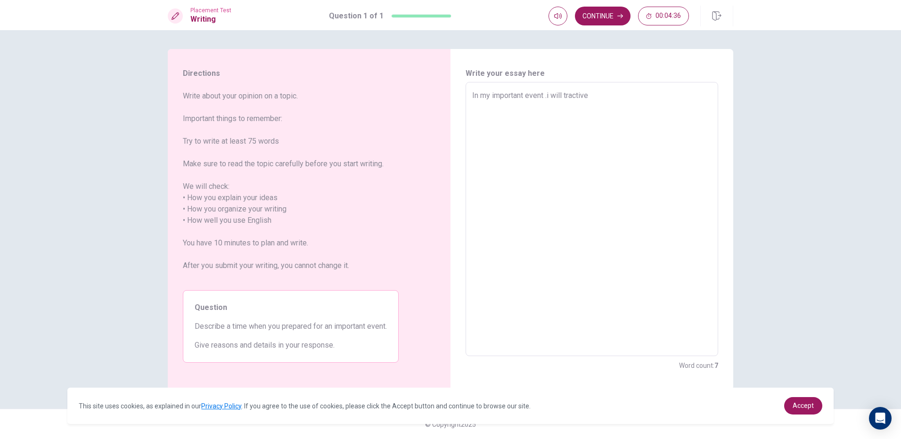
type textarea "In my important event .i will ractive"
type textarea "x"
type textarea "In my important event .i will practive"
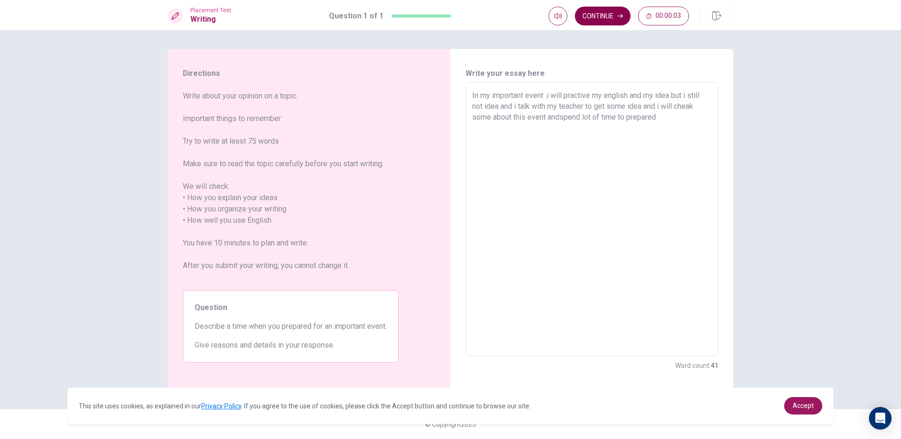
click at [621, 18] on icon "button" at bounding box center [621, 16] width 6 height 6
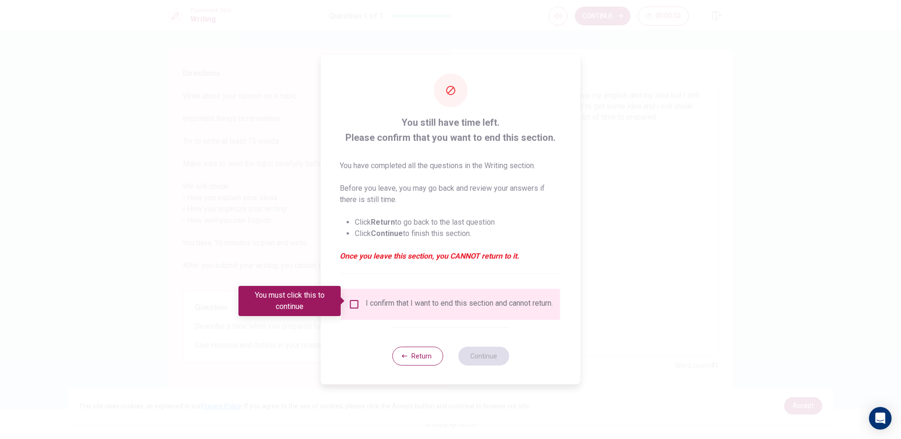
click at [347, 300] on body "This site uses cookies, as explained in our Privacy Policy . If you agree to th…" at bounding box center [450, 219] width 901 height 439
click at [354, 300] on input "You must click this to continue" at bounding box center [354, 304] width 11 height 11
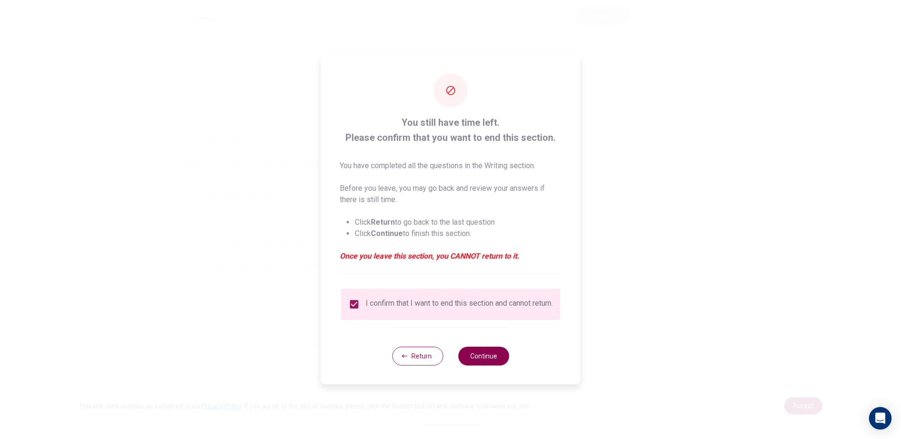
click at [476, 353] on button "Continue" at bounding box center [483, 356] width 51 height 19
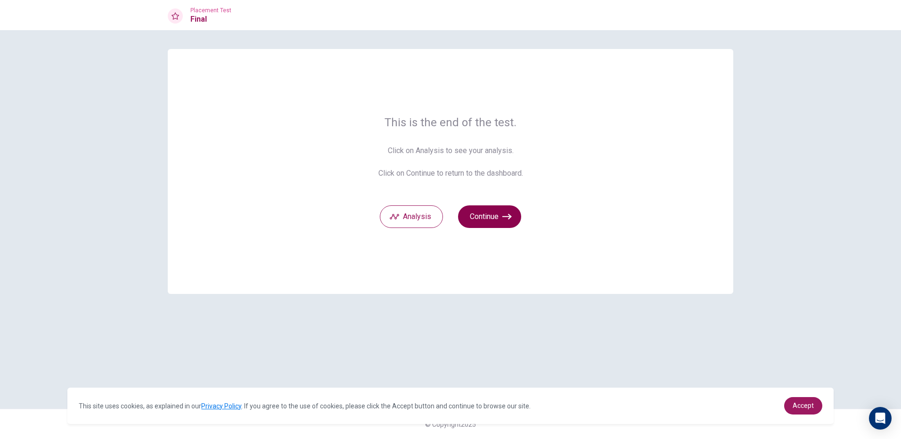
click at [491, 221] on button "Continue" at bounding box center [489, 217] width 63 height 23
